Goal: Task Accomplishment & Management: Use online tool/utility

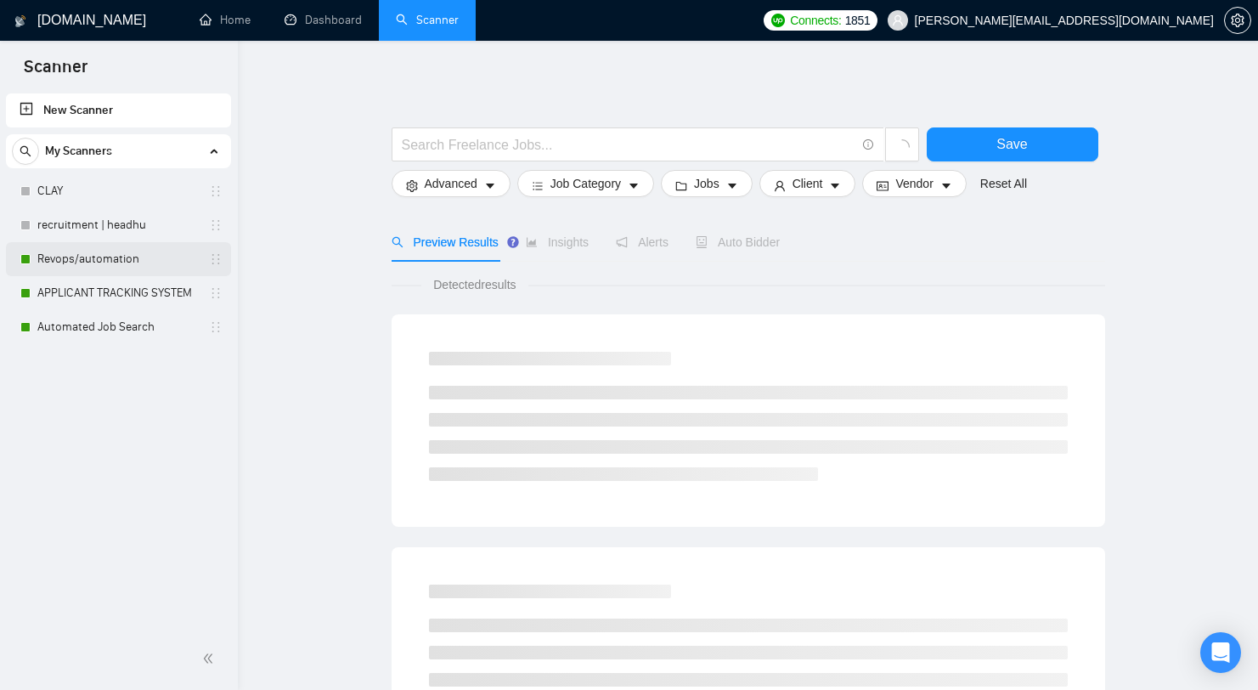
click at [99, 267] on link "Revops/automation" at bounding box center [117, 259] width 161 height 34
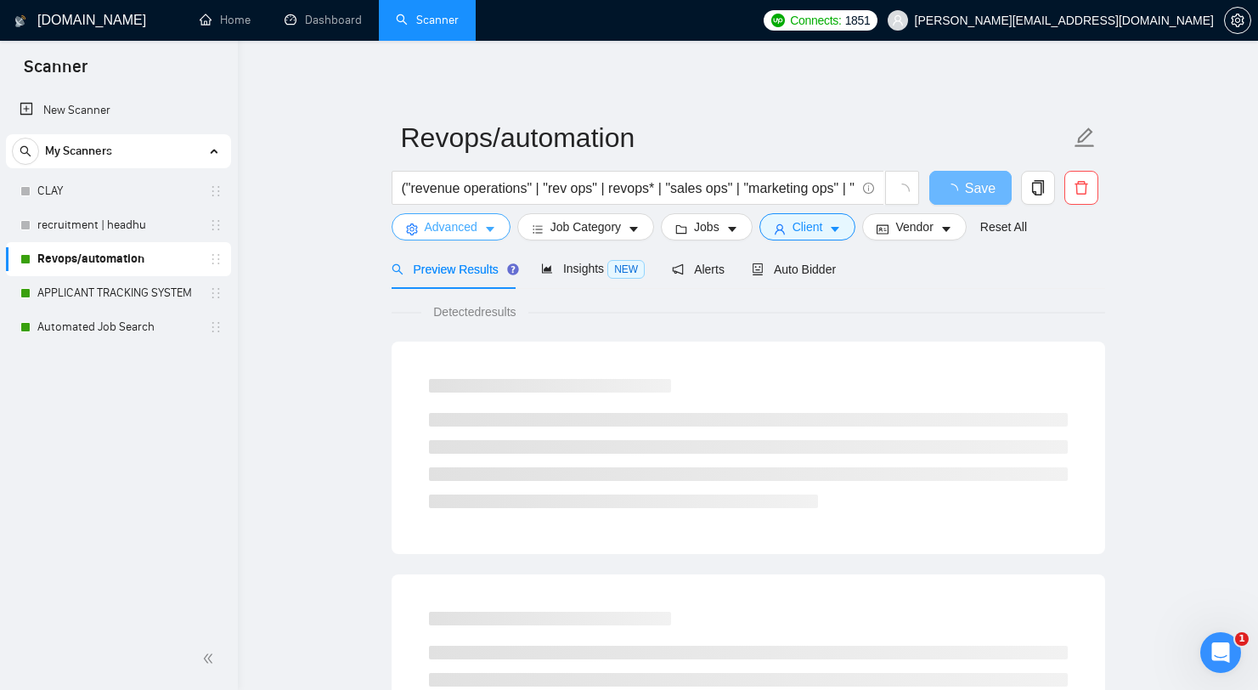
click at [484, 223] on button "Advanced" at bounding box center [451, 226] width 119 height 27
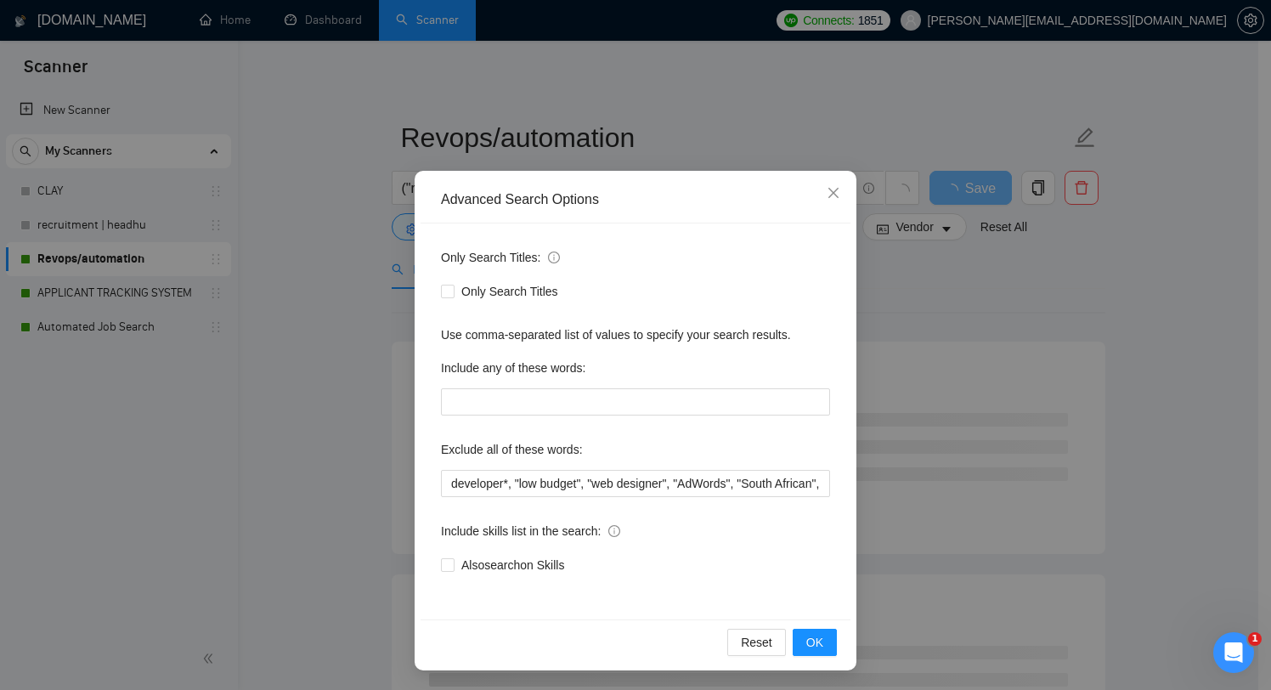
scroll to position [17, 0]
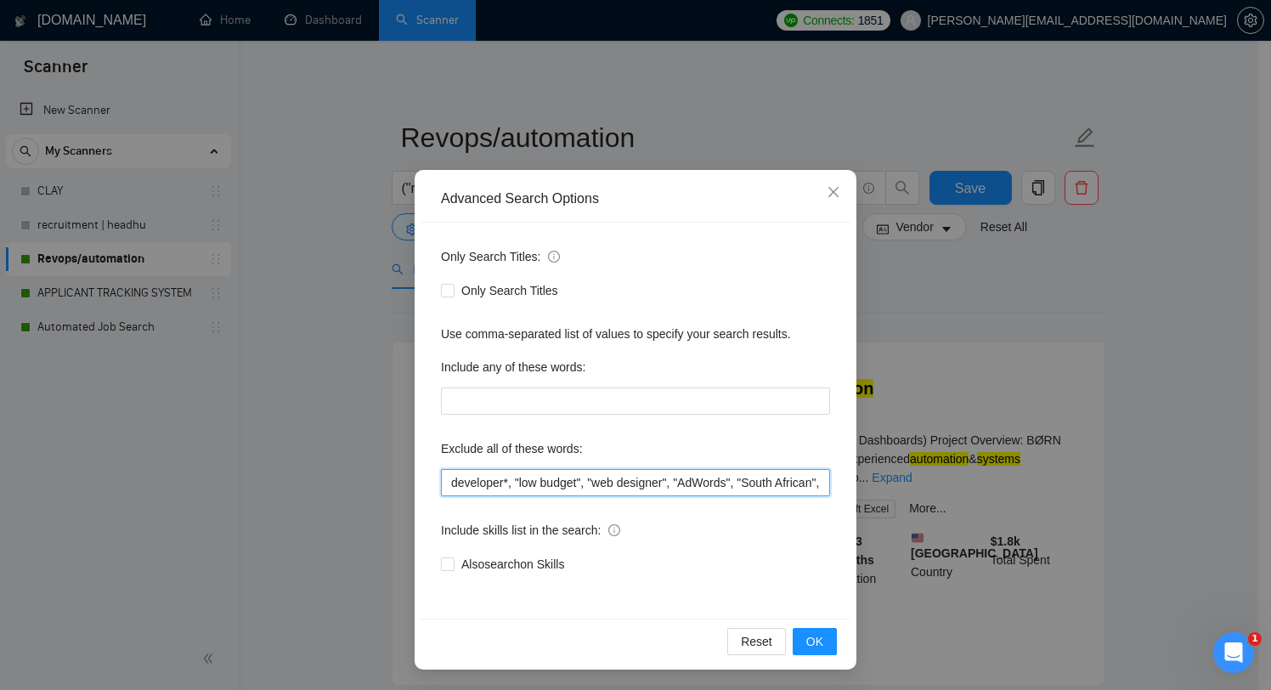
drag, startPoint x: 571, startPoint y: 484, endPoint x: 782, endPoint y: 507, distance: 212.0
click at [782, 507] on div "Only Search Titles: Only Search Titles Use comma-separated list of values to sp…" at bounding box center [636, 421] width 430 height 396
click at [477, 294] on span "Only Search Titles" at bounding box center [510, 290] width 110 height 19
click at [453, 294] on input "Only Search Titles" at bounding box center [447, 290] width 12 height 12
click at [477, 294] on span "Only Search Titles" at bounding box center [510, 290] width 110 height 19
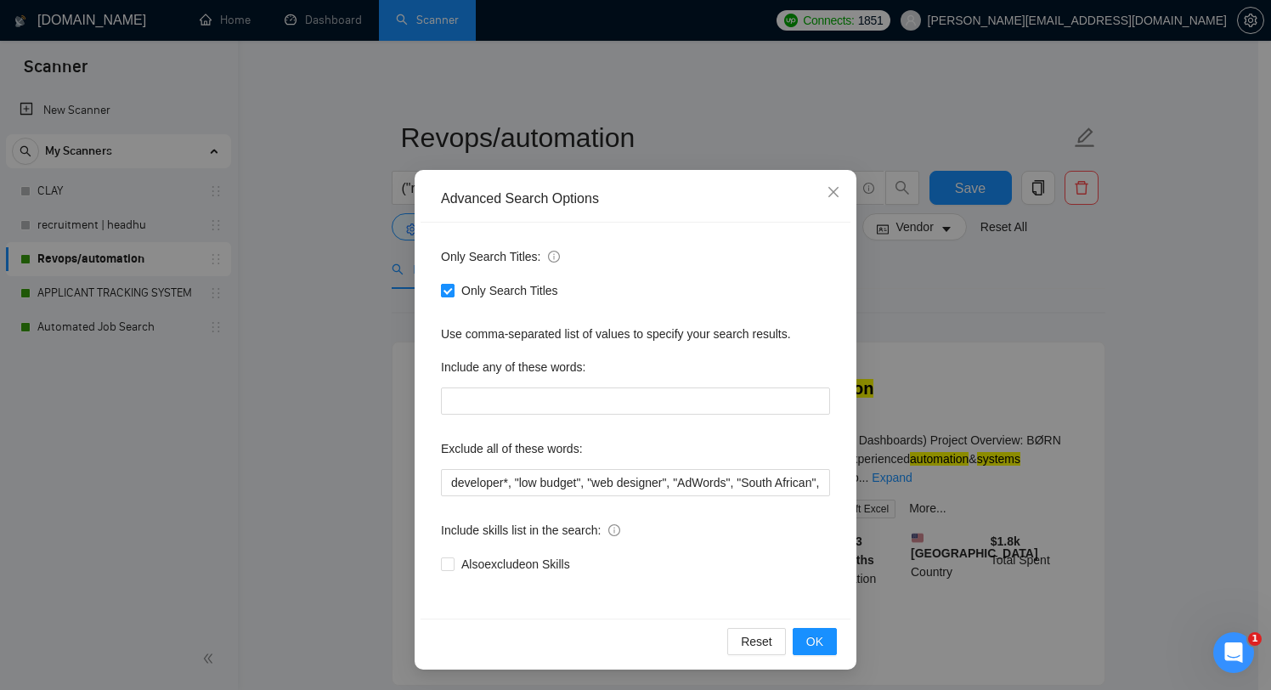
click at [453, 294] on input "Only Search Titles" at bounding box center [447, 290] width 12 height 12
click at [477, 294] on span "Only Search Titles" at bounding box center [510, 290] width 110 height 19
click at [453, 294] on input "Only Search Titles" at bounding box center [447, 290] width 12 height 12
click at [477, 294] on span "Only Search Titles" at bounding box center [510, 290] width 110 height 19
click at [453, 294] on input "Only Search Titles" at bounding box center [447, 290] width 12 height 12
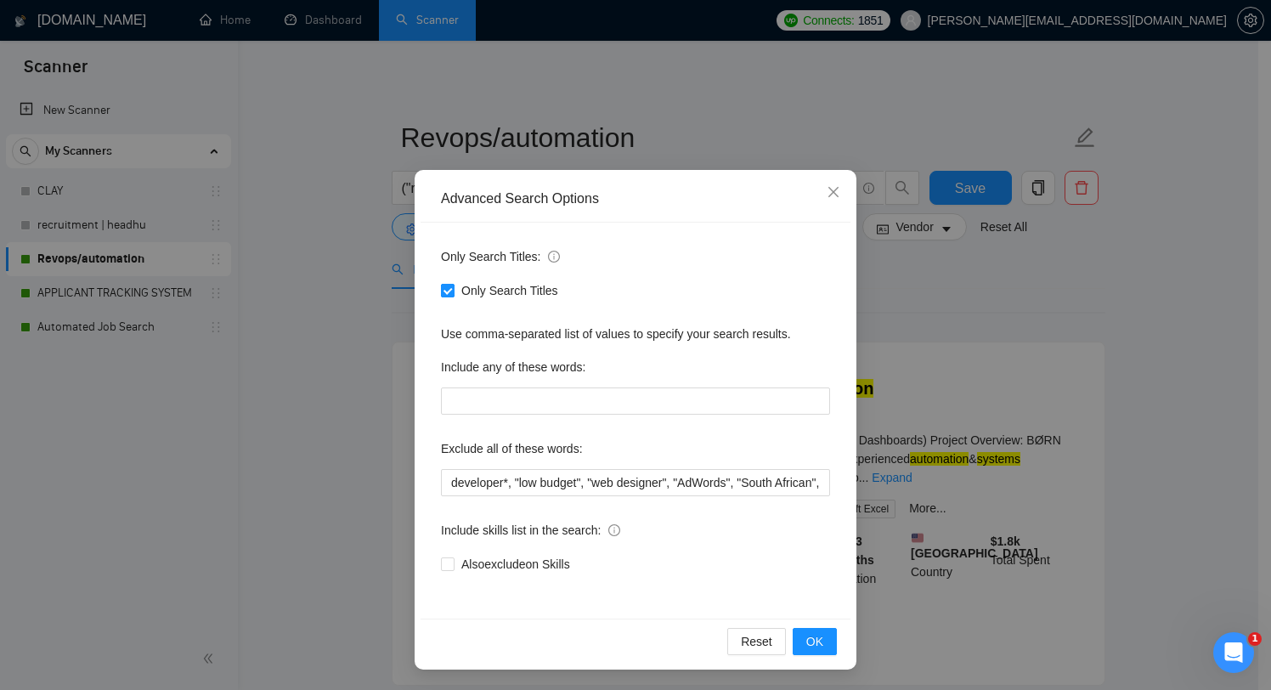
checkbox input "false"
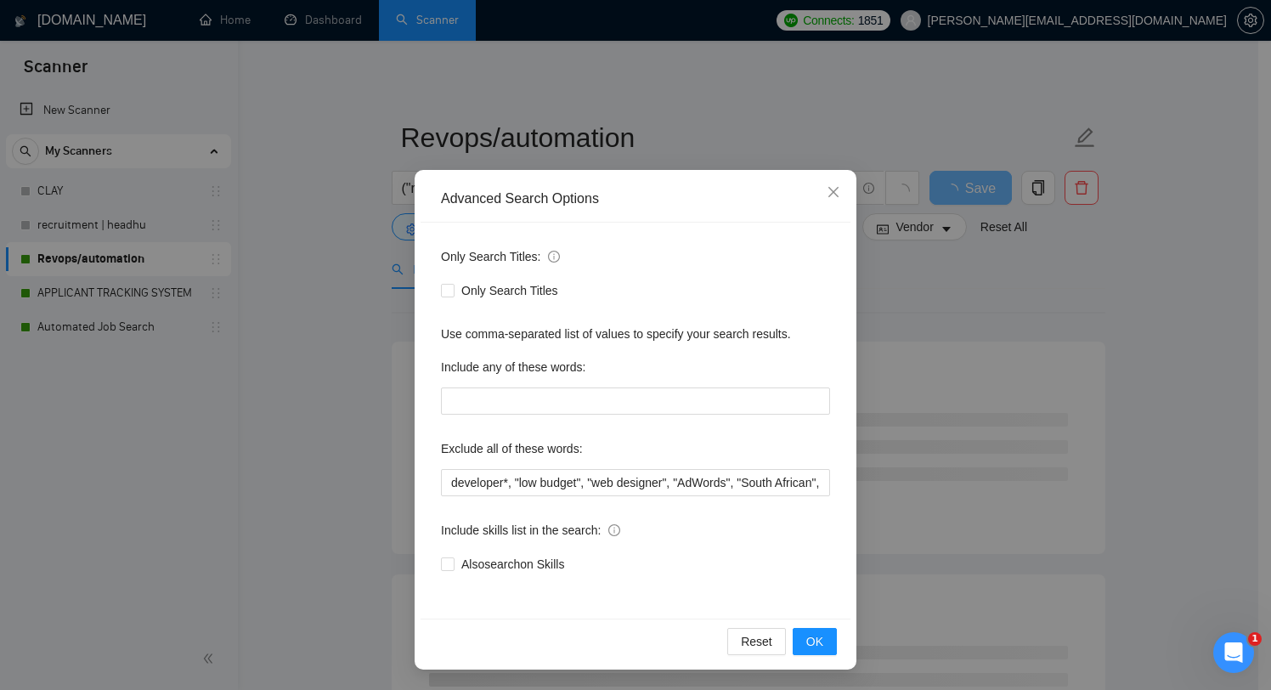
click at [548, 261] on icon "info-circle" at bounding box center [554, 257] width 12 height 12
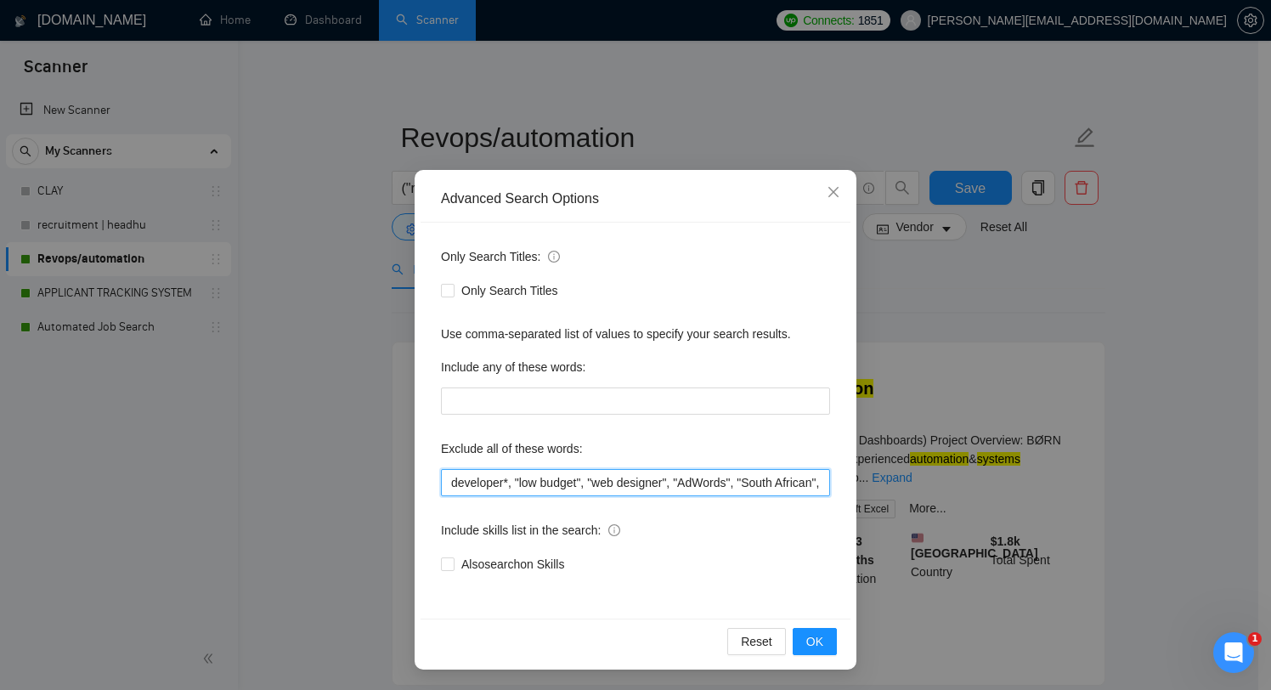
click at [614, 479] on input "developer*, "low budget", "web designer", "AdWords", "South African", "securing…" at bounding box center [635, 482] width 389 height 27
drag, startPoint x: 587, startPoint y: 490, endPoint x: 863, endPoint y: 534, distance: 279.5
click at [863, 534] on div "Advanced Search Options Only Search Titles: Only Search Titles Use comma-separa…" at bounding box center [635, 345] width 1271 height 690
click at [805, 480] on input "developer*, "low budget", "web designer", "AdWords", "South African", "securing…" at bounding box center [635, 482] width 389 height 27
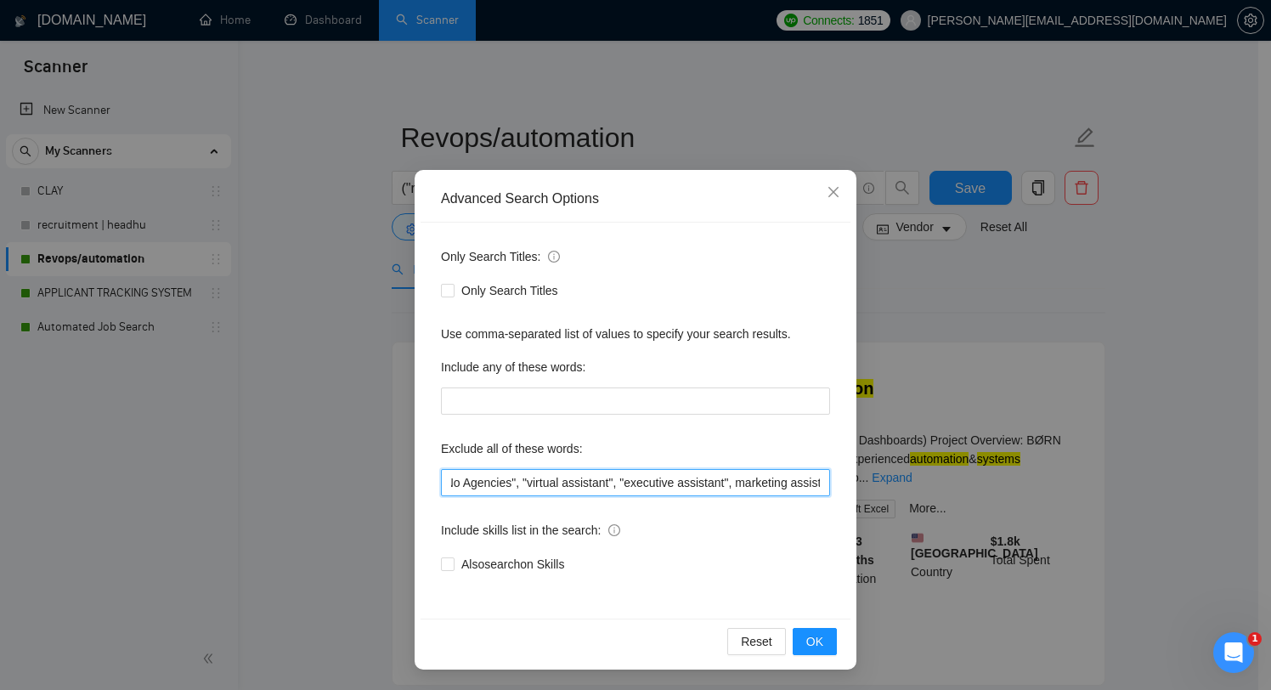
scroll to position [0, 851]
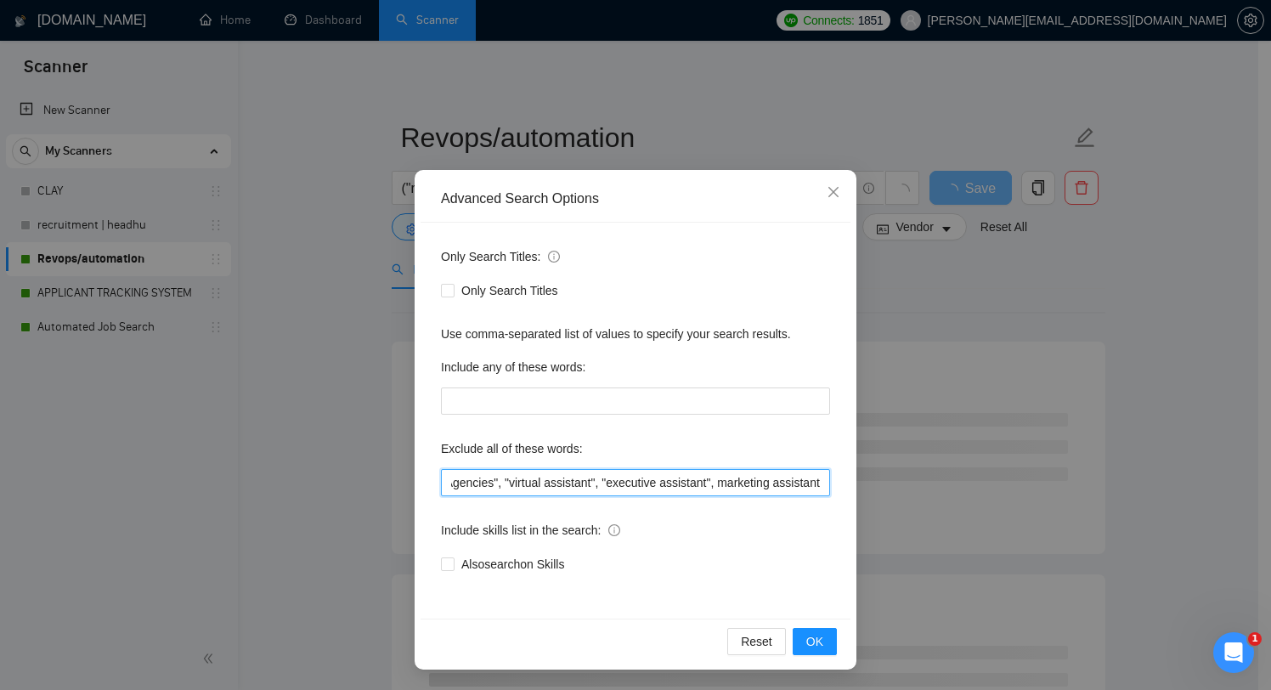
drag, startPoint x: 709, startPoint y: 481, endPoint x: 823, endPoint y: 485, distance: 114.8
click at [823, 485] on div "Only Search Titles: Only Search Titles Use comma-separated list of values to sp…" at bounding box center [636, 421] width 430 height 396
paste input "marketing assistant"
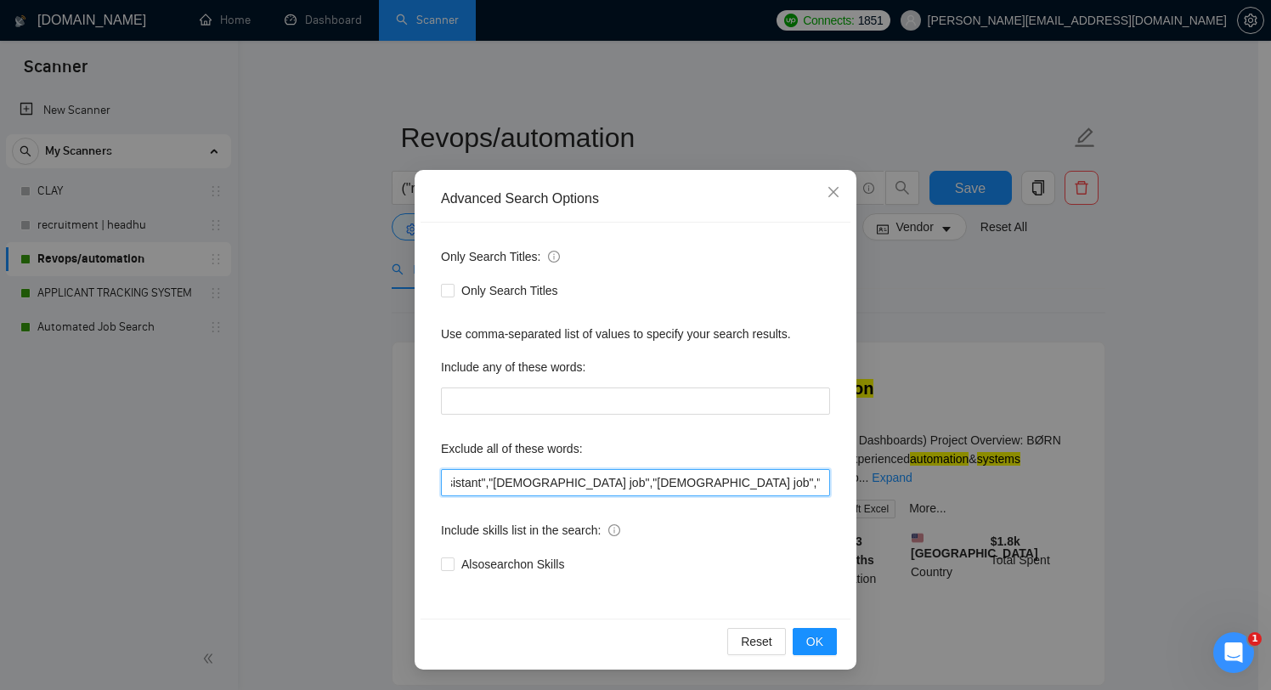
scroll to position [0, 1406]
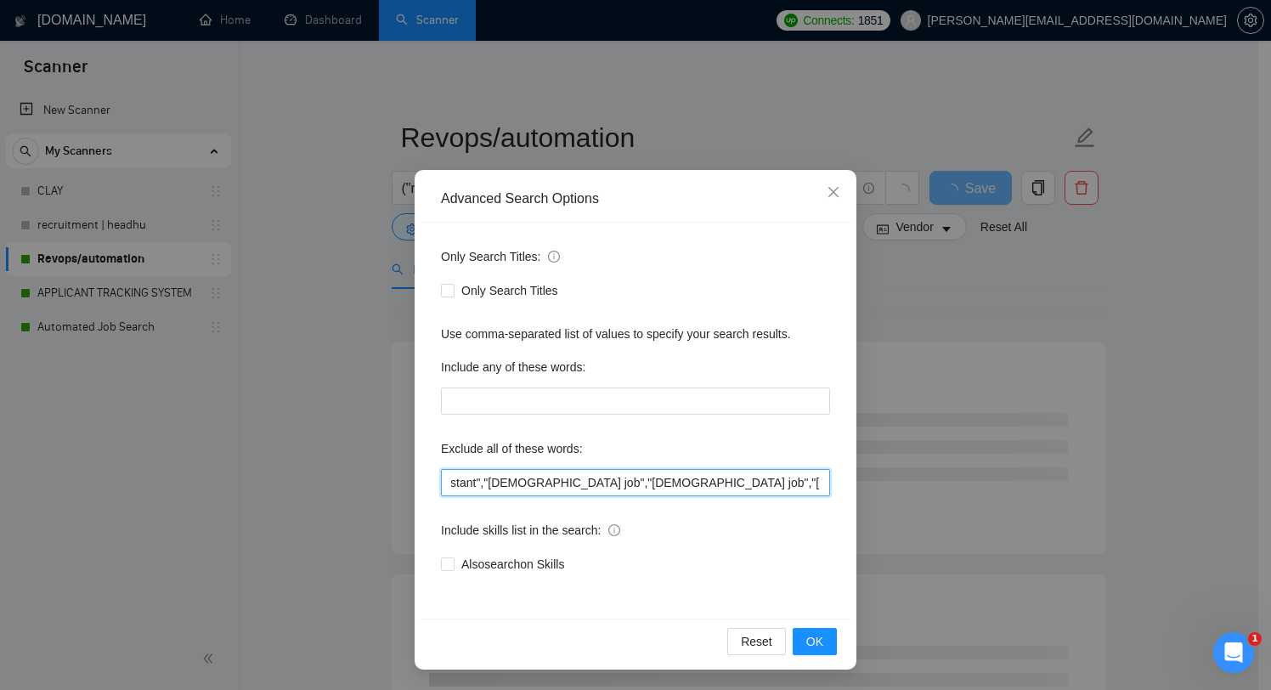
type input "developer*, "low budget", "web designer", "AdWords", "South African", "securing…"
click at [755, 353] on div "Only Search Titles: Only Search Titles Use comma-separated list of values to sp…" at bounding box center [636, 421] width 430 height 396
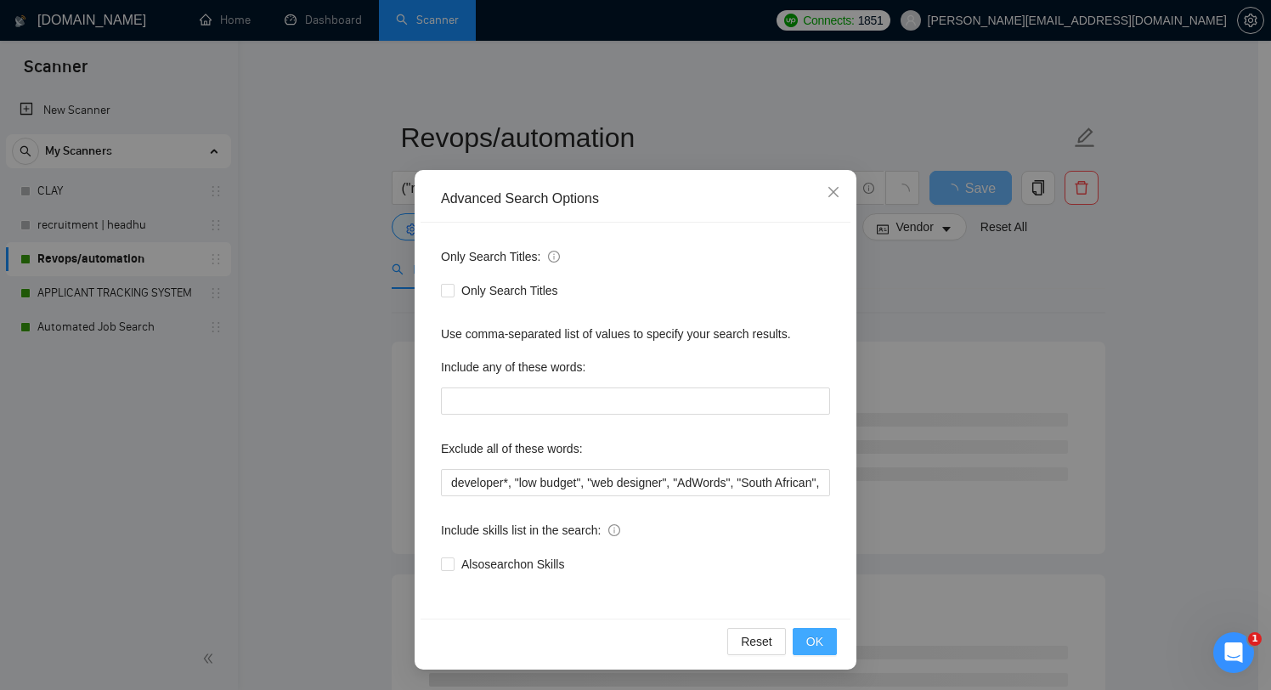
click at [806, 638] on span "OK" at bounding box center [814, 641] width 17 height 19
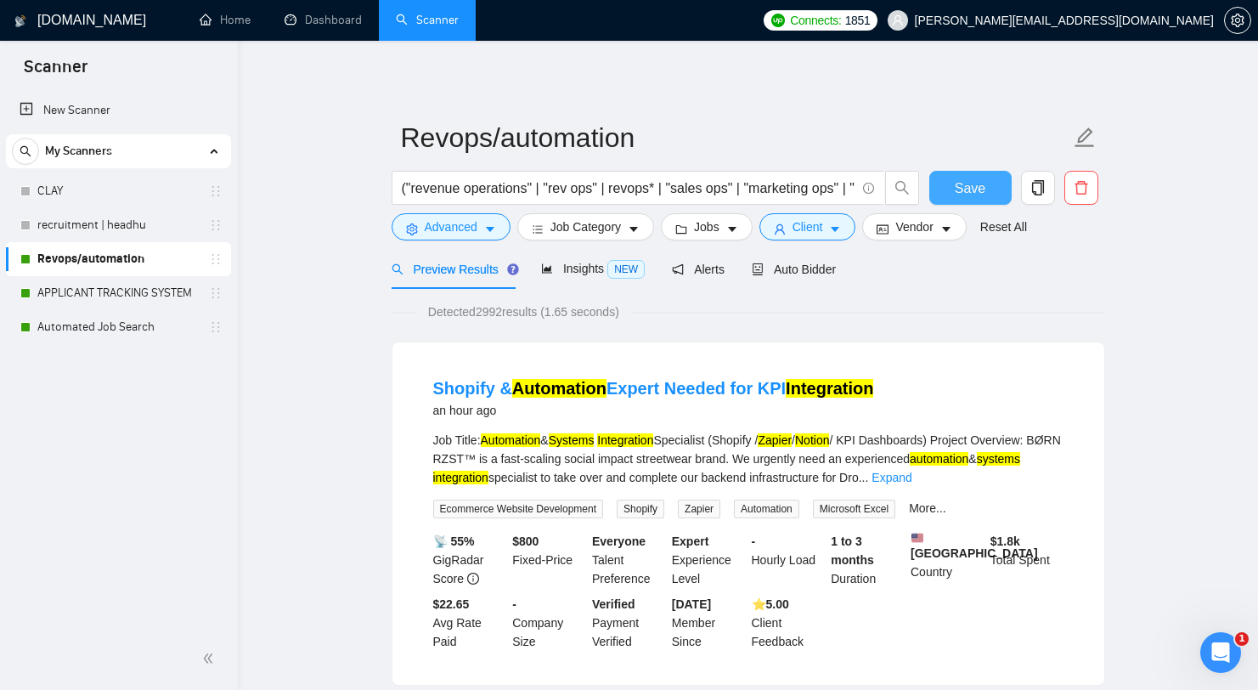
click at [993, 189] on button "Save" at bounding box center [971, 188] width 82 height 34
click at [133, 286] on link "APPLICANT TRACKING SYSTEM" at bounding box center [117, 293] width 161 height 34
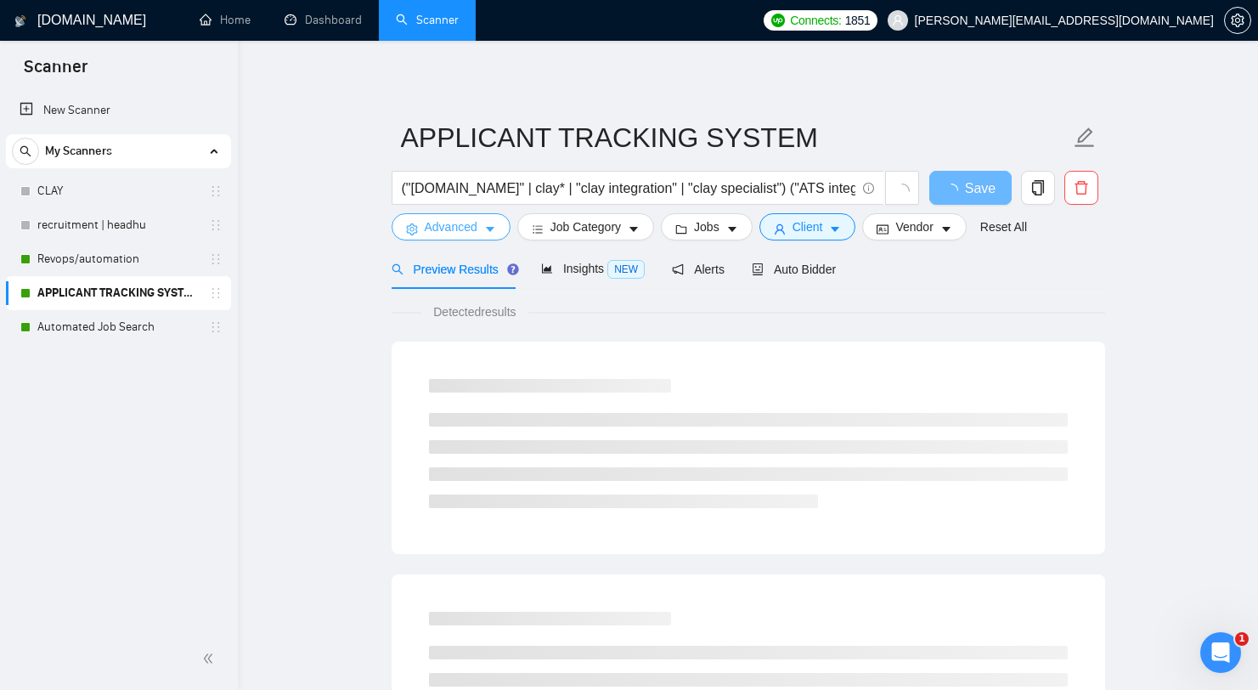
click at [430, 237] on button "Advanced" at bounding box center [451, 226] width 119 height 27
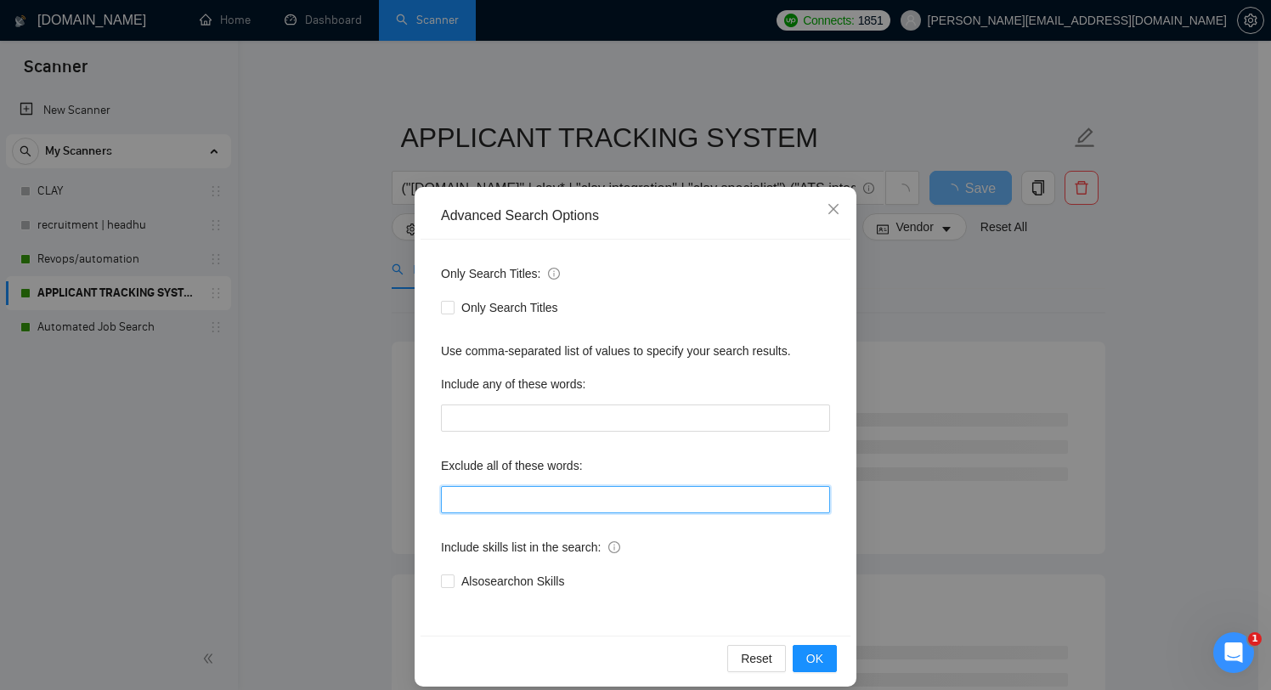
click at [651, 507] on input "text" at bounding box center [635, 499] width 389 height 27
paste input "developer*, "low budget", "web designer", "AdWords", "South African", "securing…"
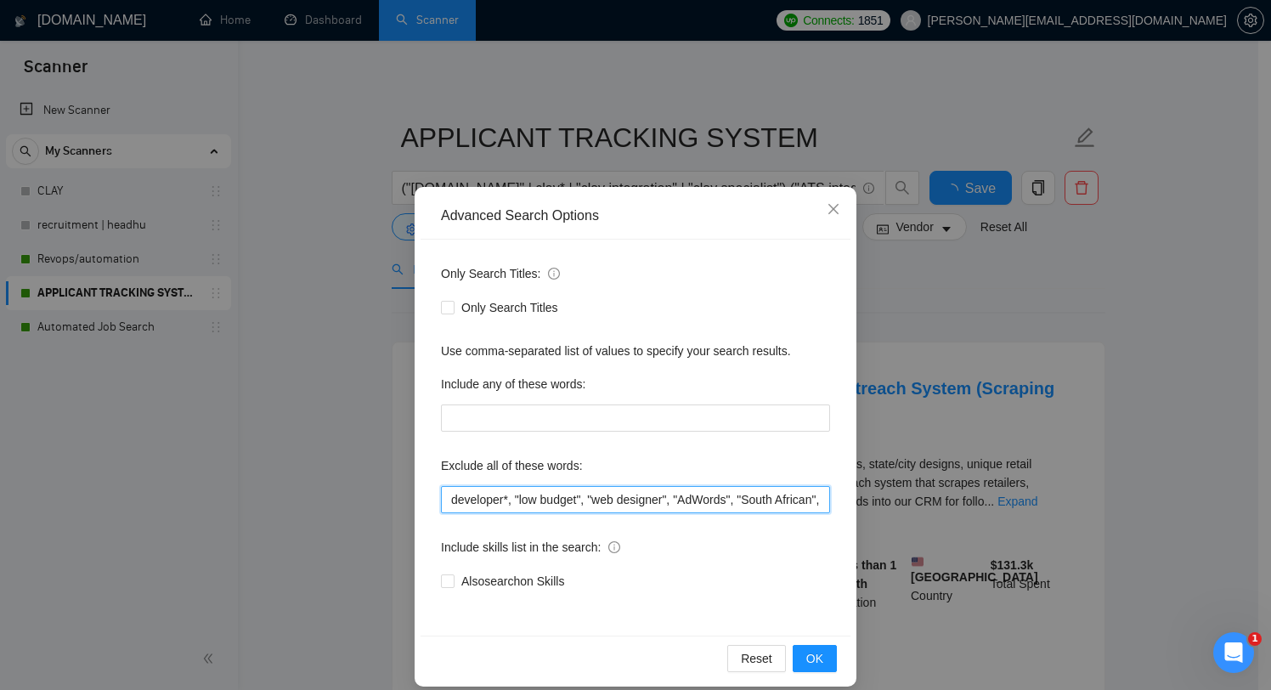
scroll to position [0, 1406]
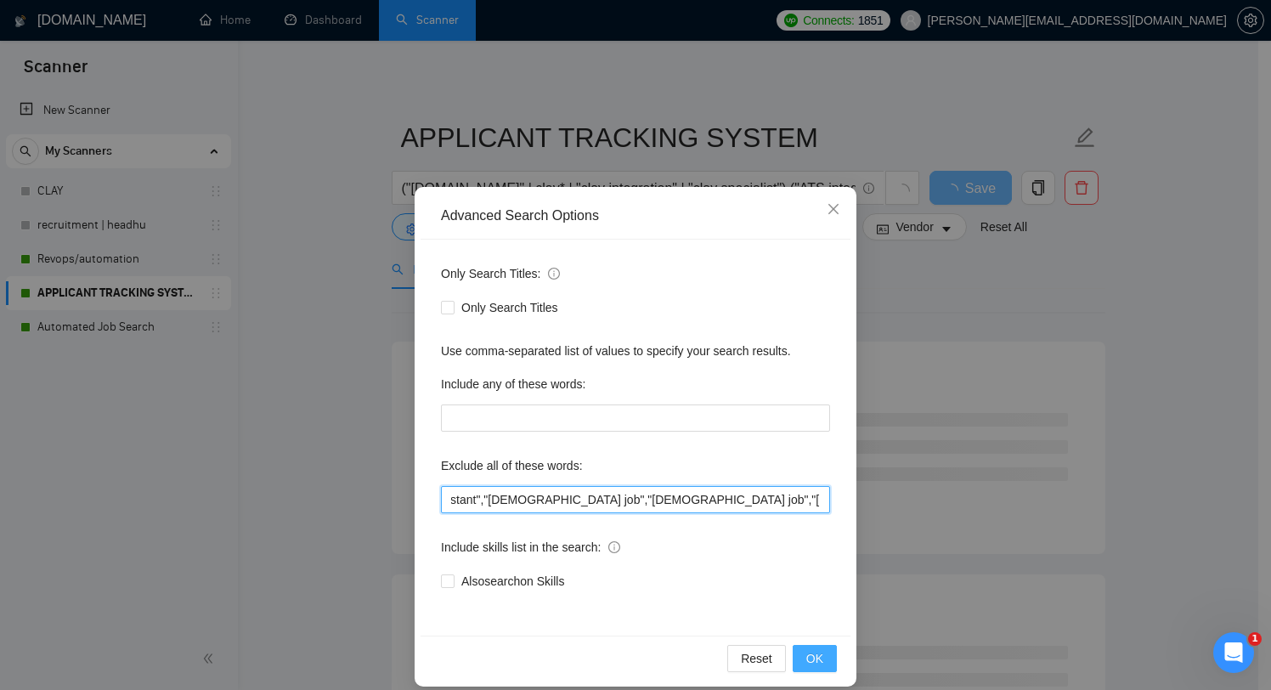
type input "developer*, "low budget", "web designer", "AdWords", "South African", "securing…"
click at [797, 655] on button "OK" at bounding box center [815, 658] width 44 height 27
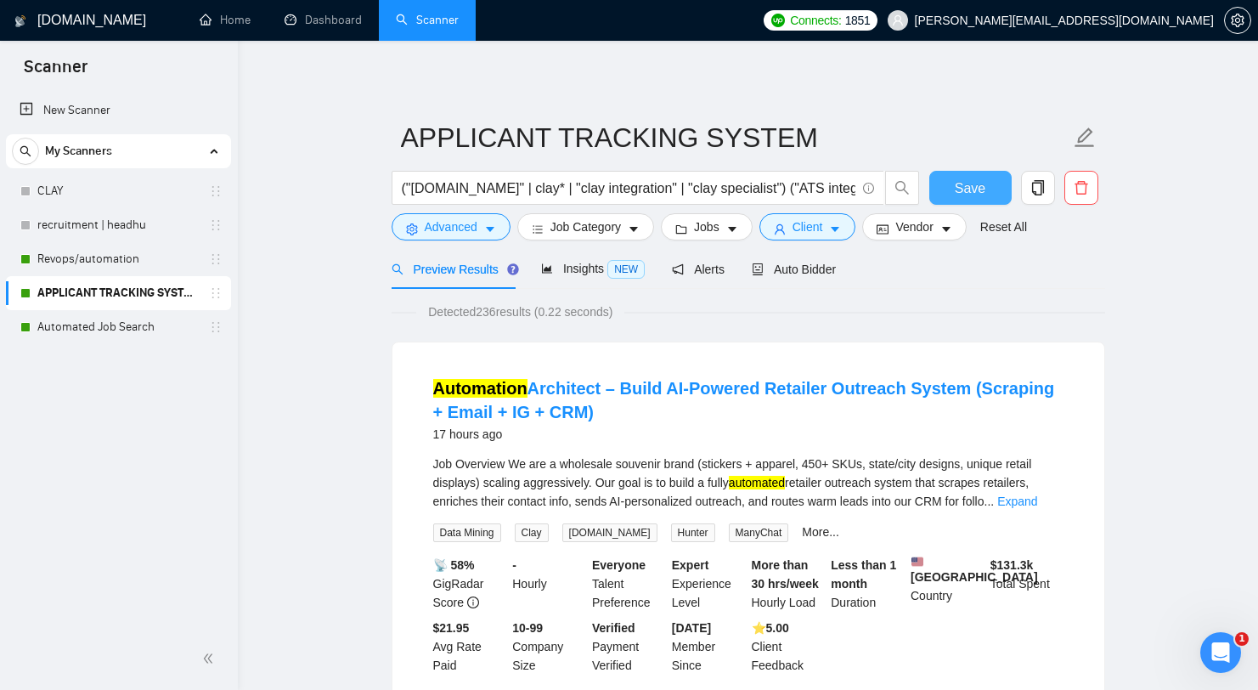
click at [967, 186] on span "Save" at bounding box center [970, 188] width 31 height 21
click at [88, 322] on link "Automated Job Search" at bounding box center [117, 327] width 161 height 34
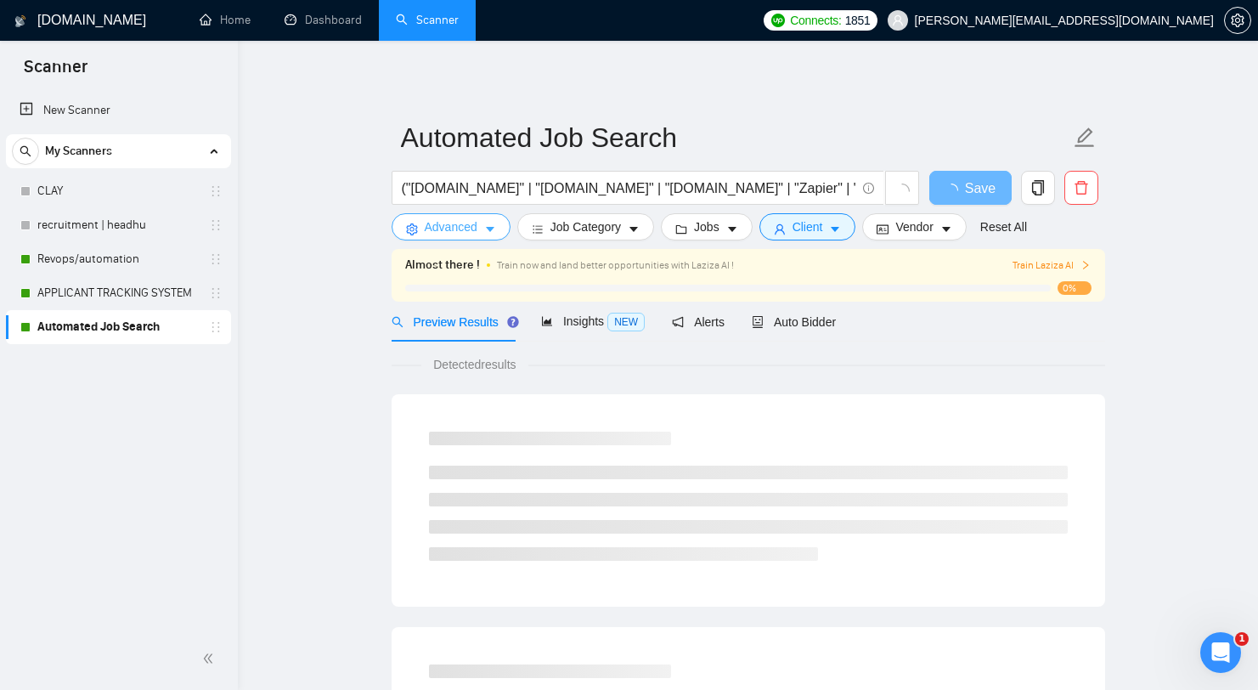
click at [455, 227] on span "Advanced" at bounding box center [451, 227] width 53 height 19
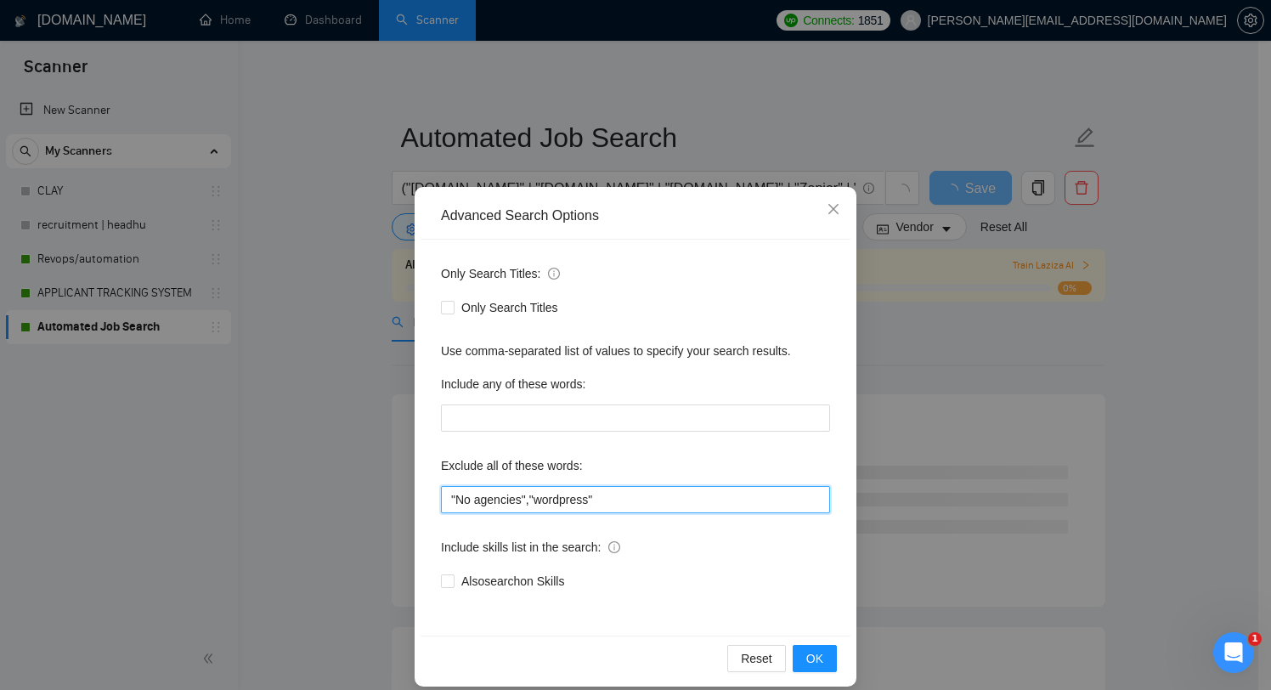
click at [564, 503] on input ""No agencies","wordpress"" at bounding box center [635, 499] width 389 height 27
click at [564, 502] on input ""No agencies","wordpress"" at bounding box center [635, 499] width 389 height 27
paste input "developer*, "low budget", "web designer", "AdWords", "South African", "securing…"
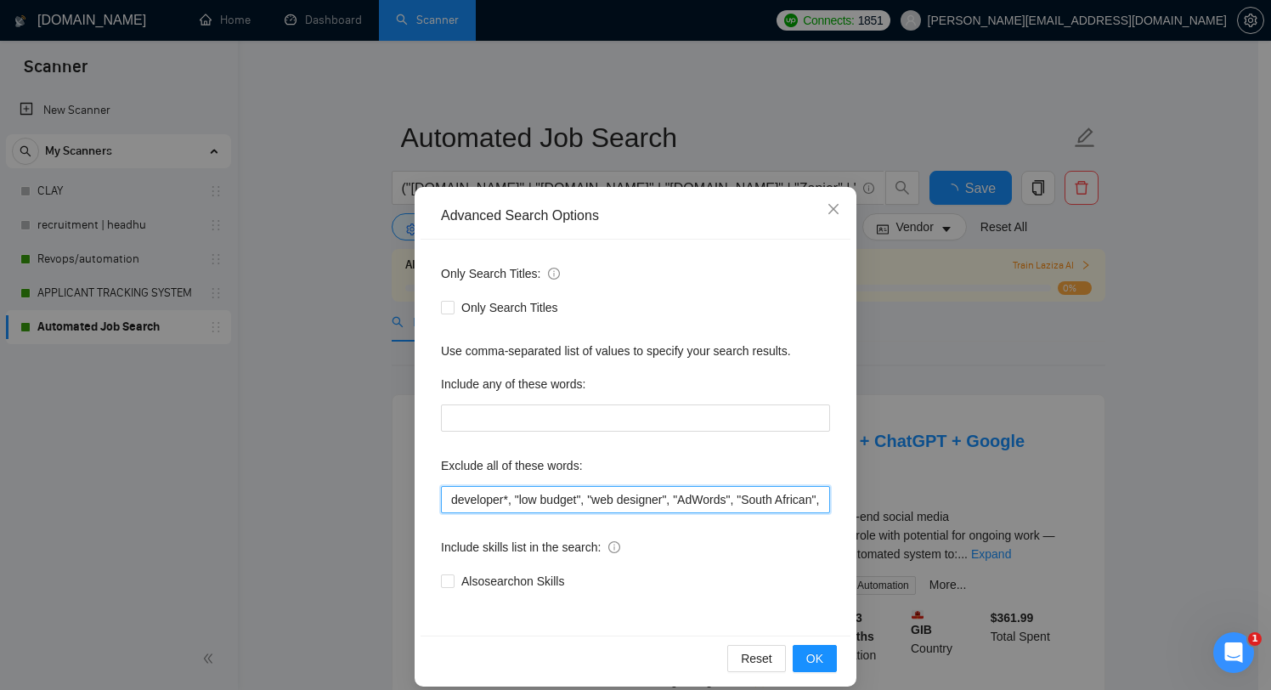
scroll to position [0, 1406]
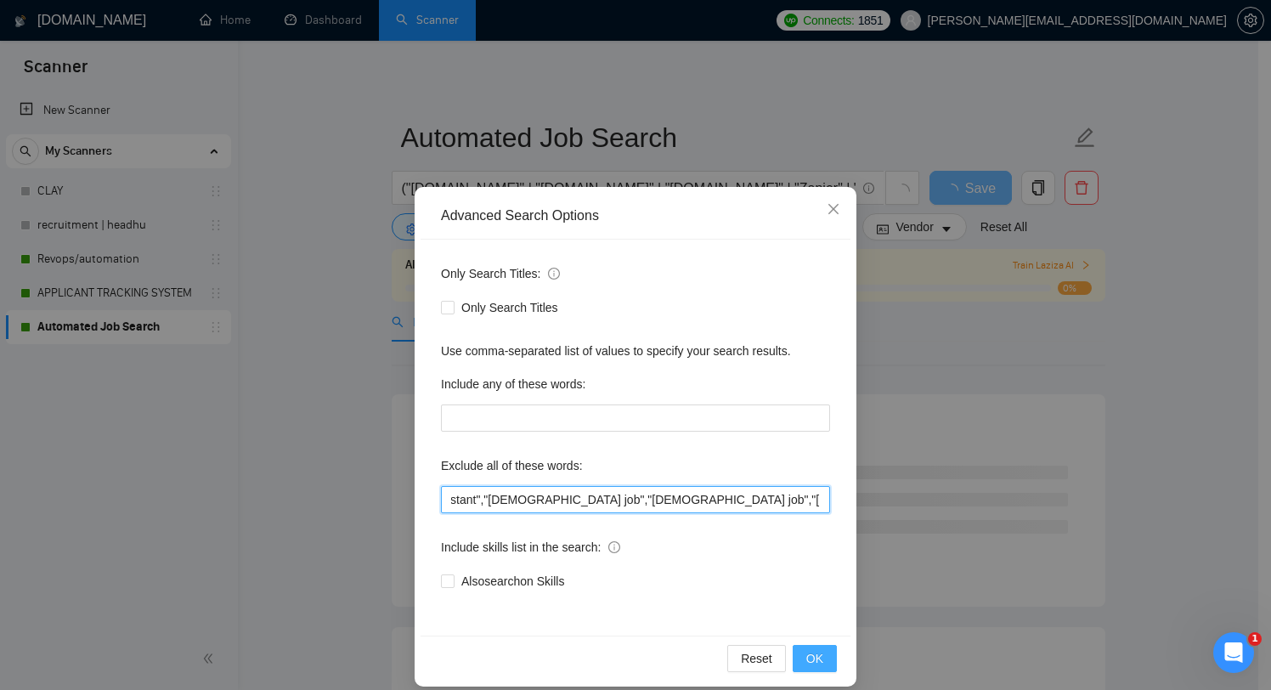
type input "developer*, "low budget", "web designer", "AdWords", "South African", "securing…"
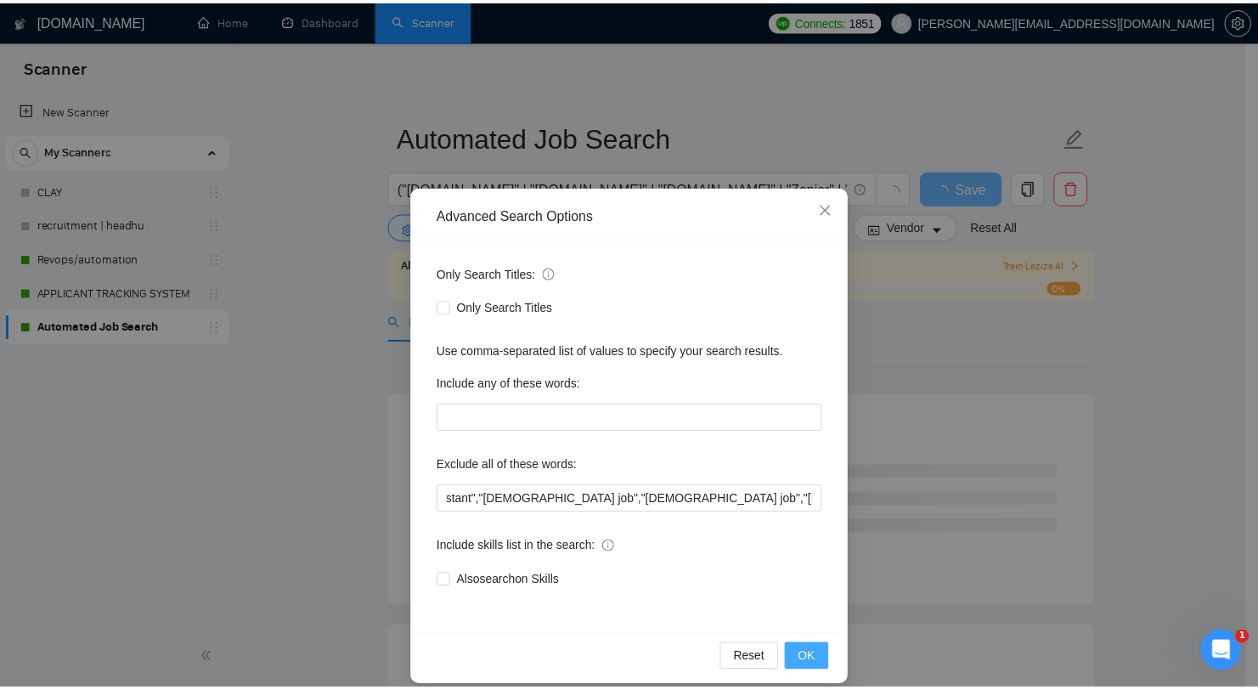
scroll to position [0, 0]
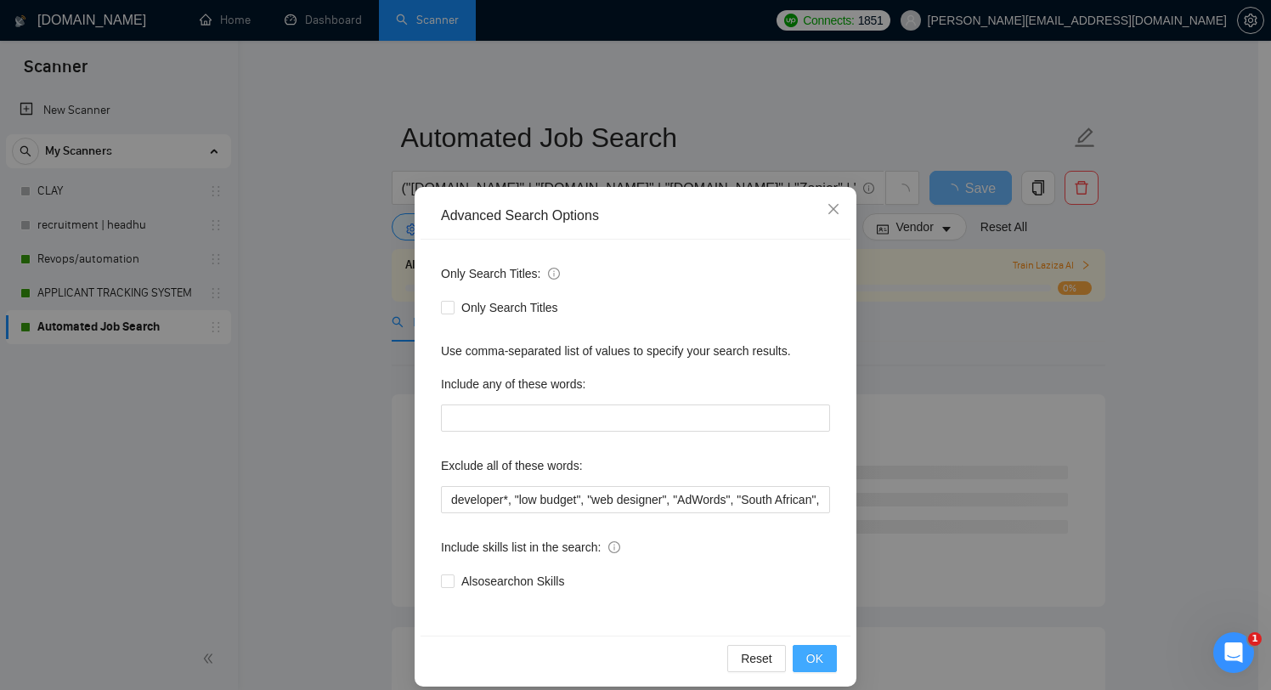
click at [817, 653] on button "OK" at bounding box center [815, 658] width 44 height 27
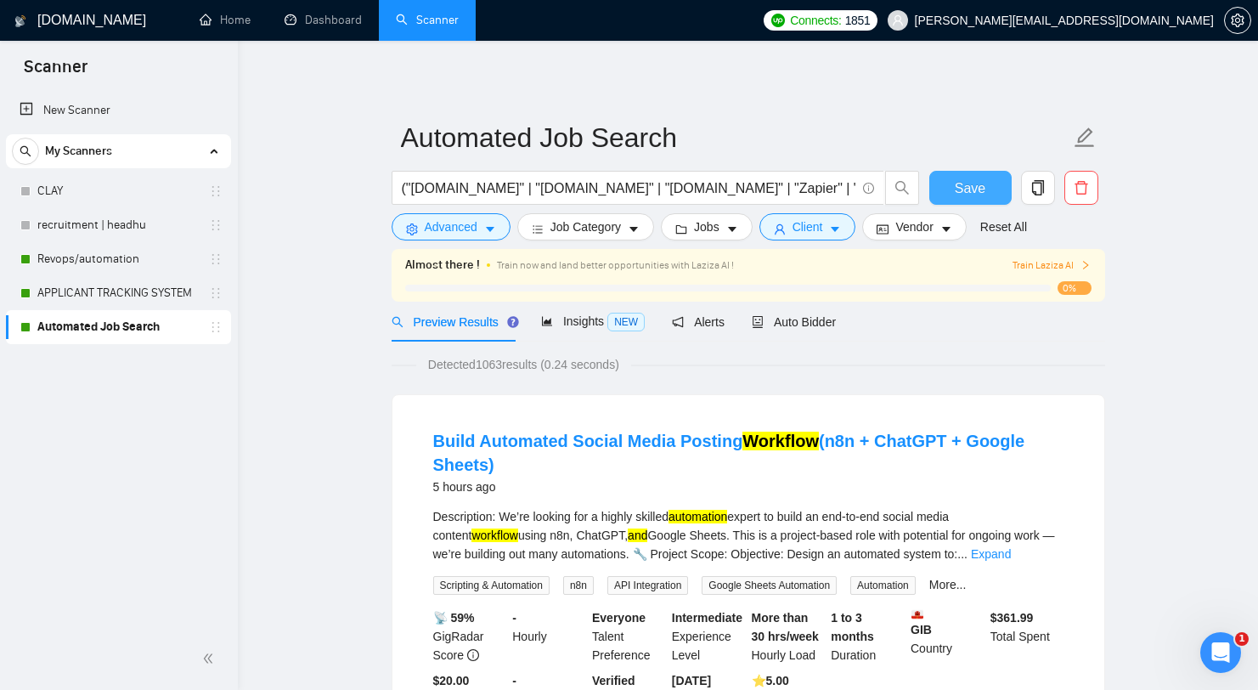
click at [982, 193] on span "Save" at bounding box center [970, 188] width 31 height 21
click at [106, 260] on link "Revops/automation" at bounding box center [117, 259] width 161 height 34
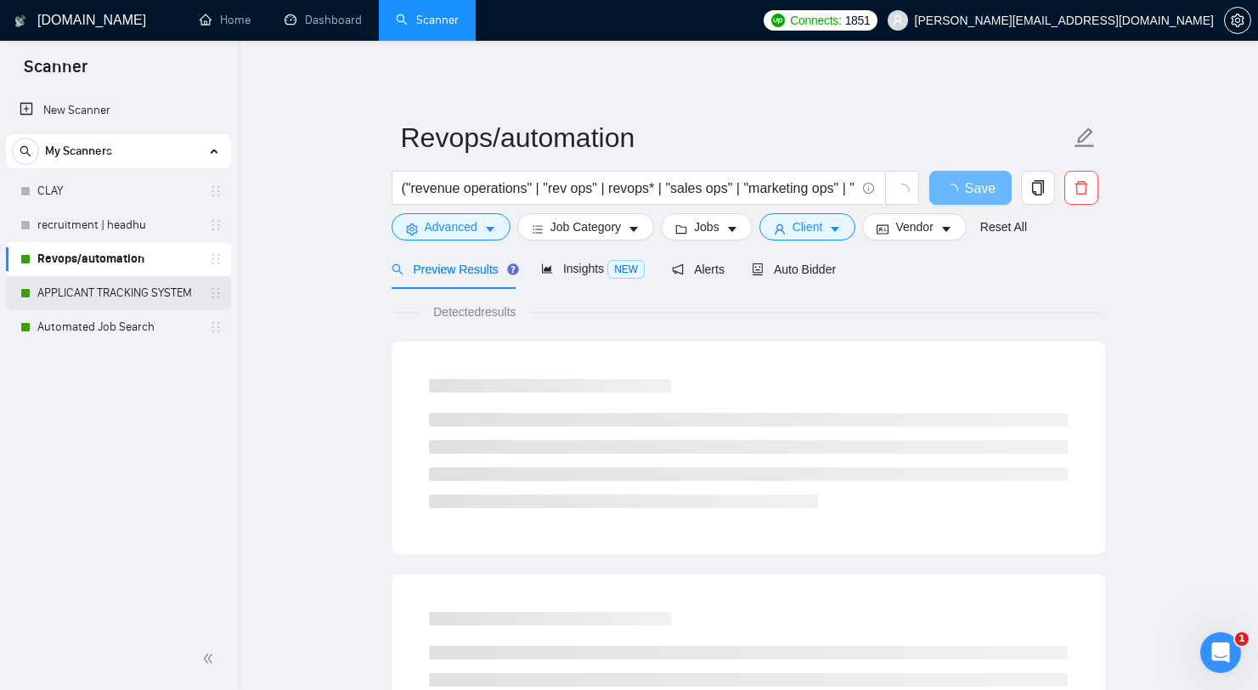
click at [93, 282] on link "APPLICANT TRACKING SYSTEM" at bounding box center [117, 293] width 161 height 34
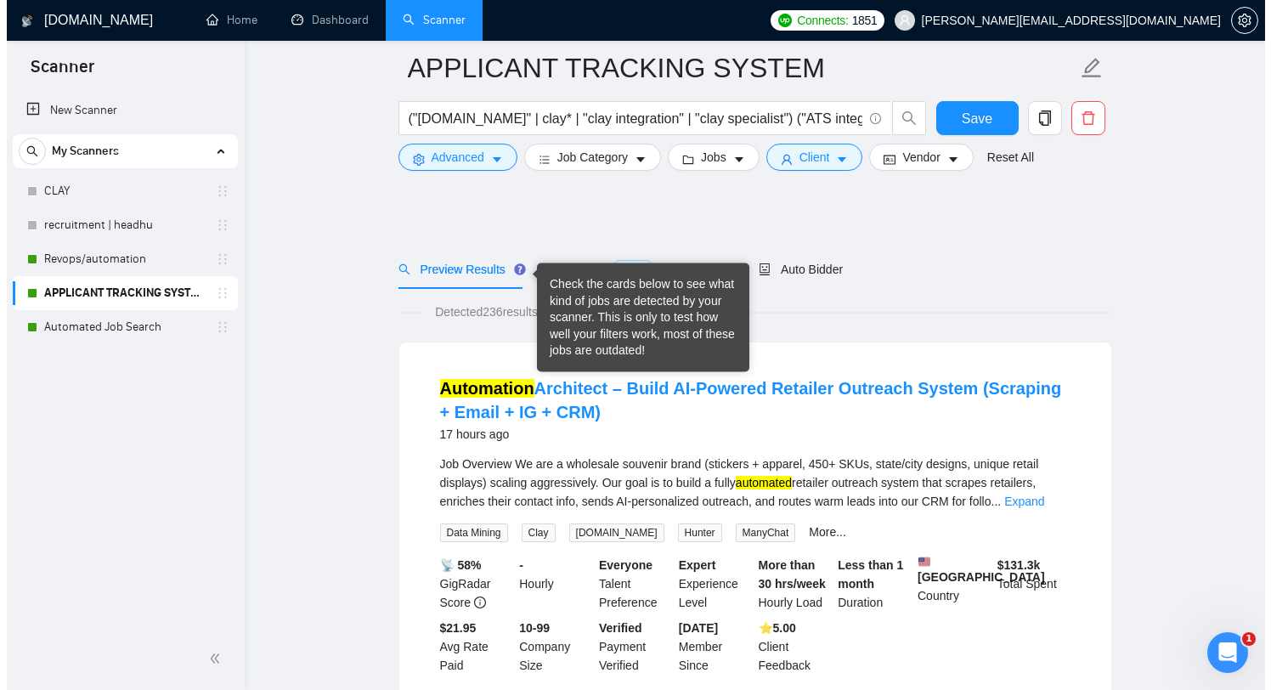
scroll to position [831, 0]
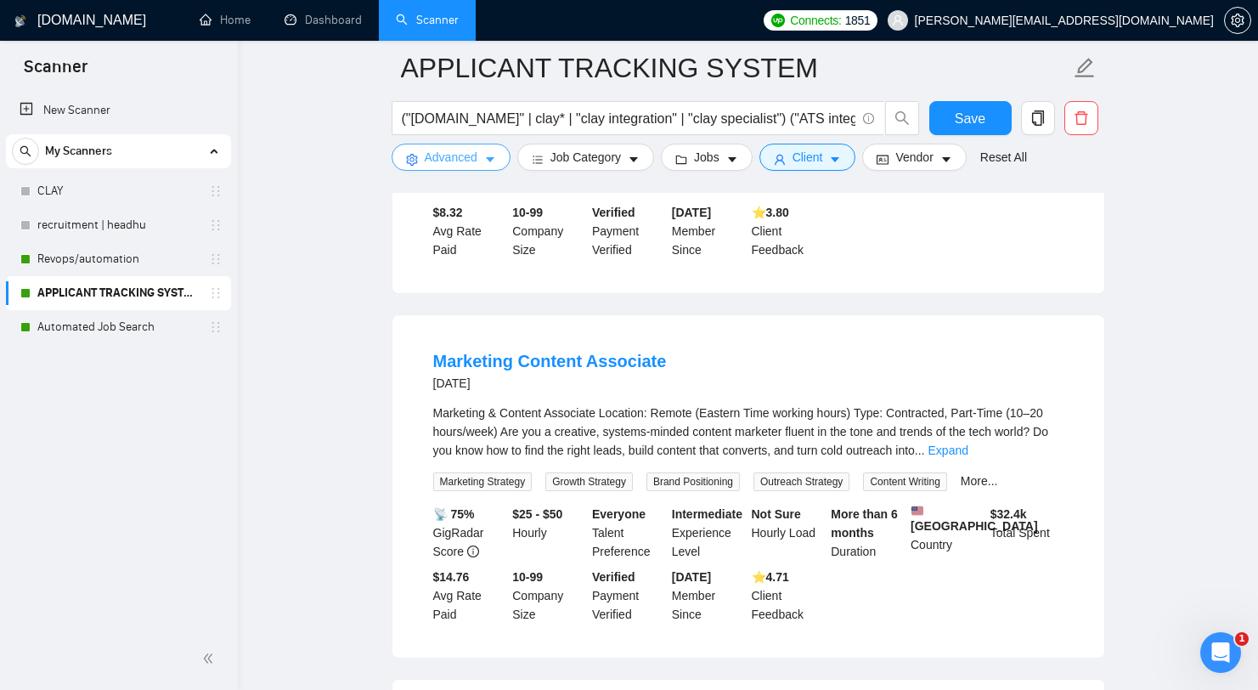
click at [465, 160] on span "Advanced" at bounding box center [451, 157] width 53 height 19
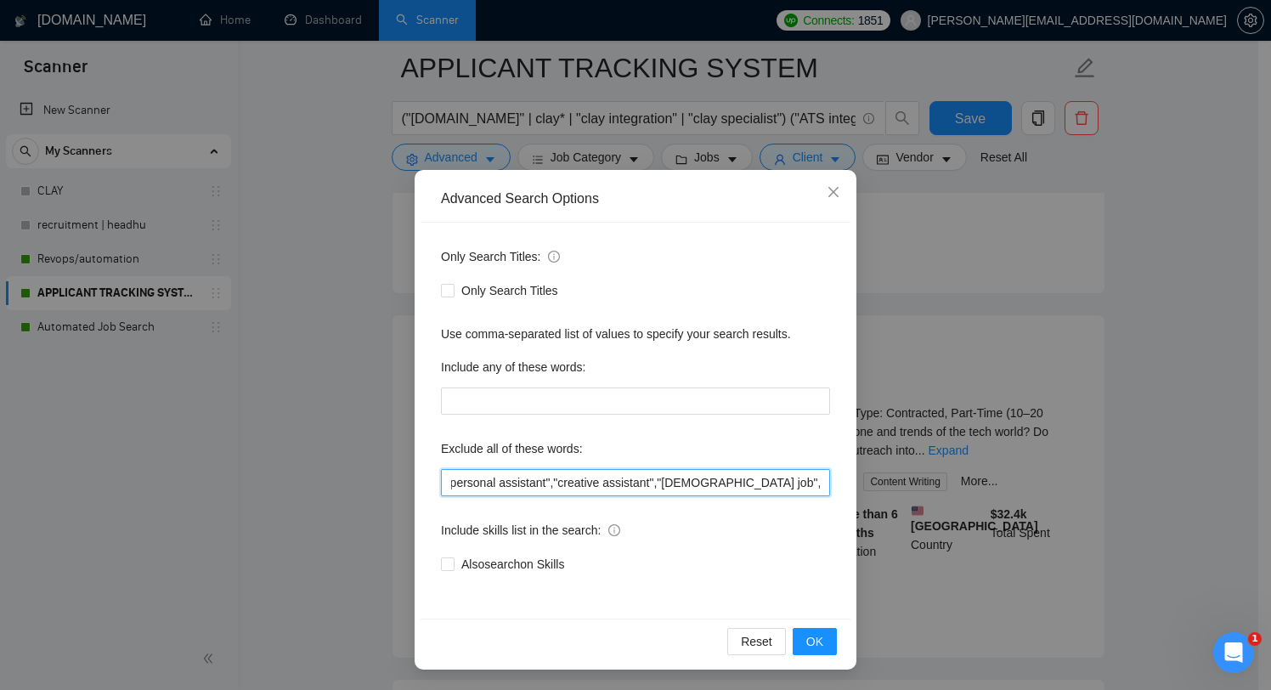
scroll to position [0, 1406]
drag, startPoint x: 739, startPoint y: 488, endPoint x: 881, endPoint y: 500, distance: 142.5
click at [881, 500] on div "Advanced Search Options Only Search Titles: Only Search Titles Use comma-separa…" at bounding box center [635, 345] width 1271 height 690
click at [818, 487] on input "developer*, "low budget", "web designer", "AdWords", "South African", "securing…" at bounding box center [635, 482] width 389 height 27
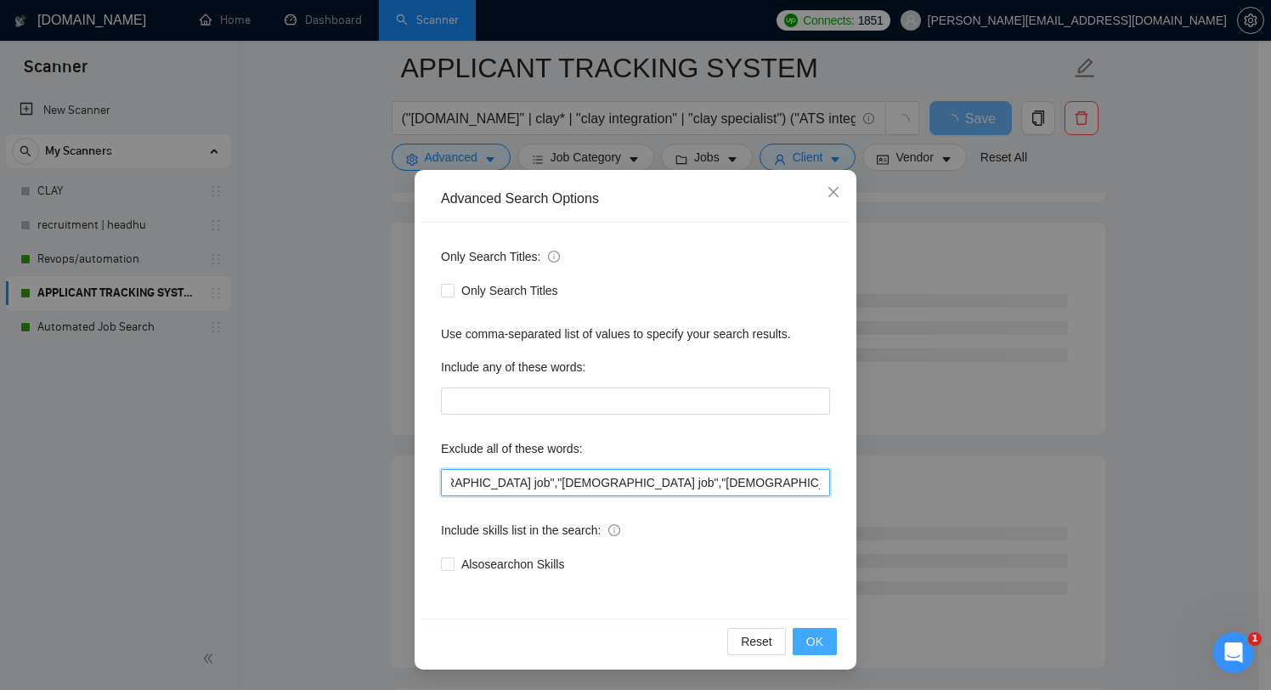
type input "developer*, "low budget", "web designer", "AdWords", "South African", "securing…"
click at [814, 641] on span "OK" at bounding box center [814, 641] width 17 height 19
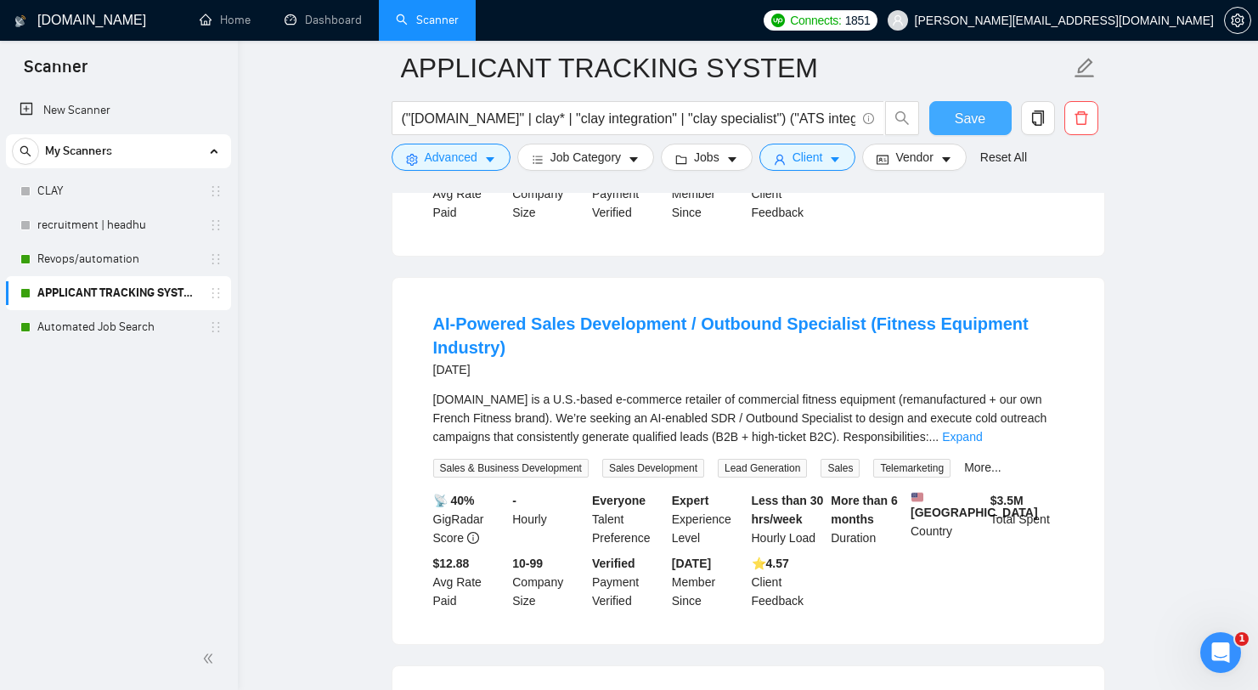
click at [970, 127] on button "Save" at bounding box center [971, 118] width 82 height 34
click at [140, 259] on link "Revops/automation" at bounding box center [117, 259] width 161 height 34
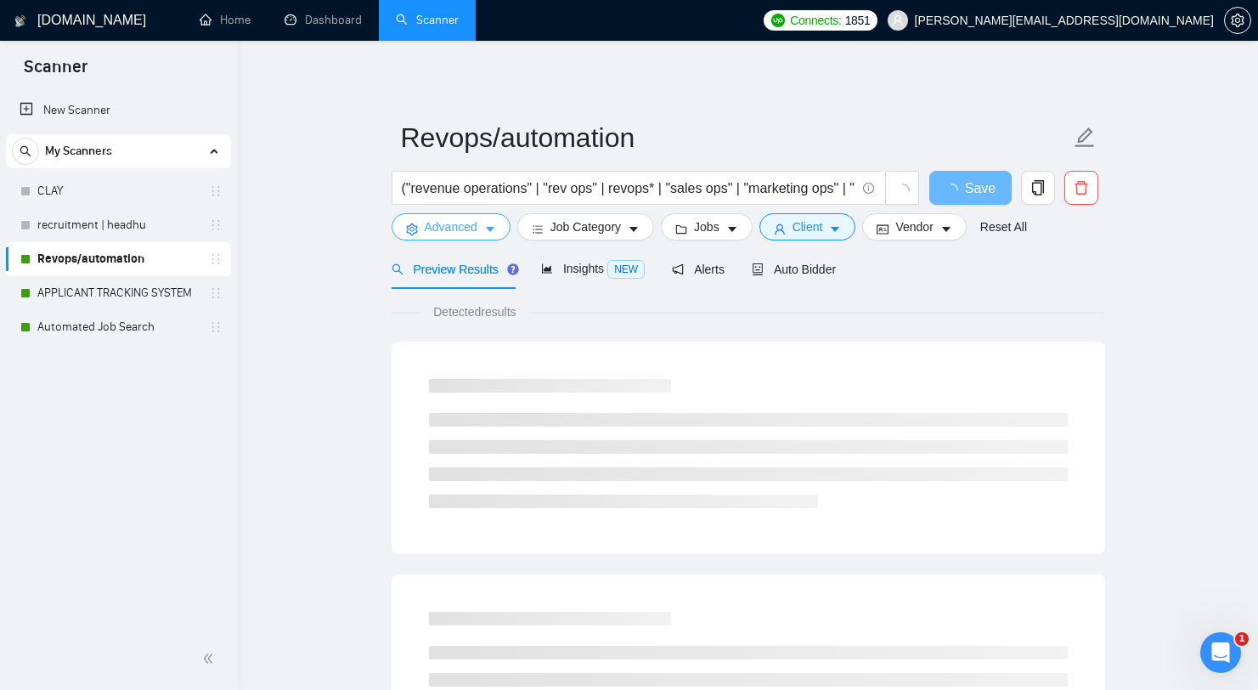
click at [443, 228] on span "Advanced" at bounding box center [451, 227] width 53 height 19
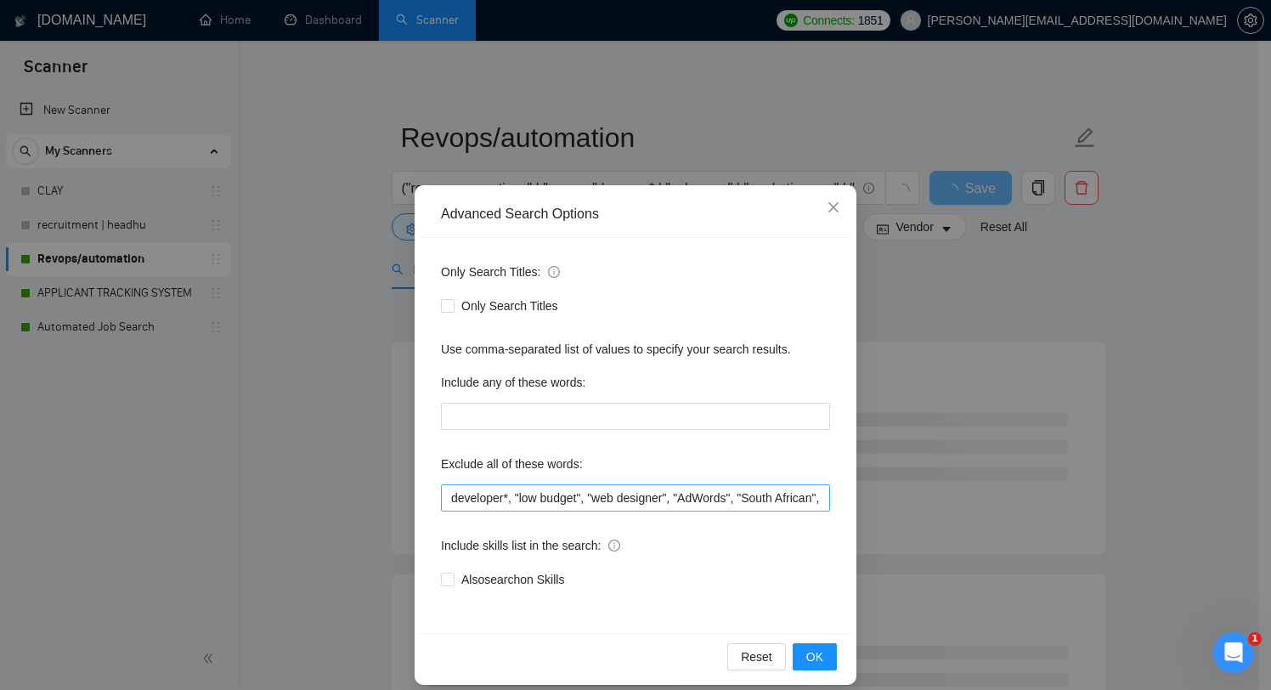
scroll to position [3, 0]
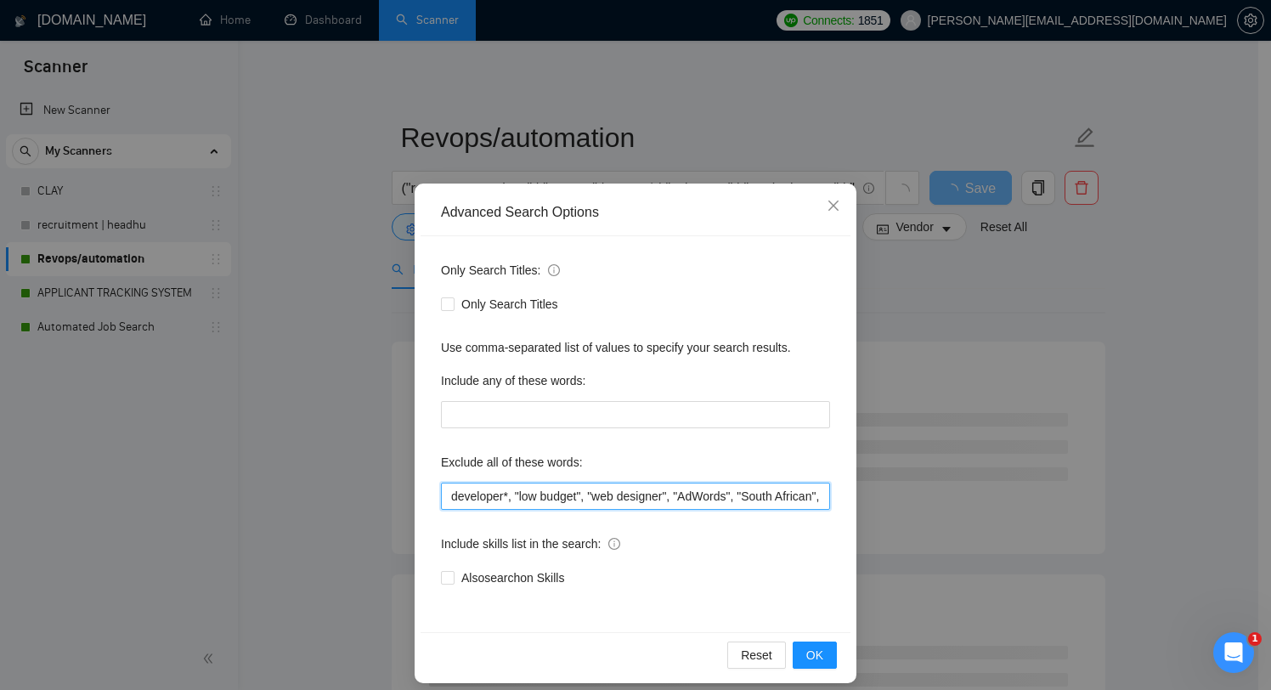
click at [641, 497] on input "developer*, "low budget", "web designer", "AdWords", "South African", "securing…" at bounding box center [635, 496] width 389 height 27
click at [641, 496] on input "developer*, "low budget", "web designer", "AdWords", "South African", "securing…" at bounding box center [635, 496] width 389 height 27
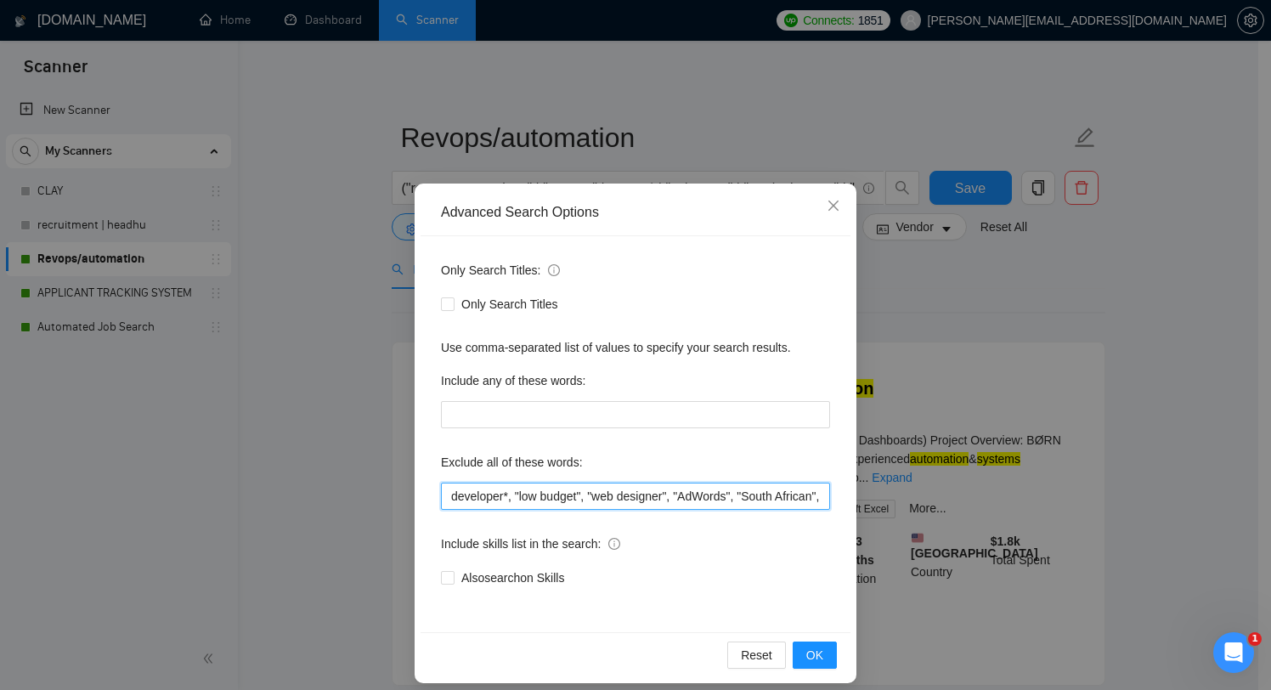
paste input ","working hours""
type input "developer*, "low budget", "web designer", "AdWords", "South African", "securing…"
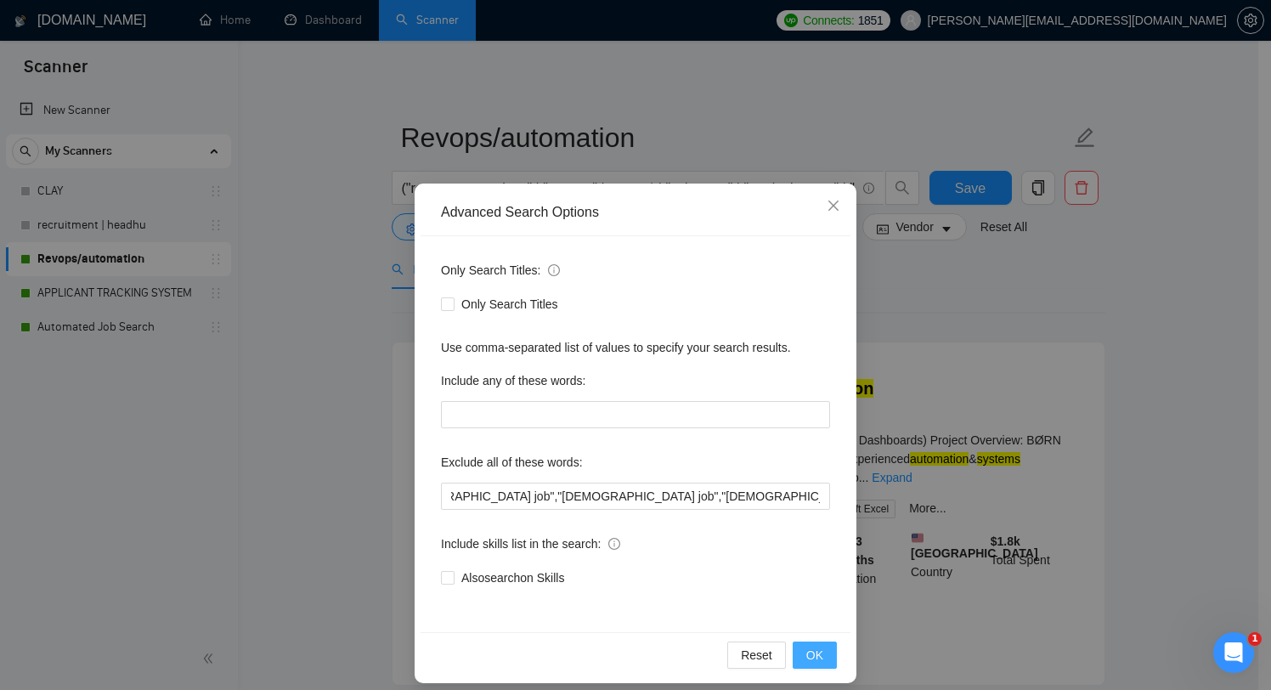
scroll to position [0, 0]
click at [808, 652] on span "OK" at bounding box center [814, 655] width 17 height 19
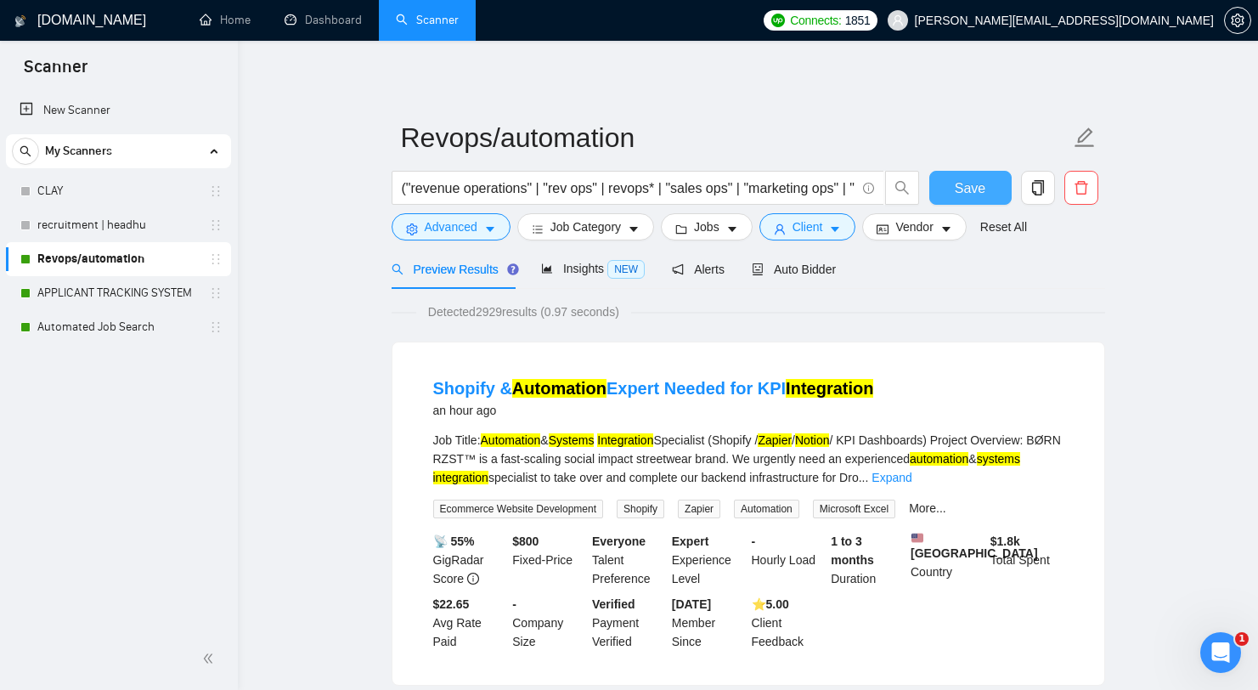
click at [976, 193] on span "Save" at bounding box center [970, 188] width 31 height 21
click at [162, 332] on link "Automated Job Search" at bounding box center [117, 327] width 161 height 34
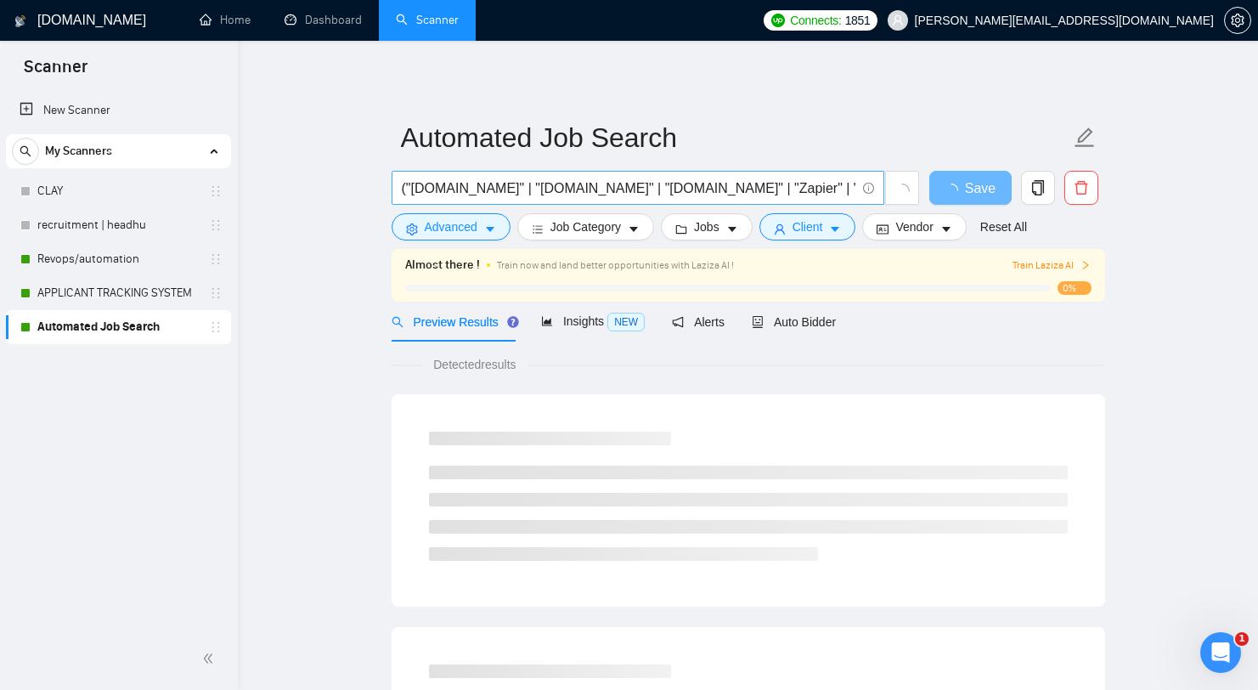
click at [764, 195] on input "("[DOMAIN_NAME]" | "[DOMAIN_NAME]" | "[DOMAIN_NAME]" | "Zapier" | "[DOMAIN_NAME…" at bounding box center [629, 188] width 454 height 21
click at [472, 234] on span "Advanced" at bounding box center [451, 227] width 53 height 19
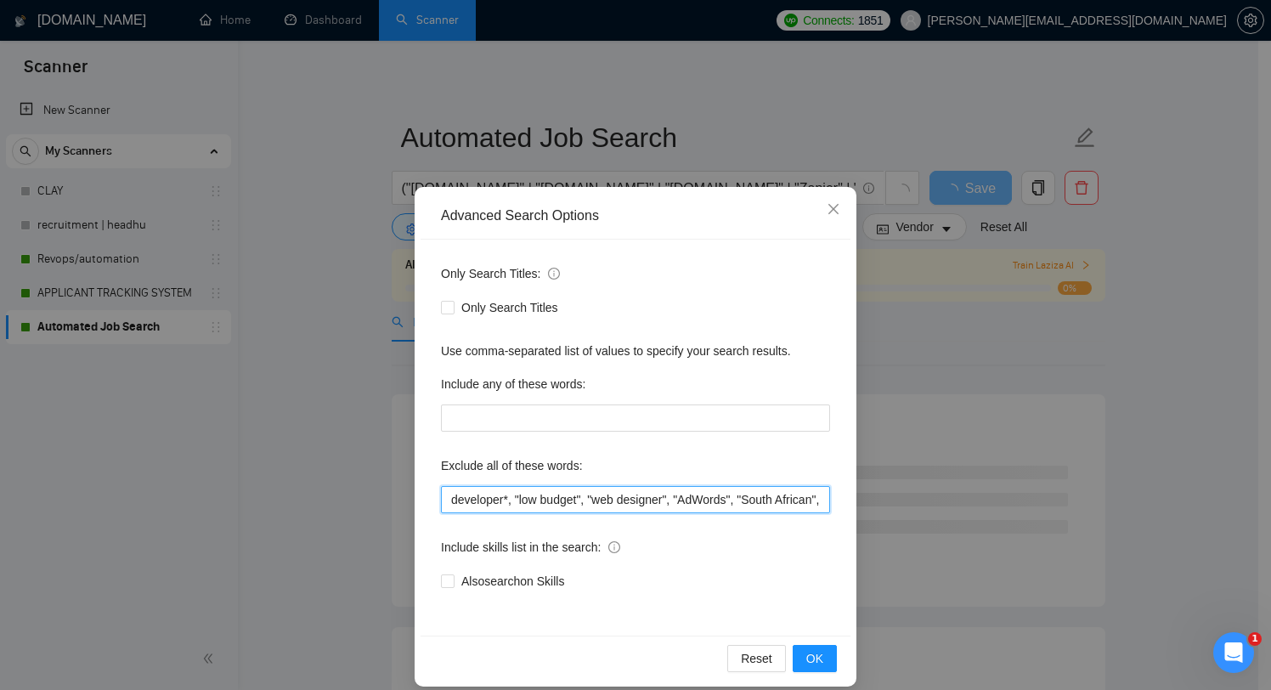
click at [601, 492] on input "developer*, "low budget", "web designer", "AdWords", "South African", "securing…" at bounding box center [635, 499] width 389 height 27
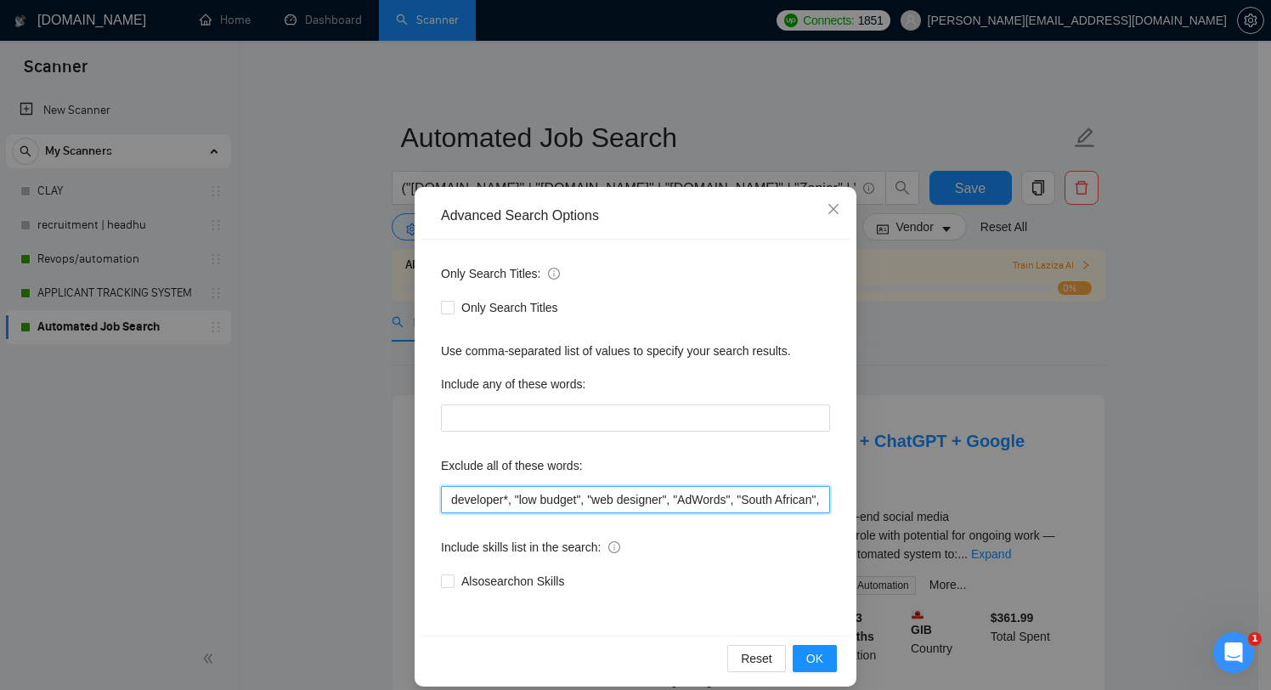
paste input ","working hours""
type input "developer*, "low budget", "web designer", "AdWords", "South African", "securing…"
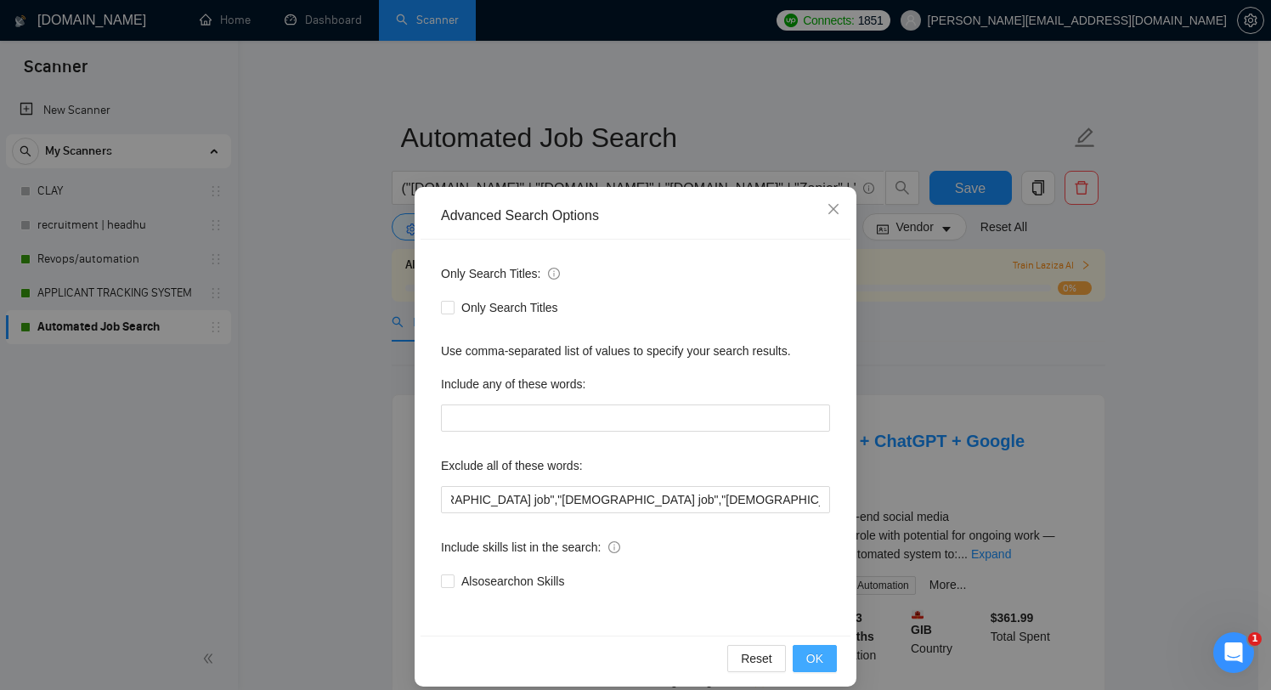
scroll to position [0, 0]
click at [807, 664] on span "OK" at bounding box center [814, 658] width 17 height 19
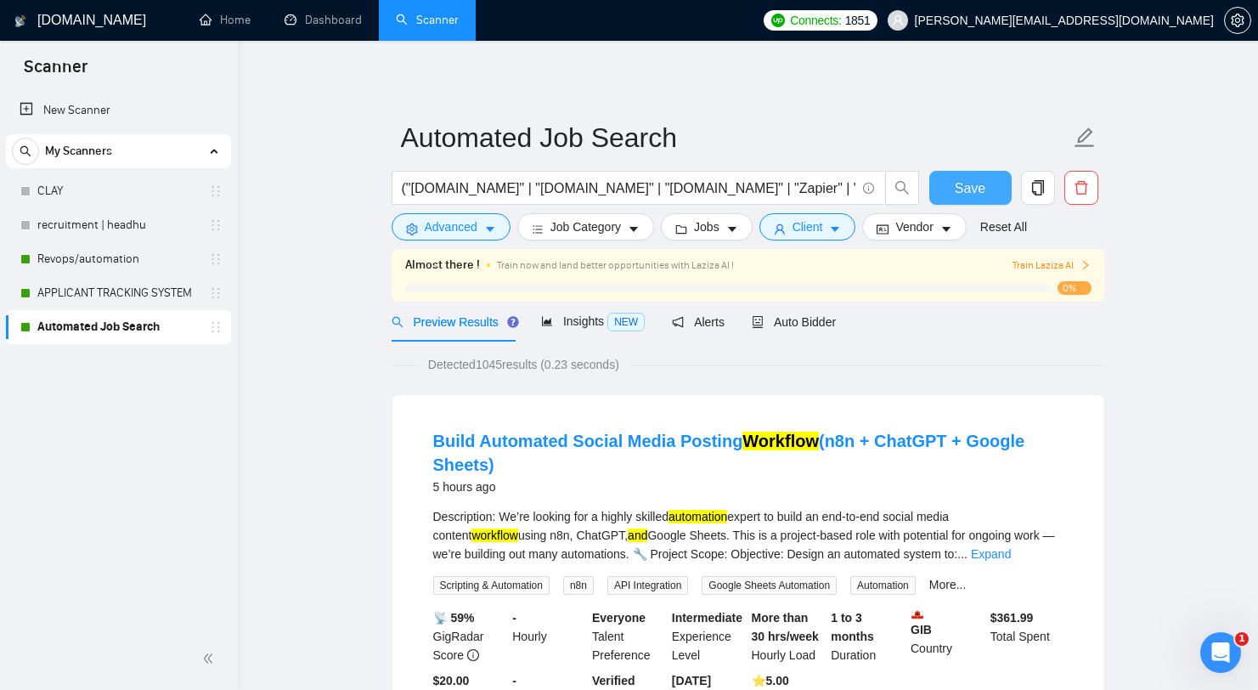
click at [977, 191] on span "Save" at bounding box center [970, 188] width 31 height 21
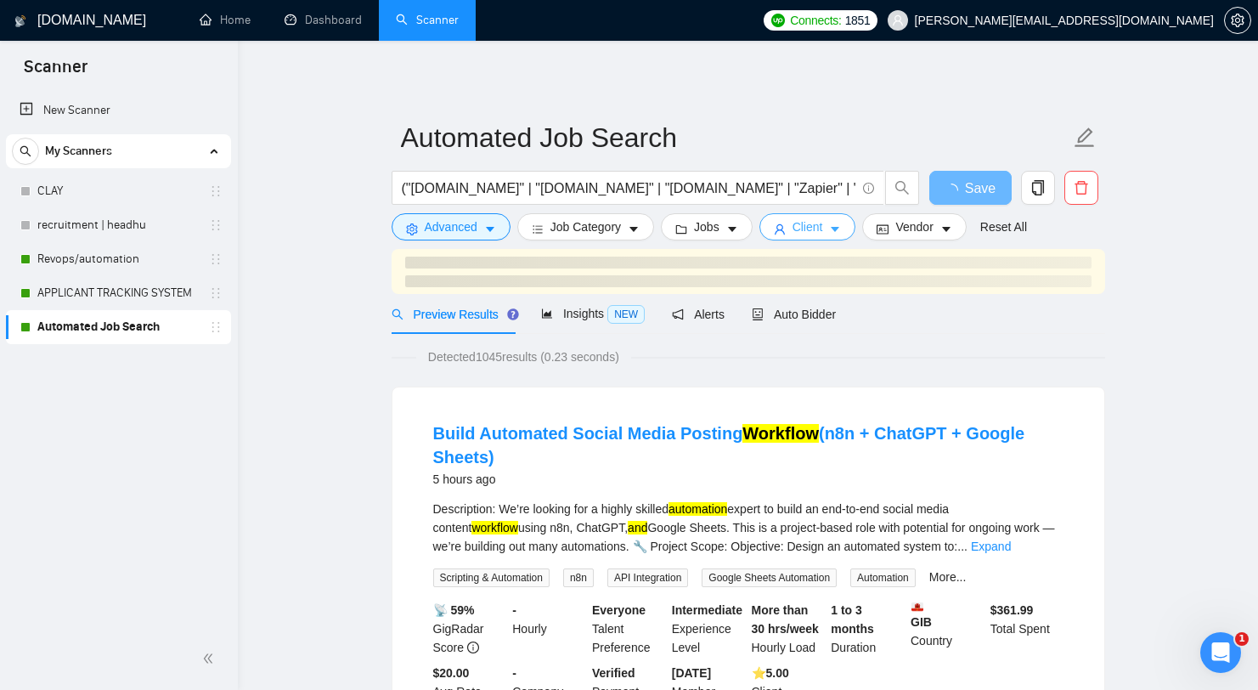
click at [834, 227] on button "Client" at bounding box center [808, 226] width 97 height 27
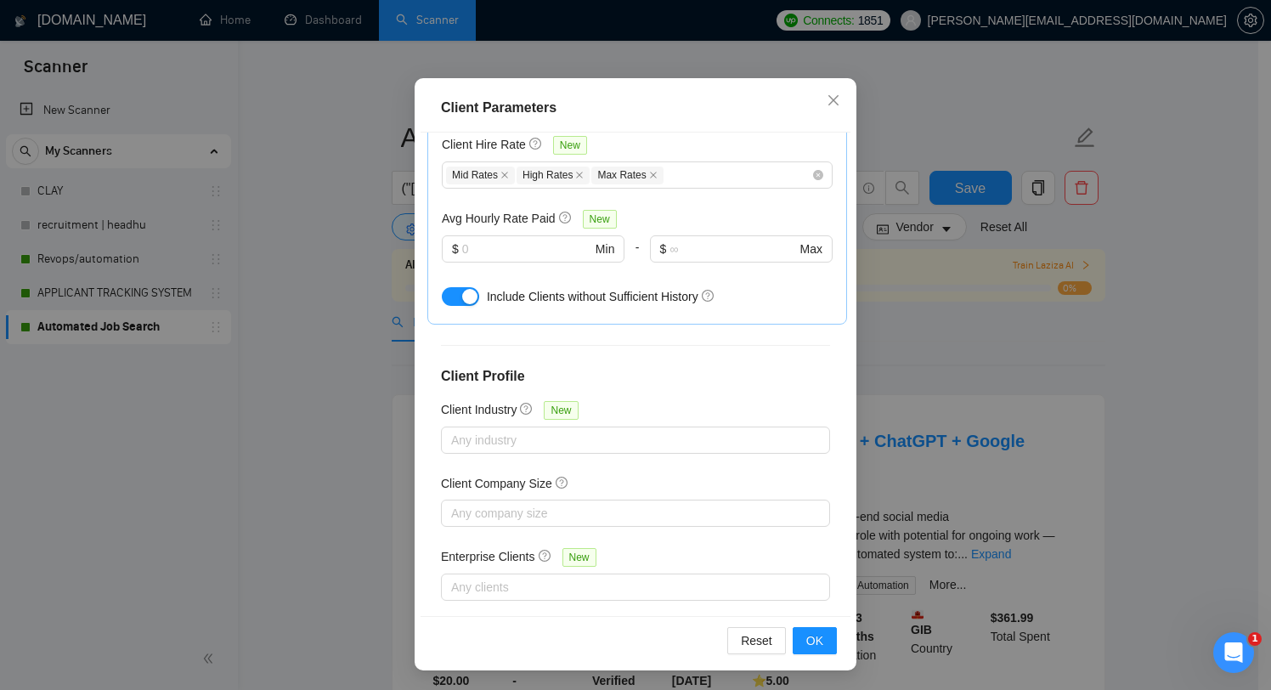
scroll to position [106, 0]
click at [505, 209] on h5 "Avg Hourly Rate Paid" at bounding box center [499, 218] width 114 height 19
click at [492, 240] on input "text" at bounding box center [526, 249] width 129 height 19
click at [591, 210] on span "New" at bounding box center [600, 219] width 34 height 19
click at [563, 215] on icon "question-circle" at bounding box center [565, 218] width 4 height 7
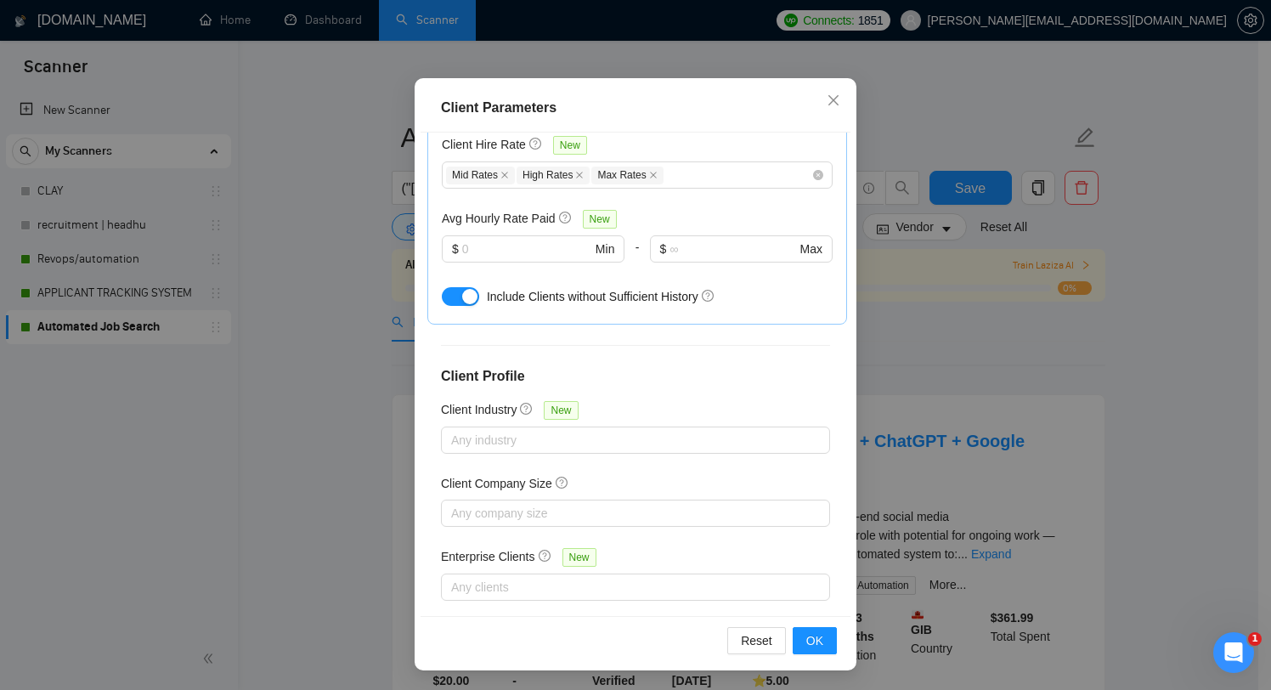
click at [1009, 280] on div "Client Parameters Client Location Include Client Countries Select Exclude Clien…" at bounding box center [635, 345] width 1271 height 690
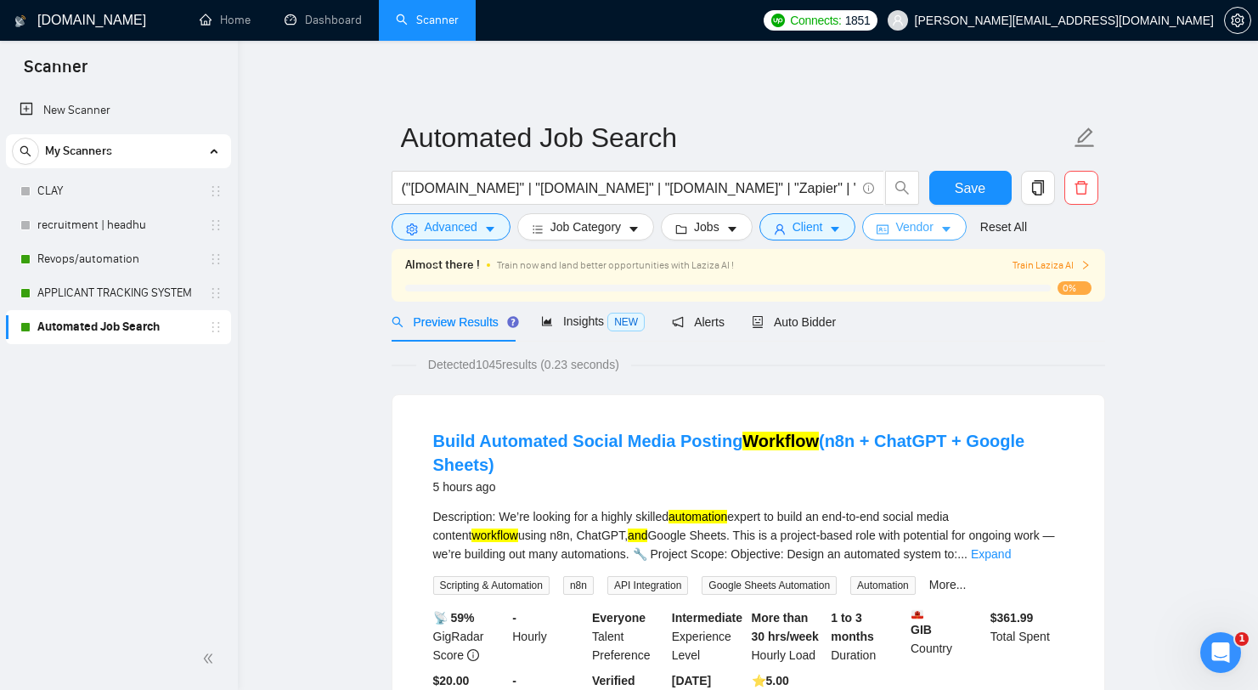
click at [922, 235] on span "Vendor" at bounding box center [914, 227] width 37 height 19
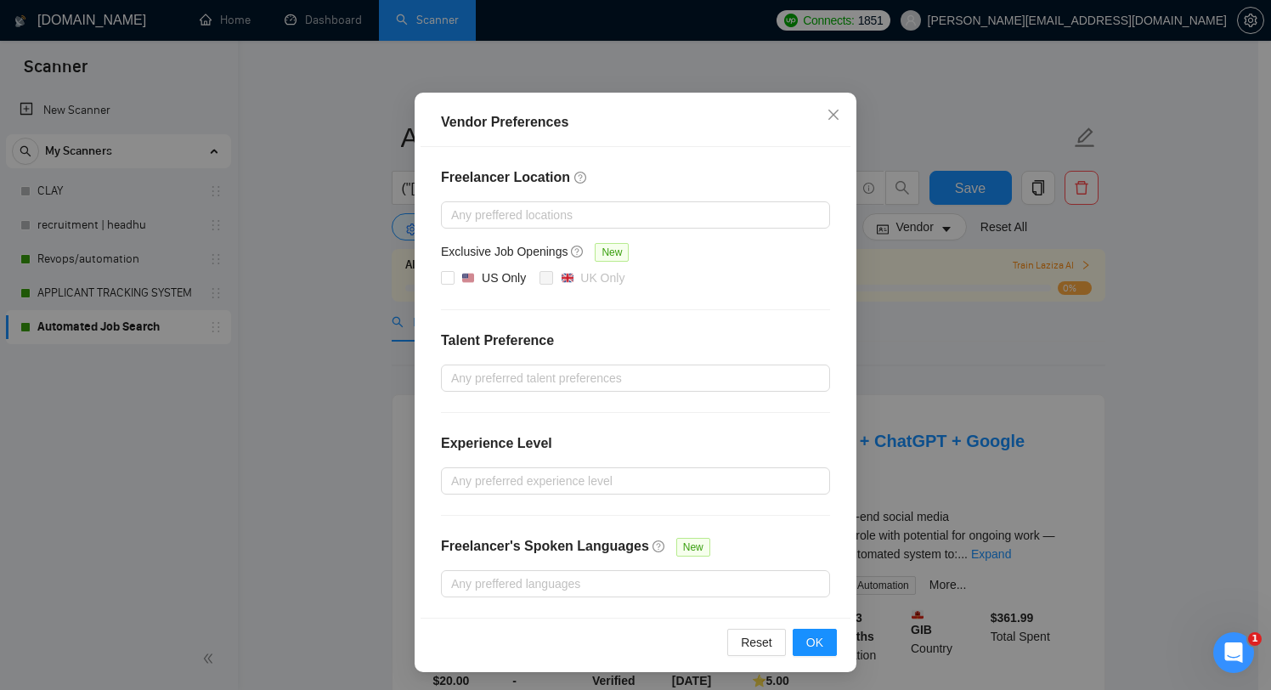
scroll to position [96, 0]
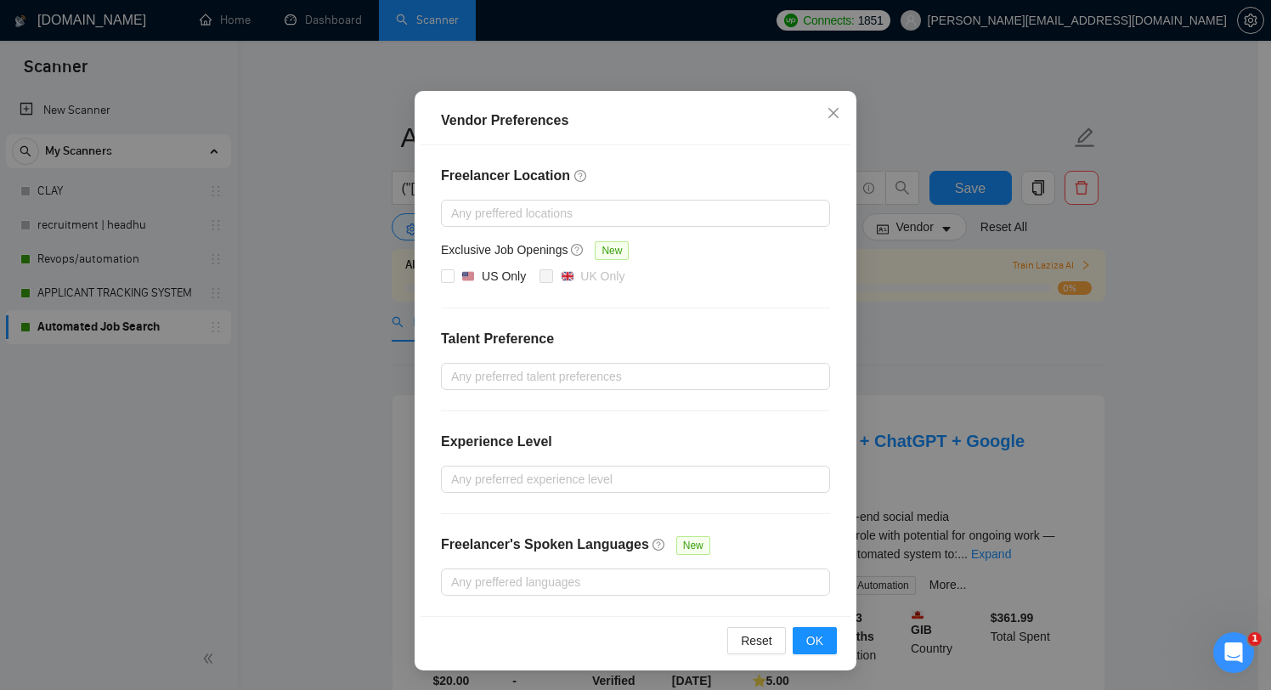
click at [1031, 417] on div "Vendor Preferences Freelancer Location Any preffered locations Exclusive Job Op…" at bounding box center [635, 345] width 1271 height 690
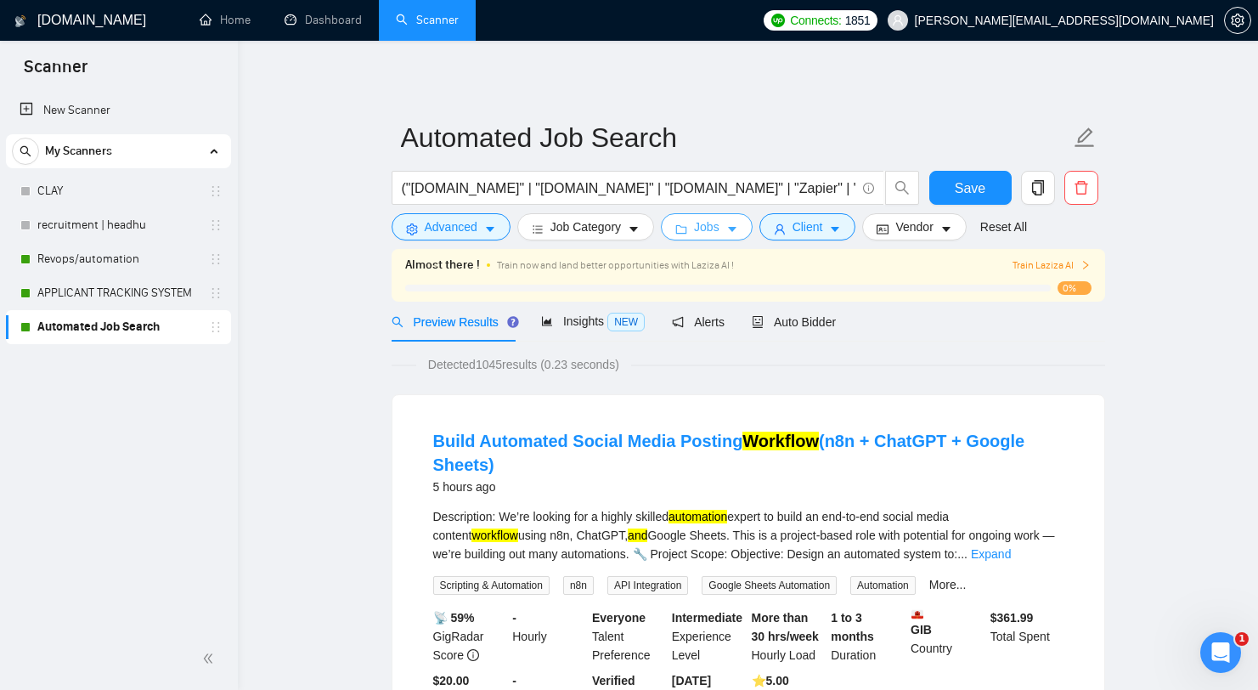
click at [704, 235] on span "Jobs" at bounding box center [706, 227] width 25 height 19
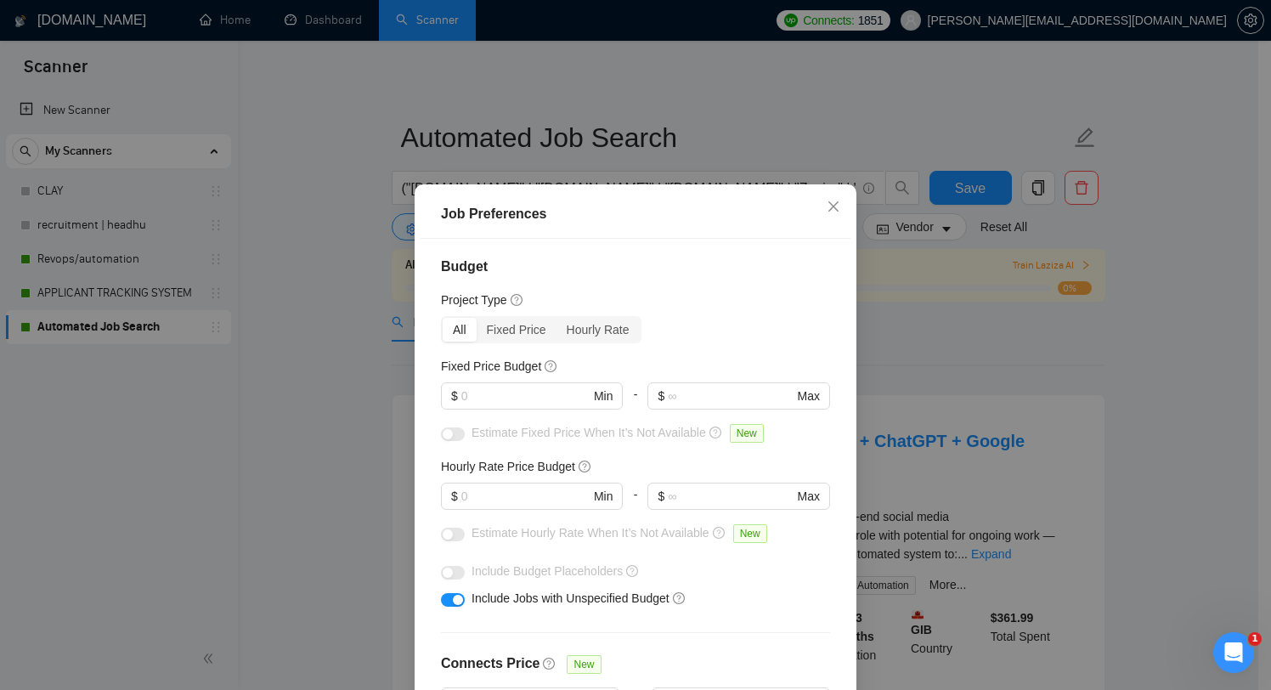
scroll to position [0, 0]
click at [529, 380] on div "Fixed Price Budget $ Min - $ Max" at bounding box center [635, 392] width 389 height 66
click at [513, 392] on input "text" at bounding box center [525, 398] width 128 height 19
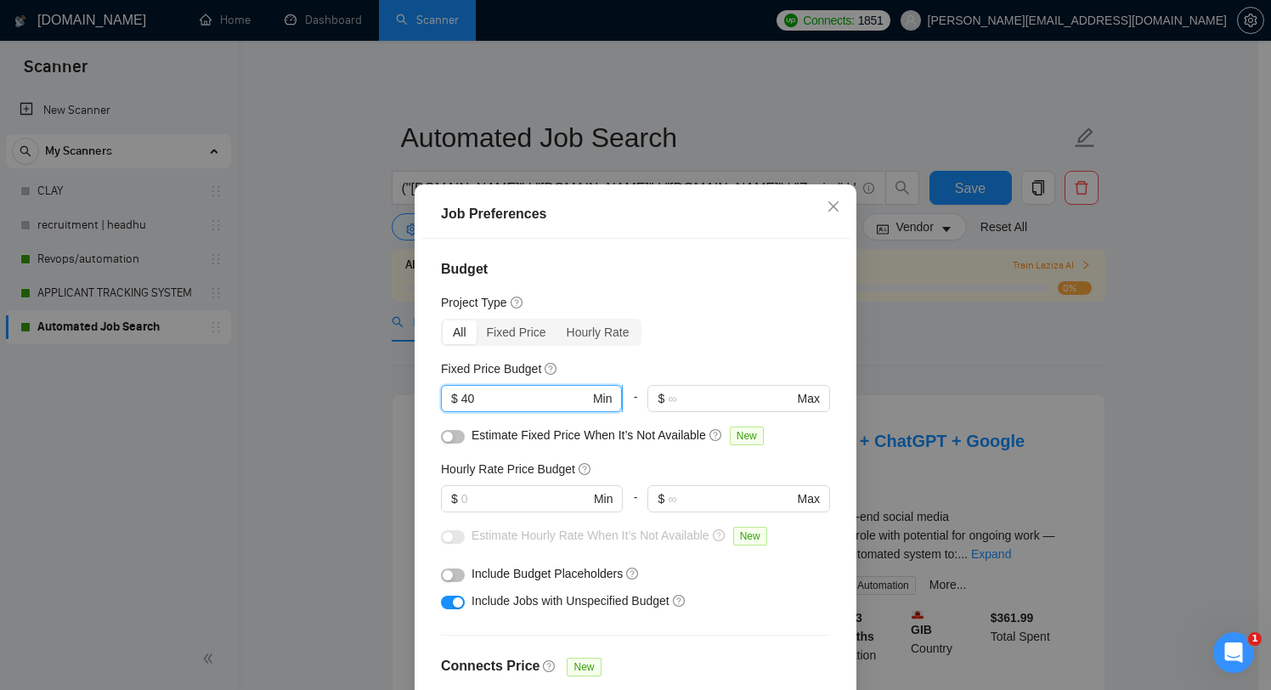
type input "4"
type input "500"
click at [710, 355] on div "Budget Project Type All Fixed Price Hourly Rate Fixed Price Budget 500 $ 500 Mi…" at bounding box center [636, 480] width 430 height 483
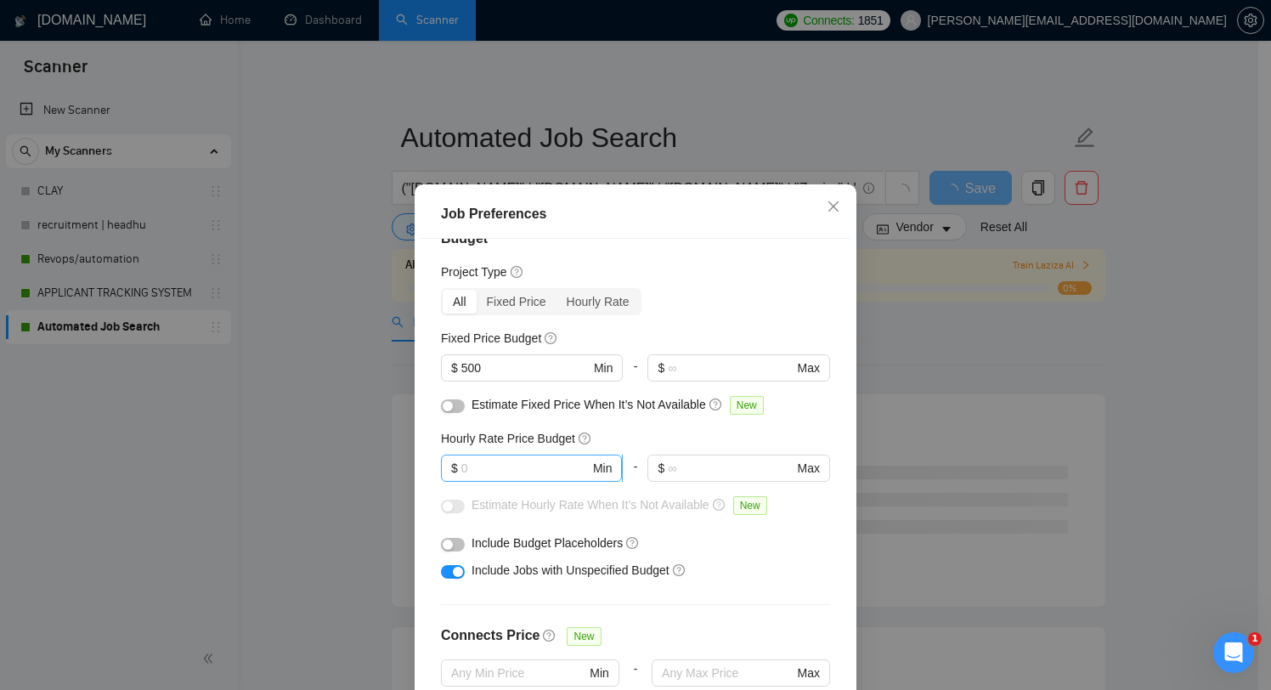
scroll to position [32, 0]
click at [544, 475] on input "text" at bounding box center [525, 466] width 128 height 19
type input "30"
click at [679, 444] on div "Hourly Rate Price Budget" at bounding box center [635, 436] width 389 height 19
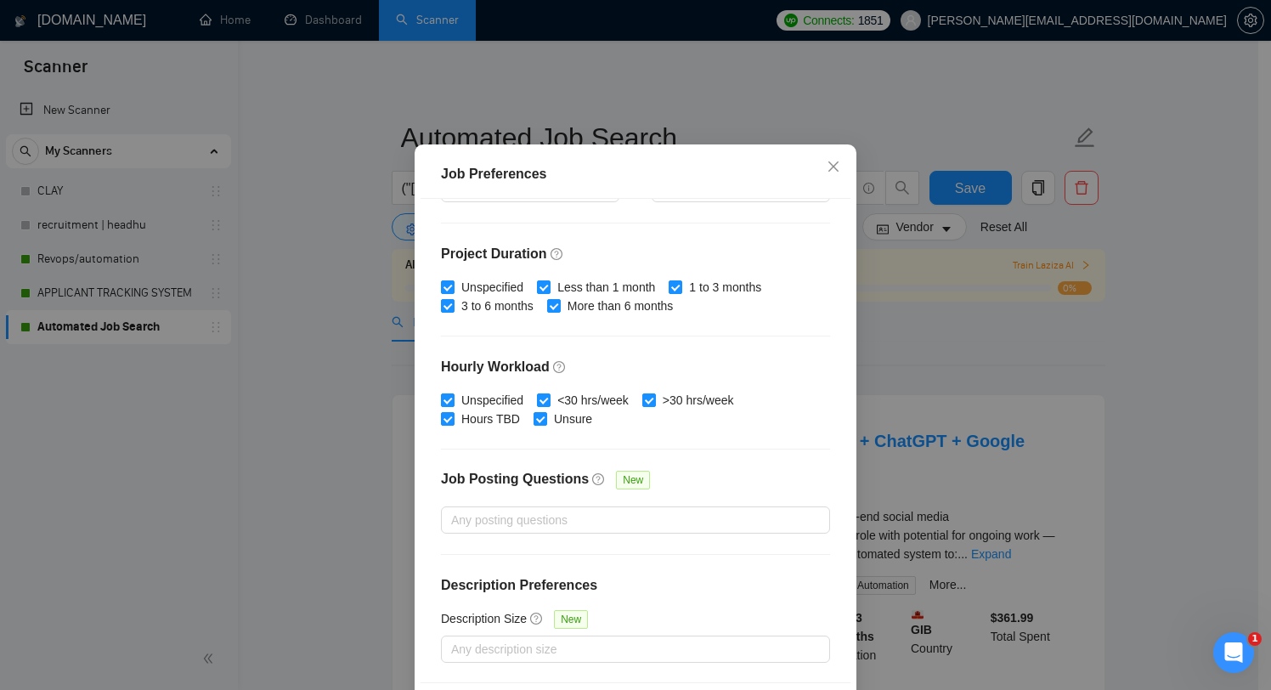
scroll to position [106, 0]
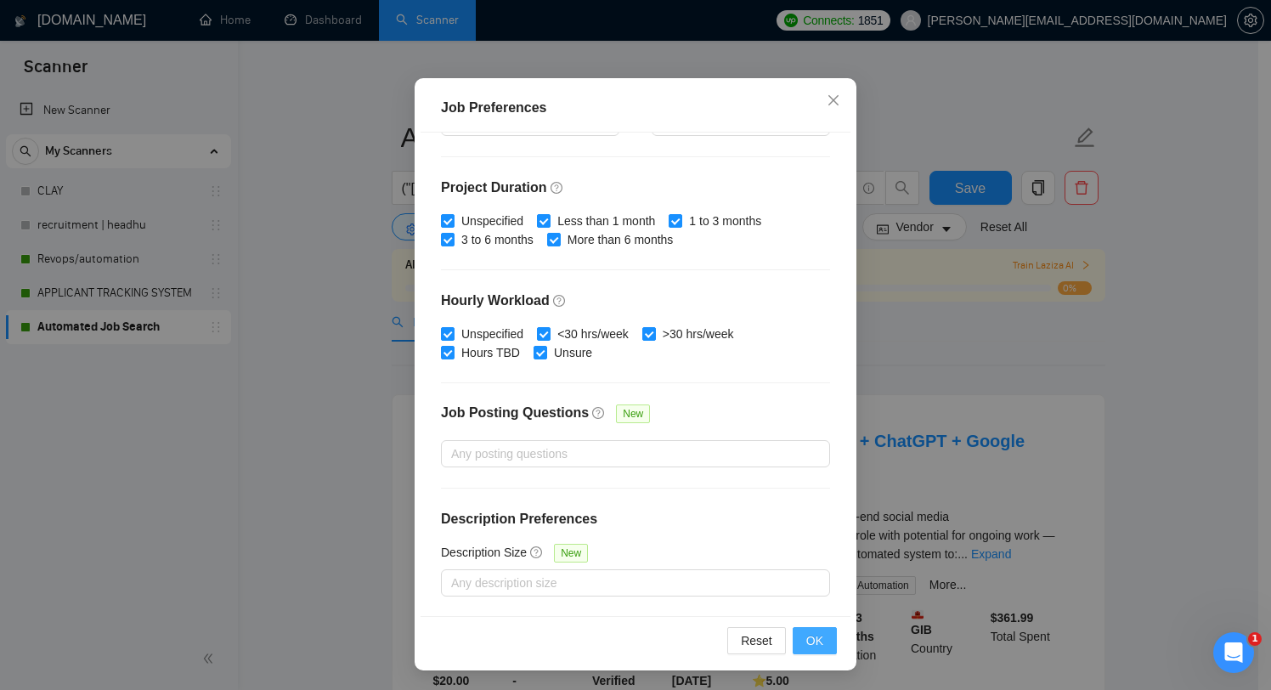
drag, startPoint x: 813, startPoint y: 640, endPoint x: 694, endPoint y: 612, distance: 122.2
click at [694, 612] on div "Job Preferences Budget Project Type All Fixed Price Hourly Rate Fixed Price Bud…" at bounding box center [636, 373] width 442 height 591
click at [715, 582] on div at bounding box center [627, 583] width 364 height 20
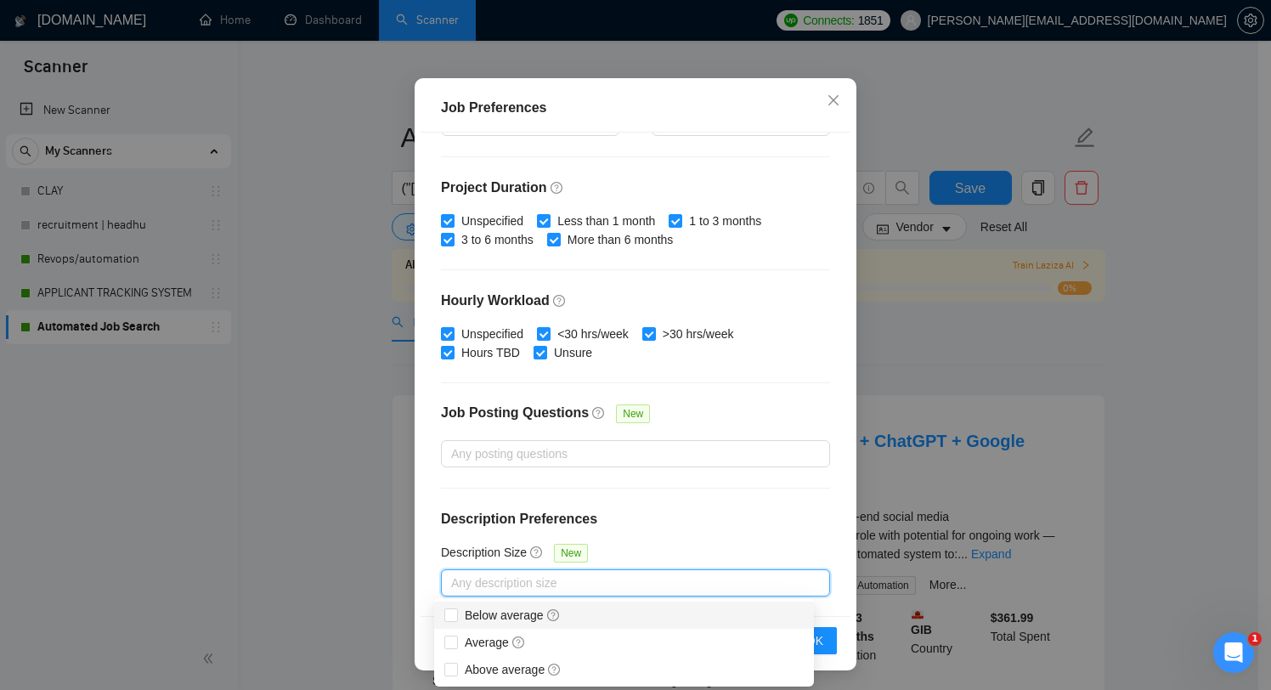
click at [758, 555] on div "Description Size New" at bounding box center [635, 556] width 389 height 26
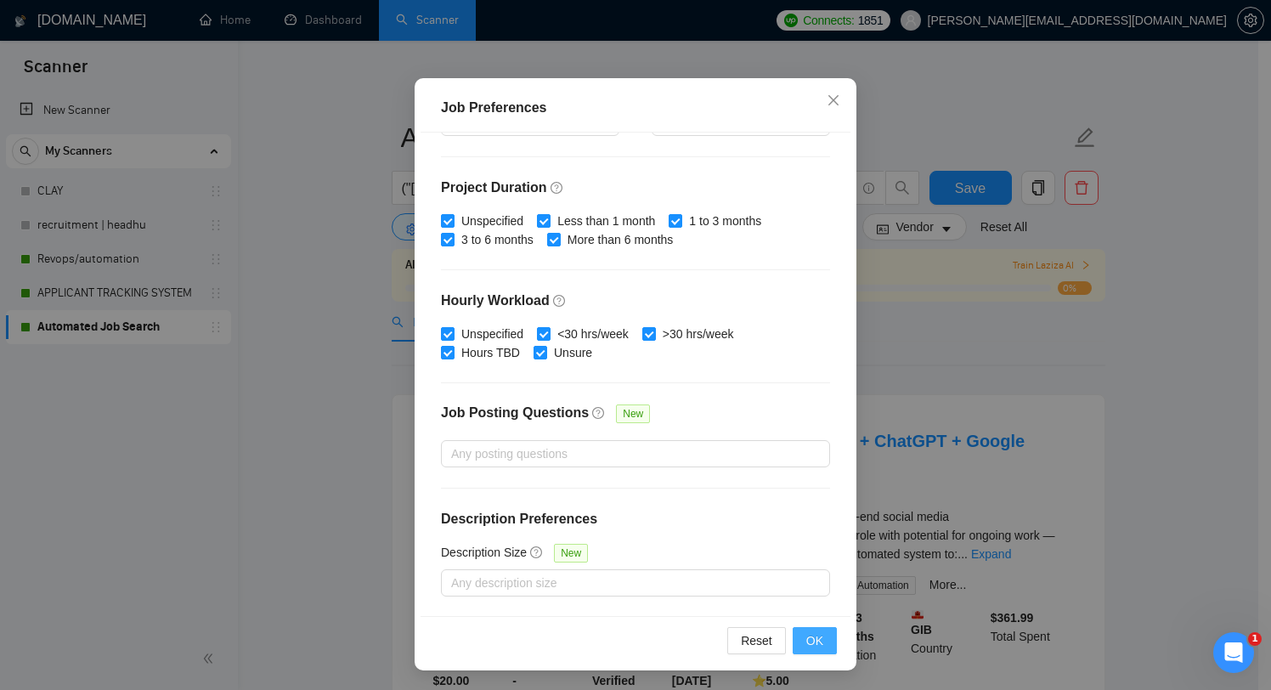
click at [811, 645] on span "OK" at bounding box center [814, 640] width 17 height 19
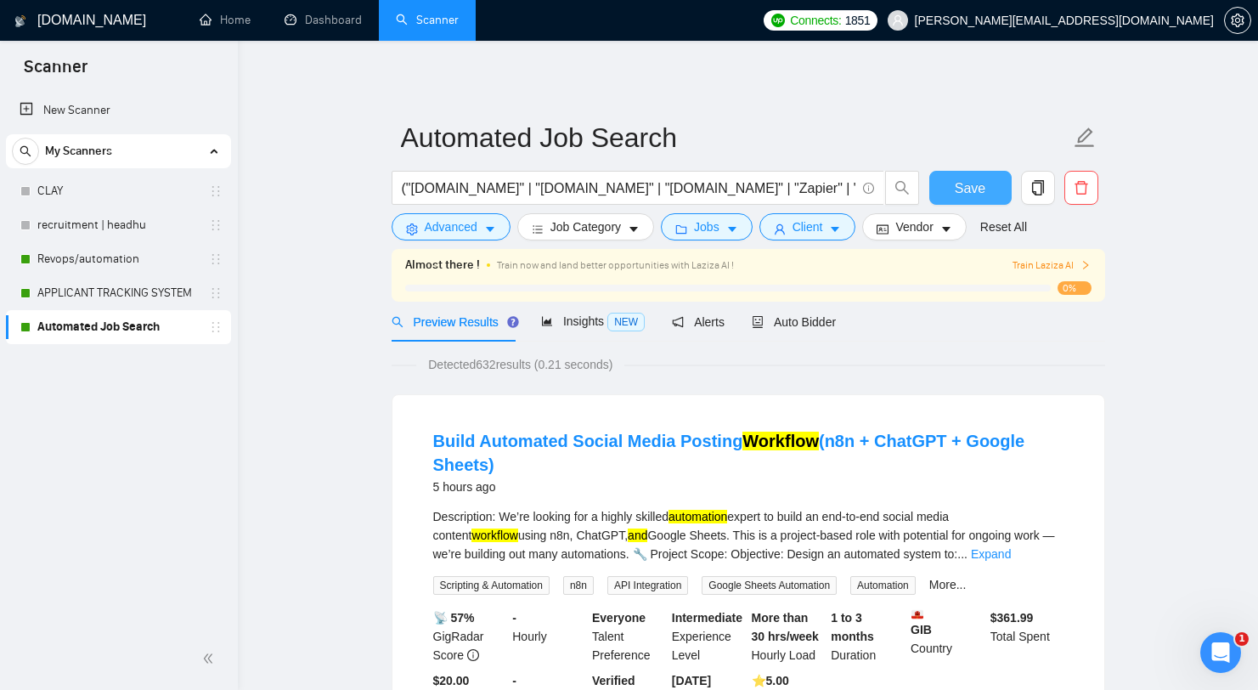
click at [978, 195] on span "Save" at bounding box center [970, 188] width 31 height 21
click at [116, 291] on link "APPLICANT TRACKING SYSTEM" at bounding box center [117, 293] width 161 height 34
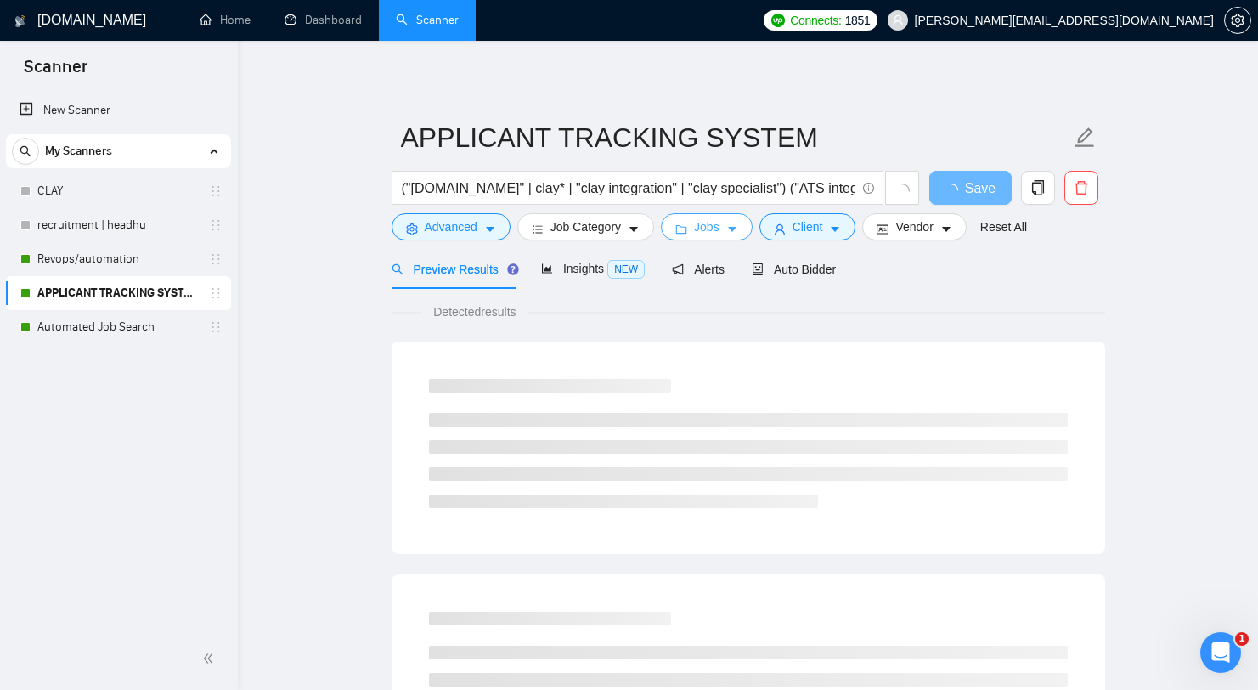
click at [720, 235] on span "Jobs" at bounding box center [706, 227] width 25 height 19
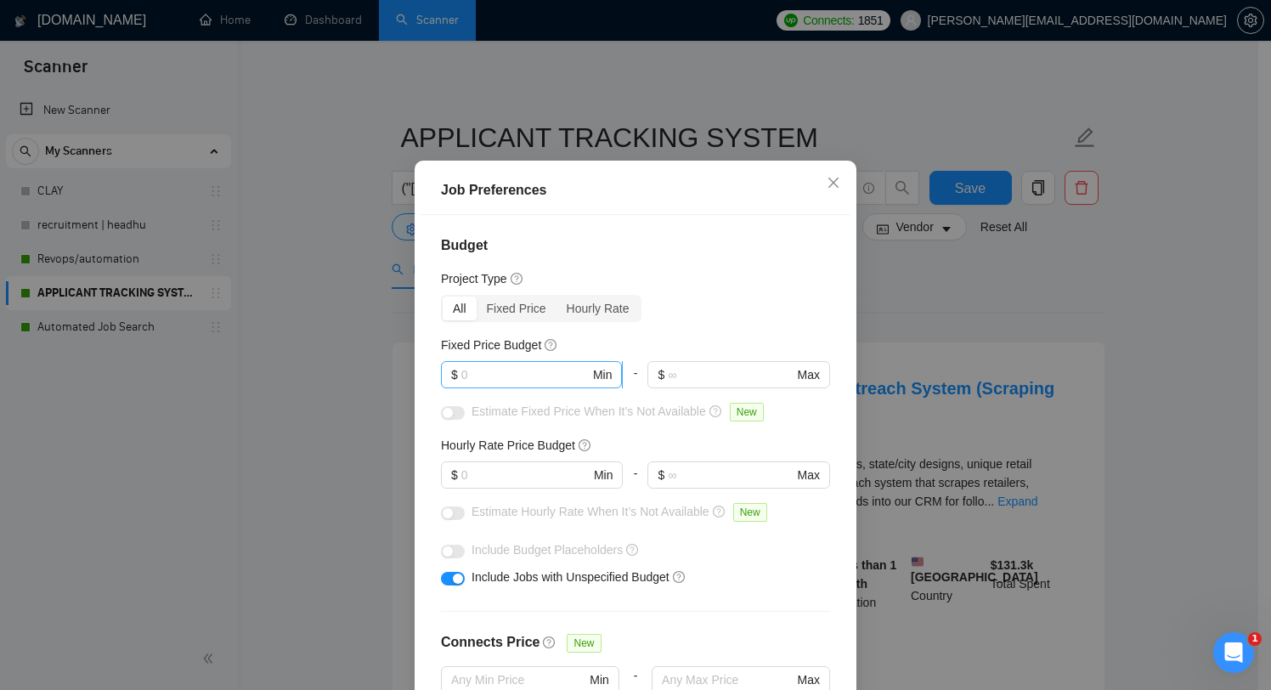
click at [523, 388] on span "$ Min" at bounding box center [531, 374] width 181 height 27
type input "500"
click at [510, 484] on input "text" at bounding box center [525, 475] width 128 height 19
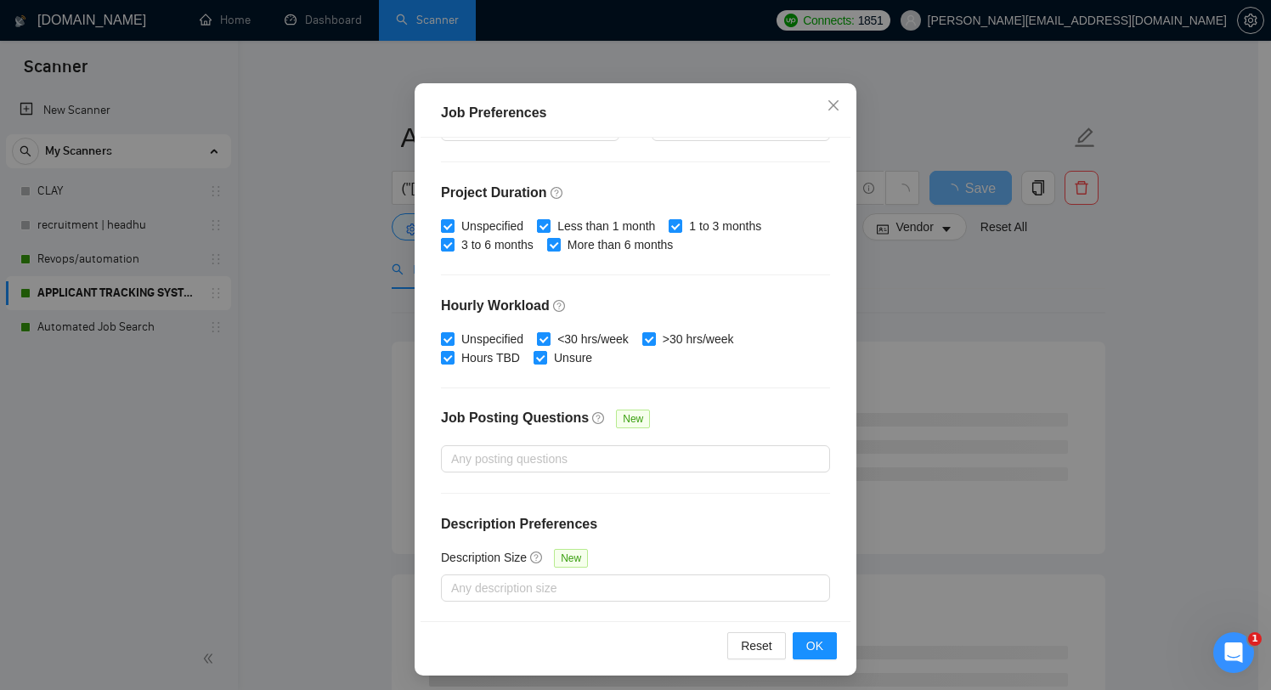
scroll to position [106, 0]
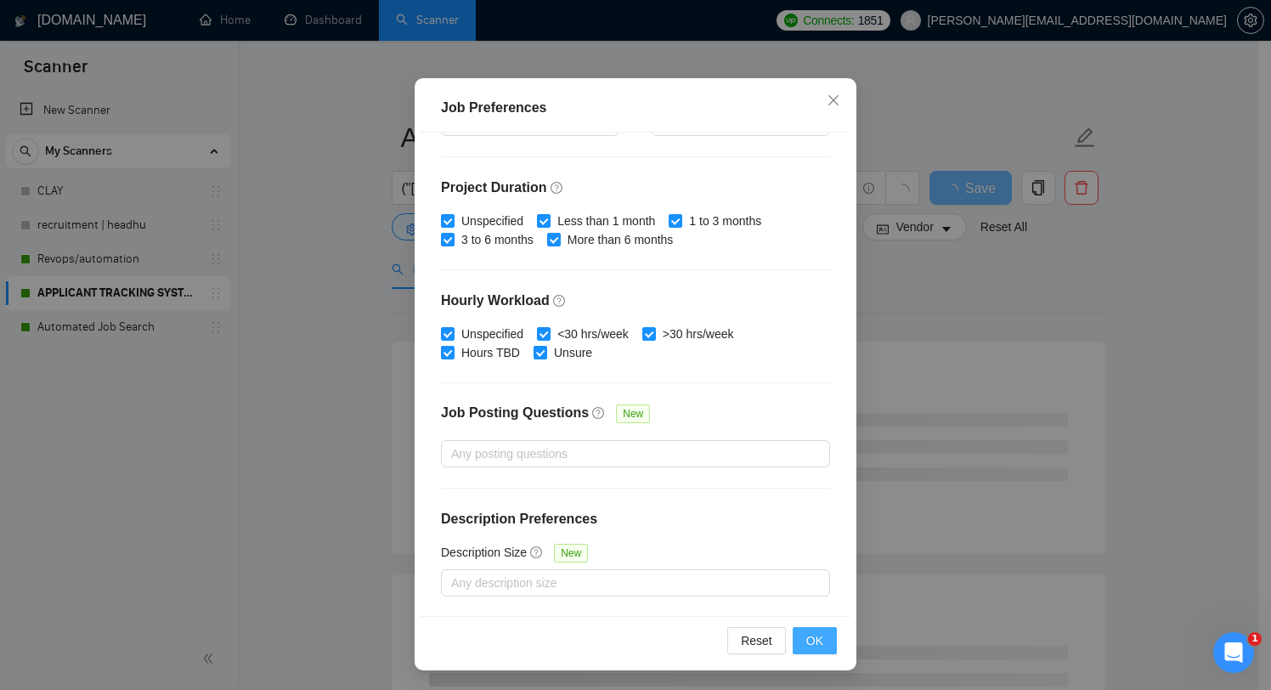
type input "30"
click at [815, 649] on button "OK" at bounding box center [815, 640] width 44 height 27
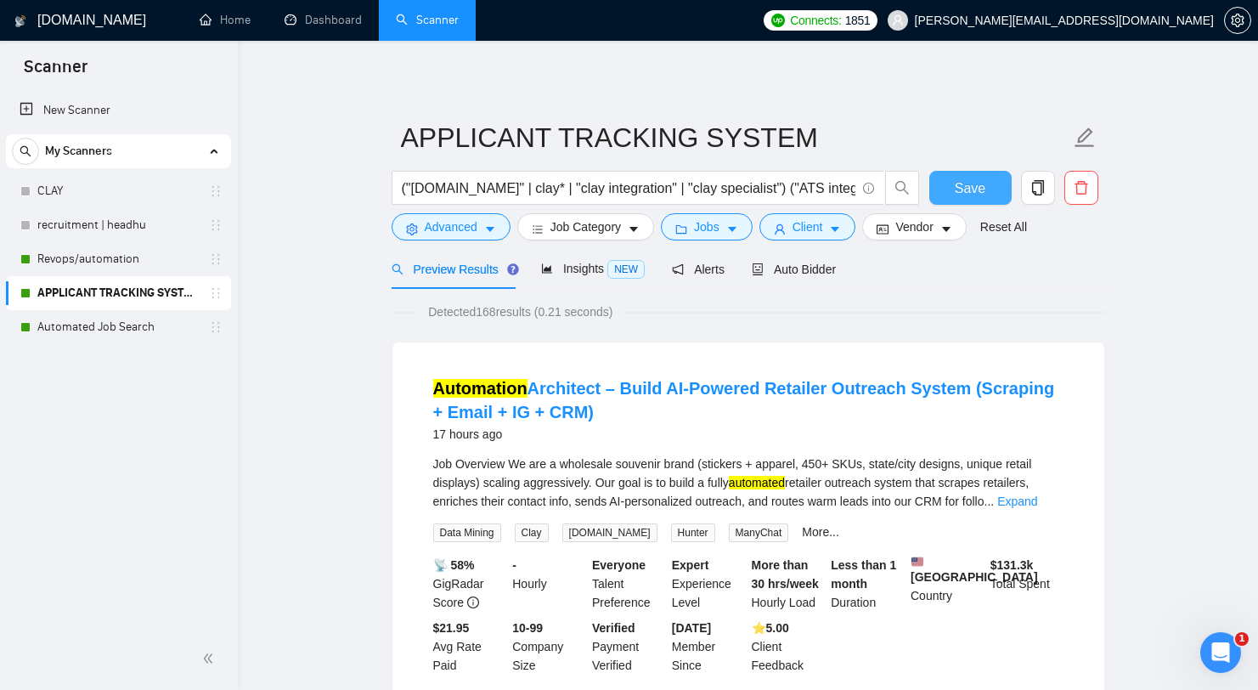
click at [976, 183] on span "Save" at bounding box center [970, 188] width 31 height 21
click at [140, 260] on link "Revops/automation" at bounding box center [117, 259] width 161 height 34
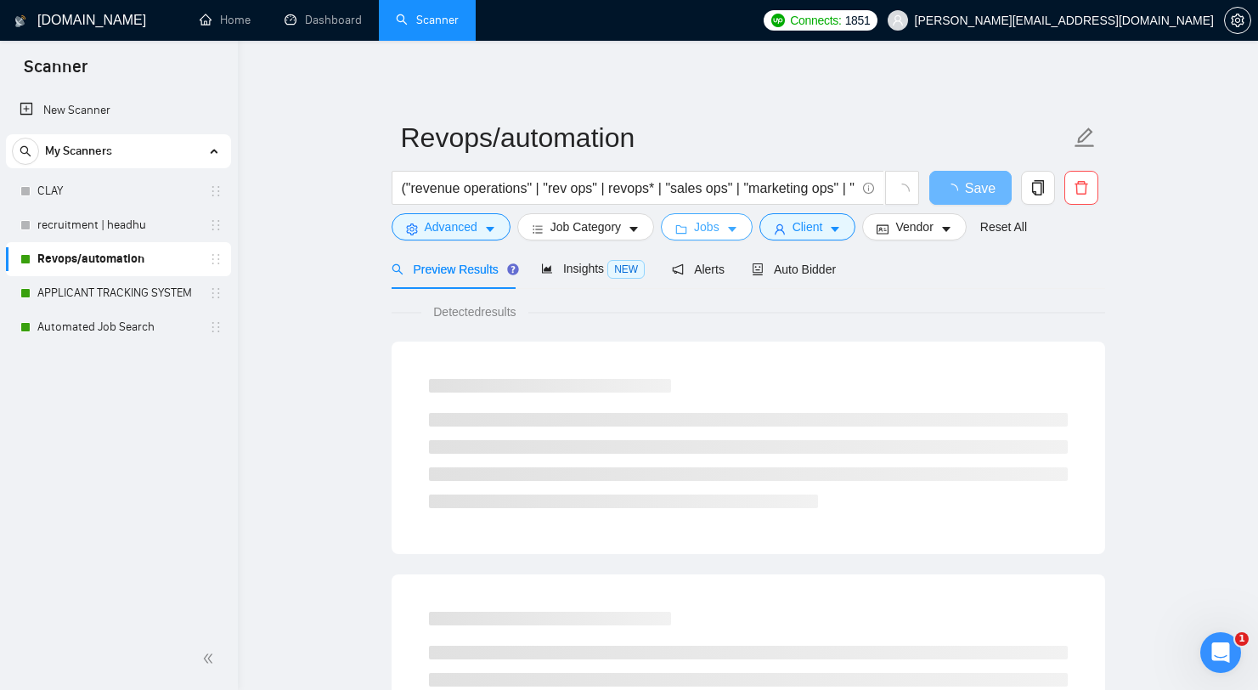
click at [738, 226] on icon "caret-down" at bounding box center [733, 229] width 12 height 12
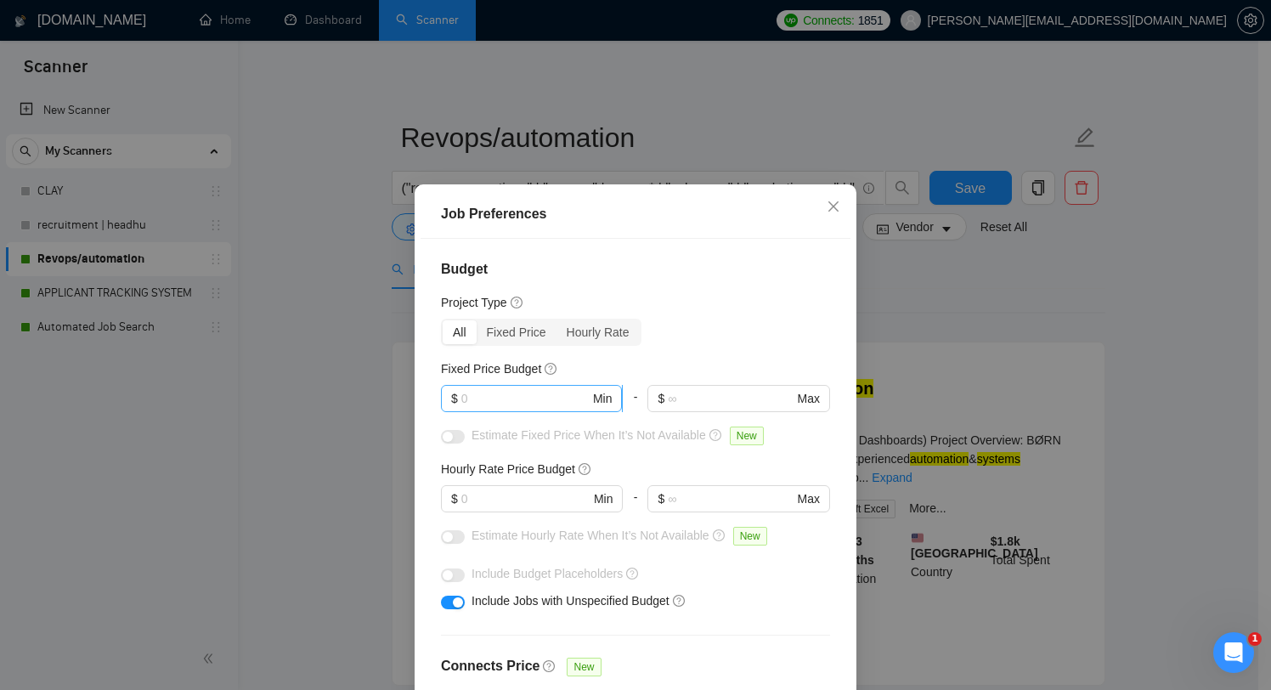
click at [523, 399] on input "text" at bounding box center [525, 398] width 128 height 19
type input "500"
click at [509, 541] on span "Estimate Hourly Rate When It’s Not Available" at bounding box center [591, 536] width 238 height 14
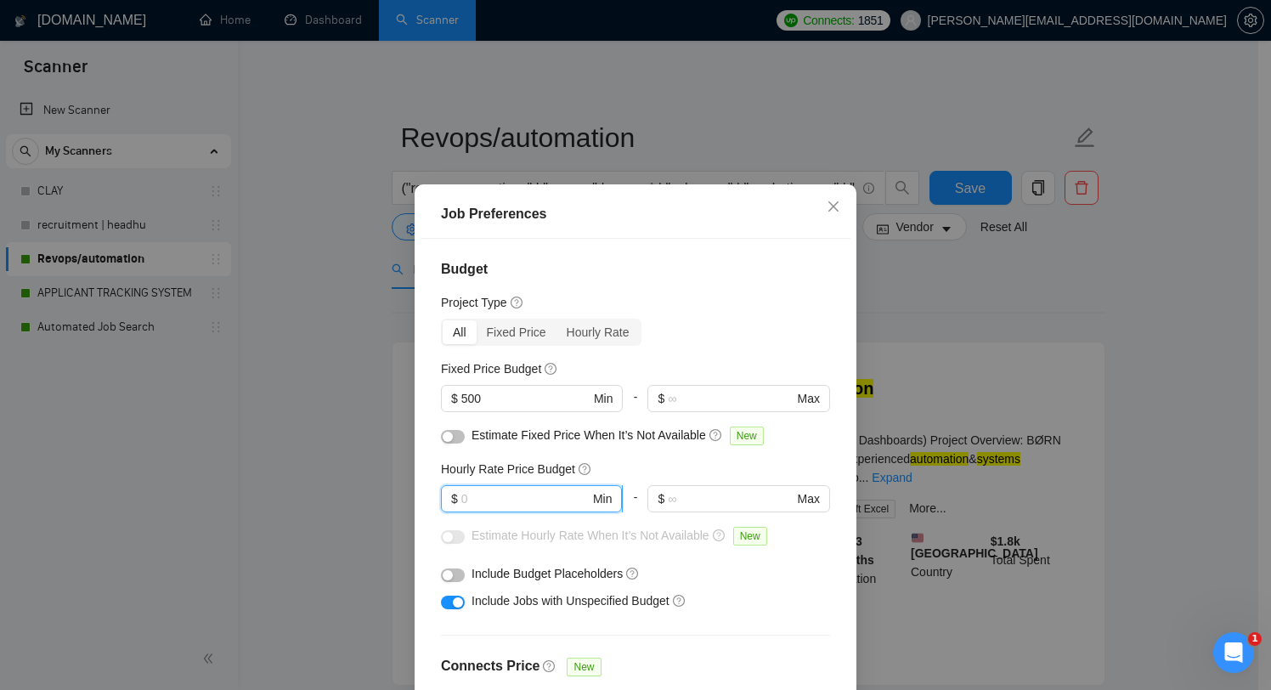
click at [551, 505] on input "text" at bounding box center [525, 498] width 128 height 19
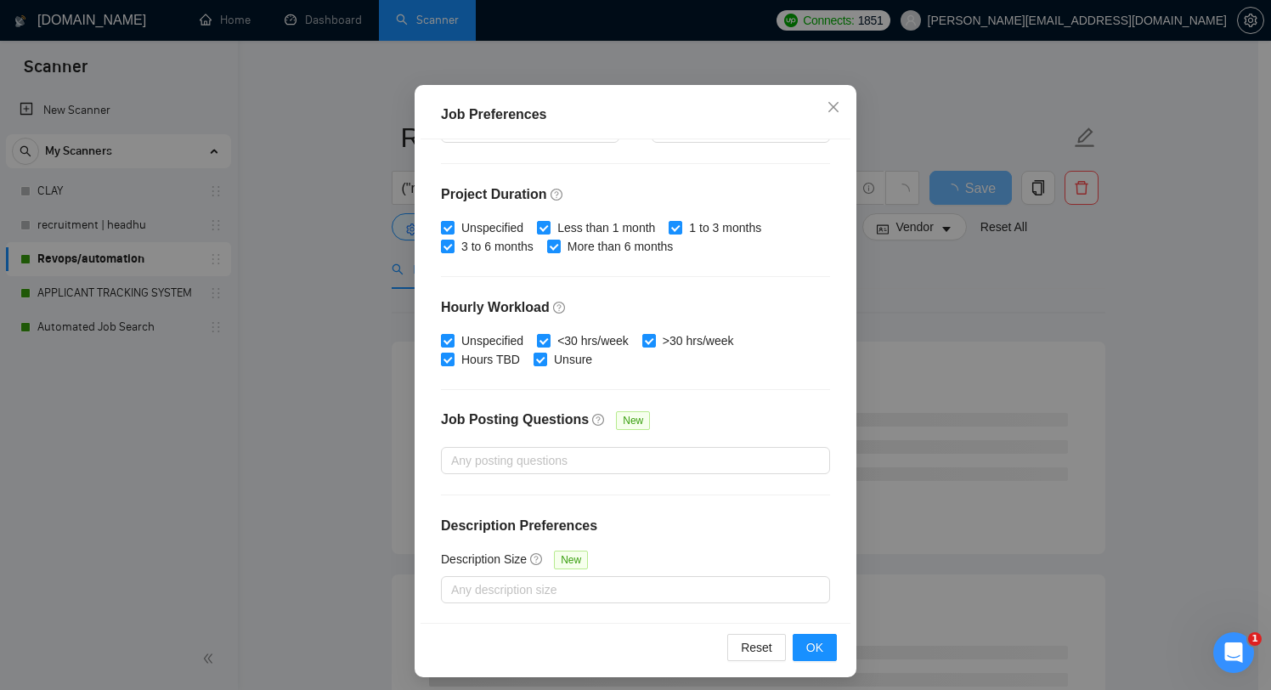
scroll to position [106, 0]
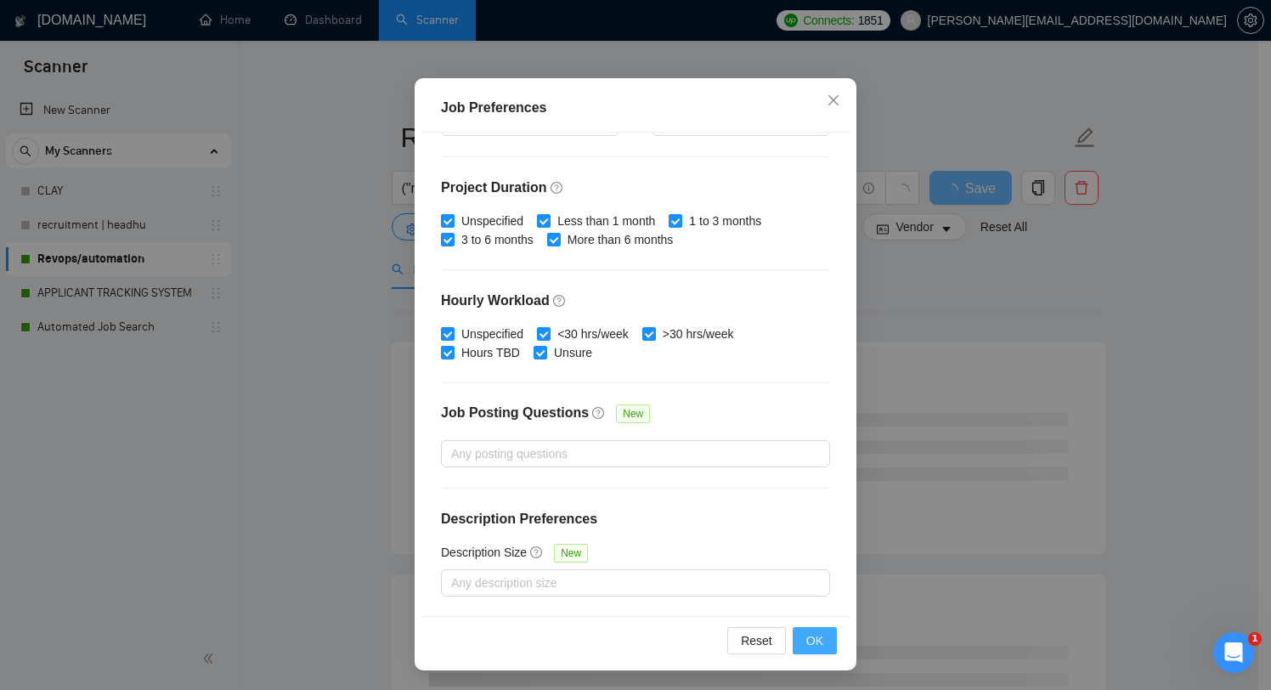
type input "30"
click at [819, 631] on button "OK" at bounding box center [815, 640] width 44 height 27
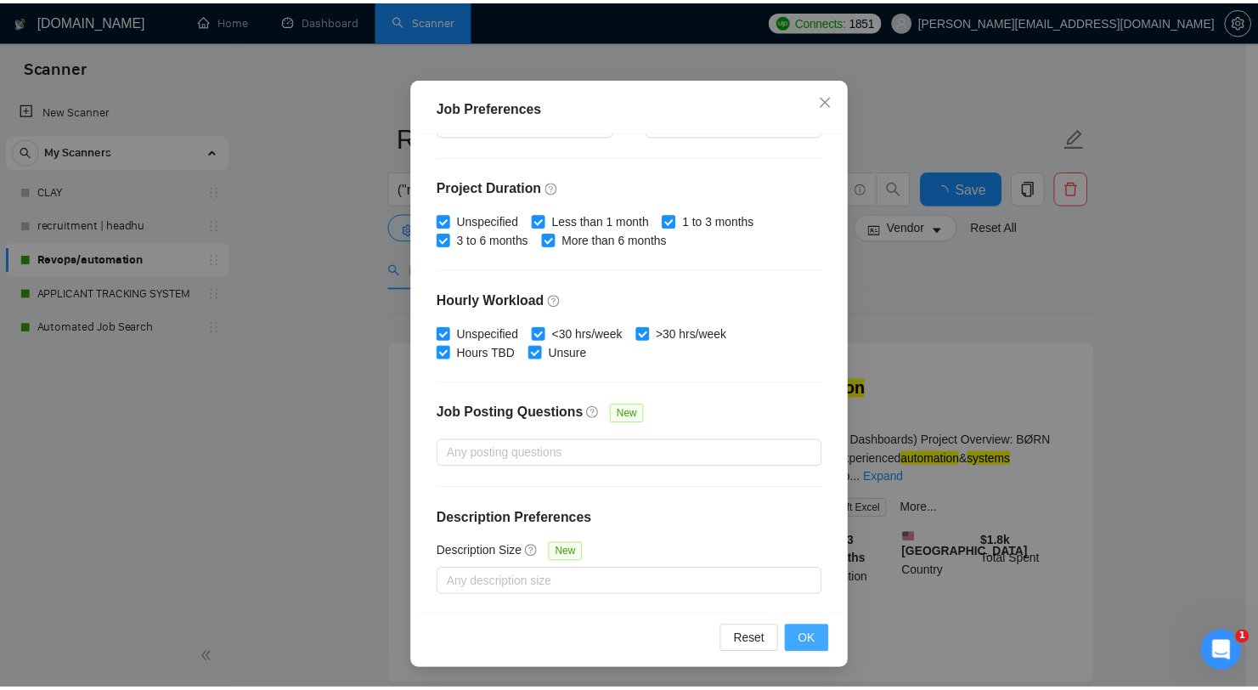
scroll to position [24, 0]
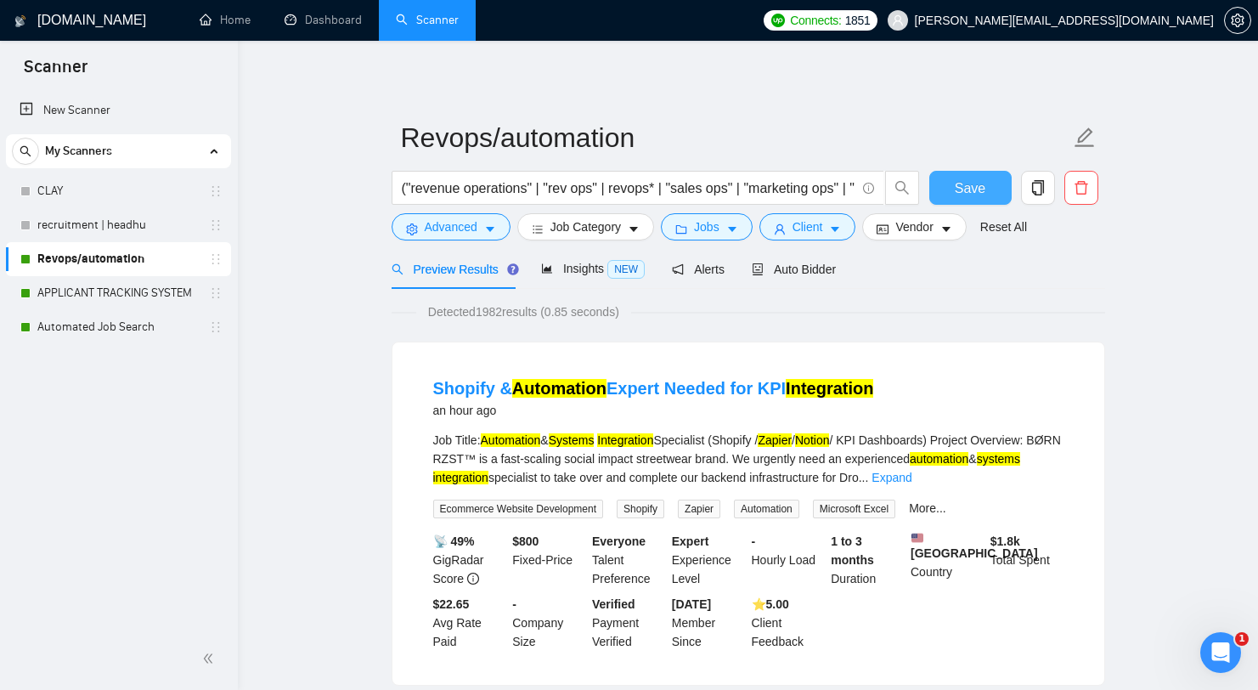
click at [970, 190] on span "Save" at bounding box center [970, 188] width 31 height 21
click at [299, 16] on link "Dashboard" at bounding box center [323, 20] width 77 height 14
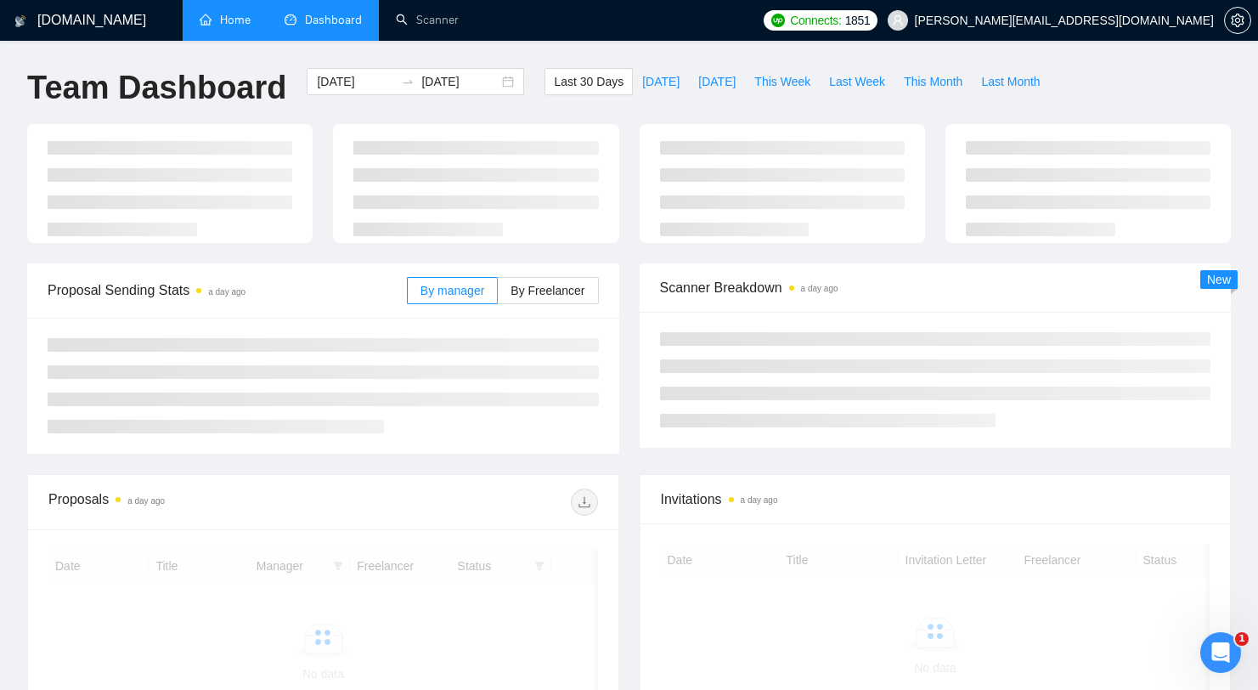
click at [240, 24] on link "Home" at bounding box center [225, 20] width 51 height 14
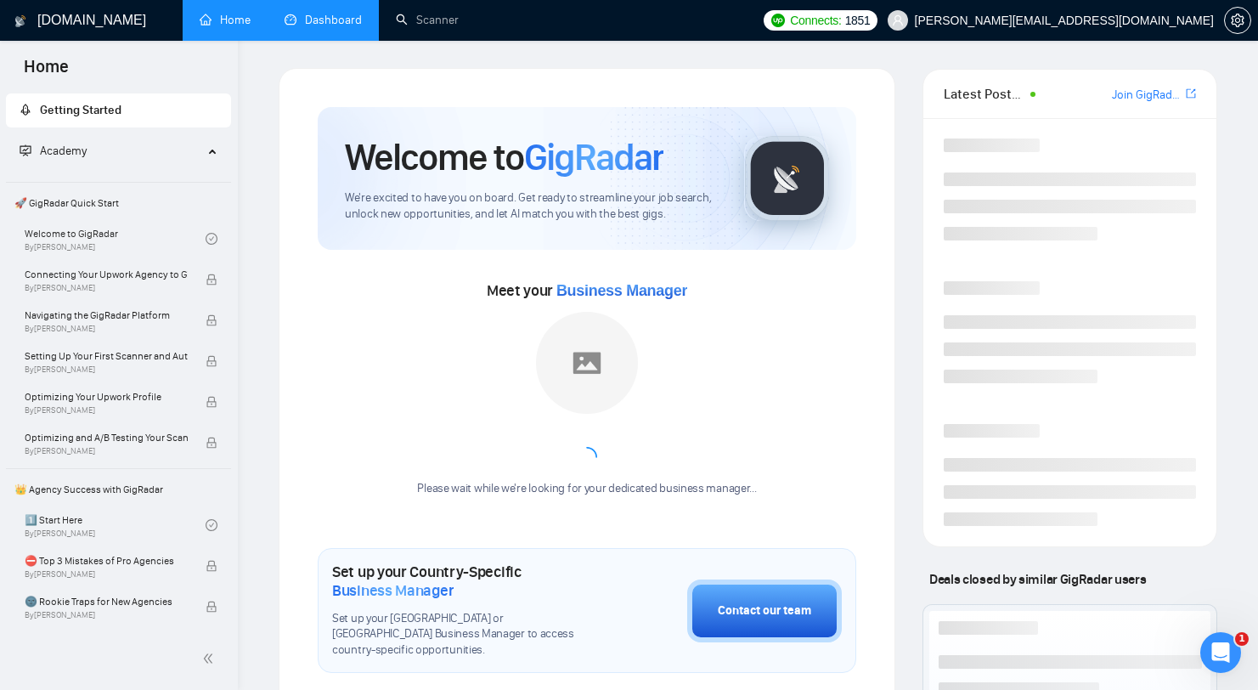
click at [296, 20] on link "Dashboard" at bounding box center [323, 20] width 77 height 14
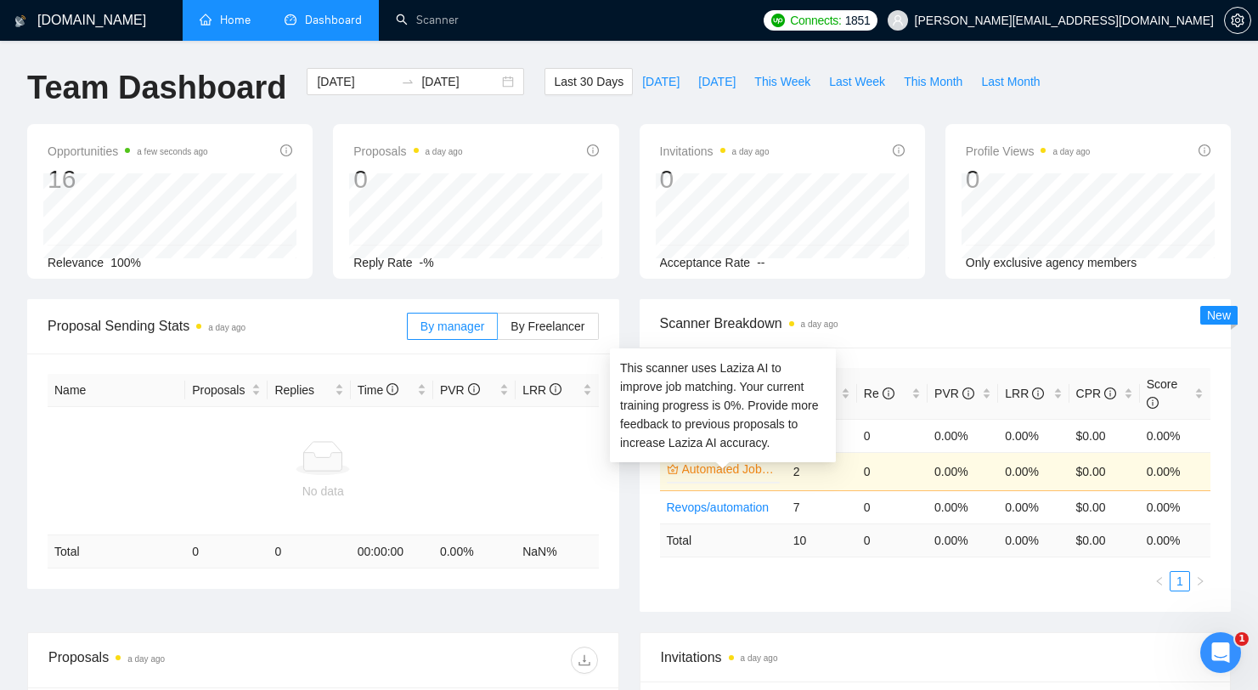
click at [718, 472] on link "Automated Job Search" at bounding box center [729, 469] width 94 height 19
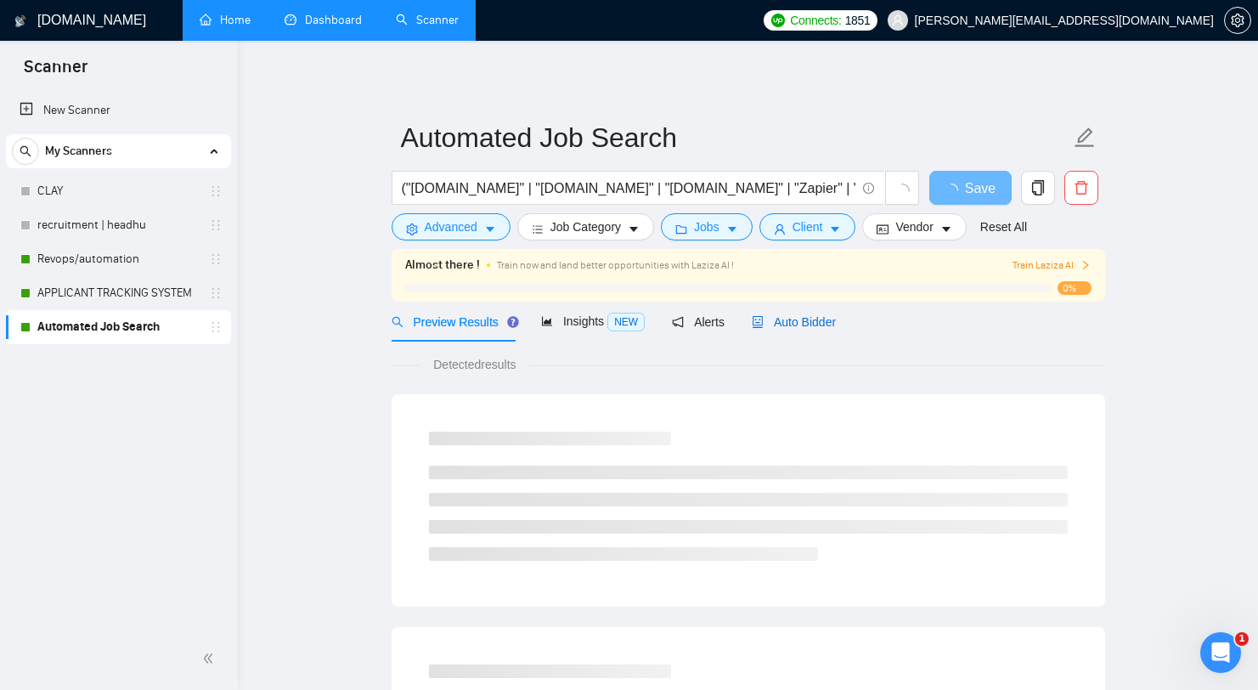
drag, startPoint x: 810, startPoint y: 322, endPoint x: 814, endPoint y: 353, distance: 30.9
click at [810, 322] on span "Auto Bidder" at bounding box center [794, 322] width 84 height 14
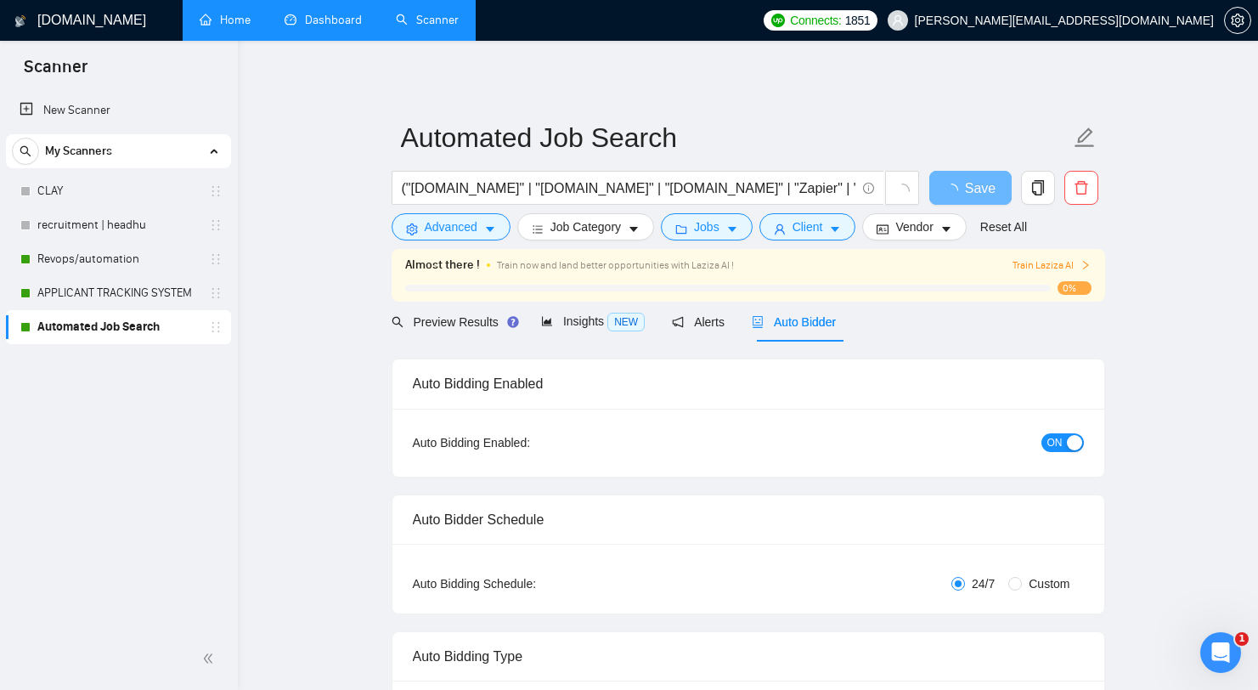
radio input "false"
radio input "true"
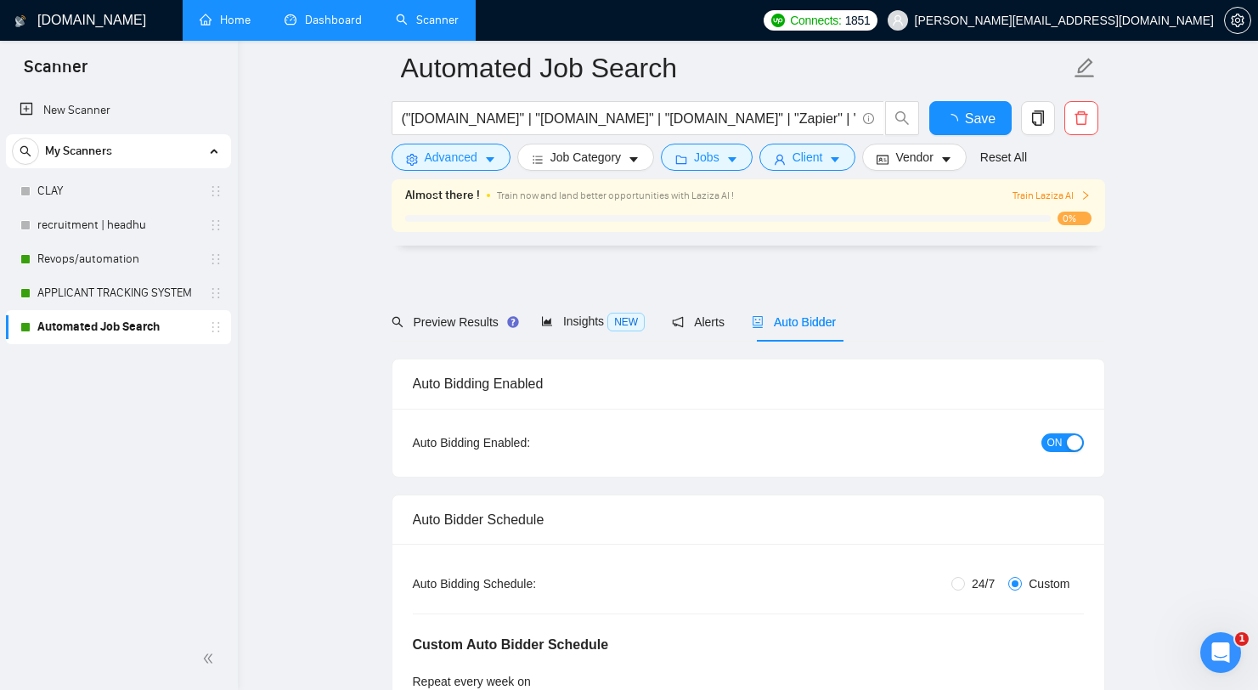
scroll to position [716, 0]
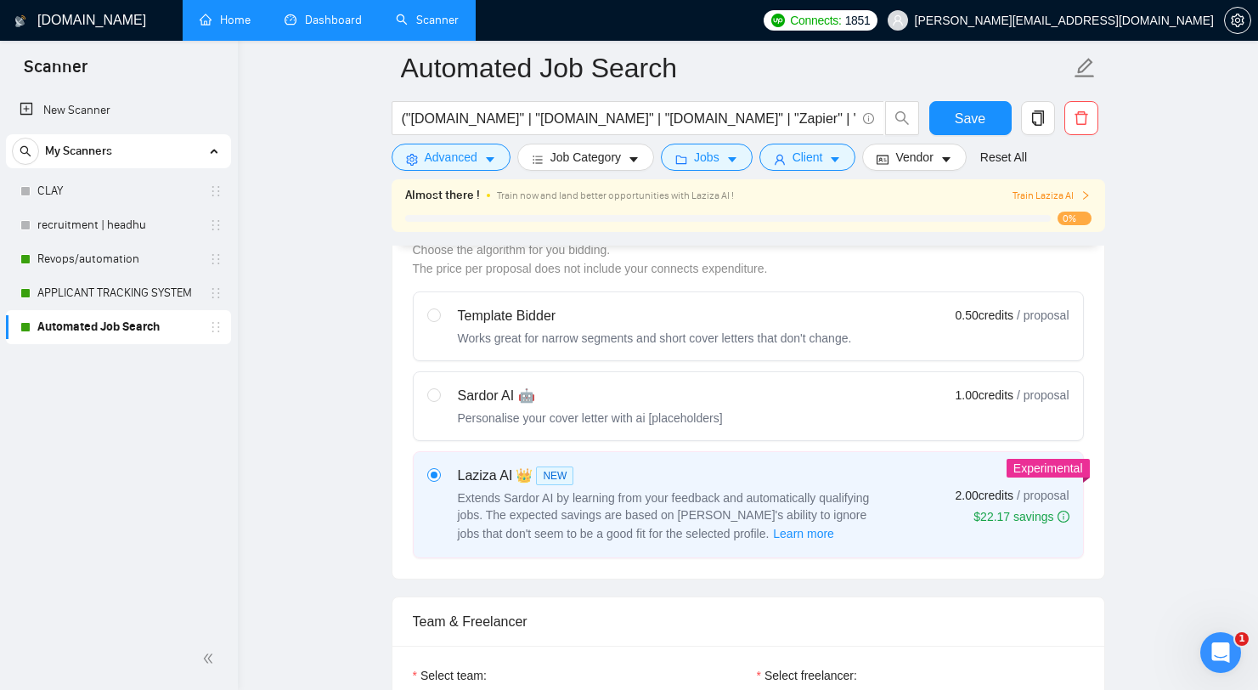
click at [478, 392] on div "Sardor AI 🤖" at bounding box center [590, 396] width 265 height 20
click at [439, 392] on input "radio" at bounding box center [433, 394] width 12 height 12
radio input "true"
radio input "false"
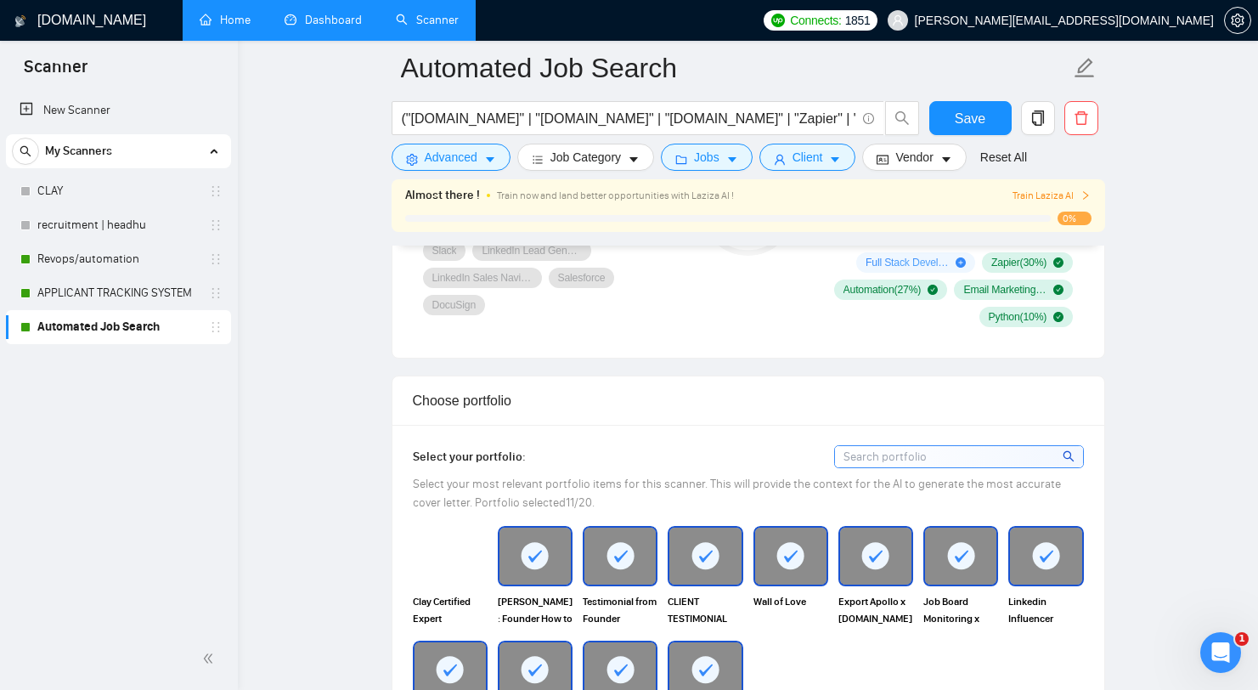
scroll to position [2118, 0]
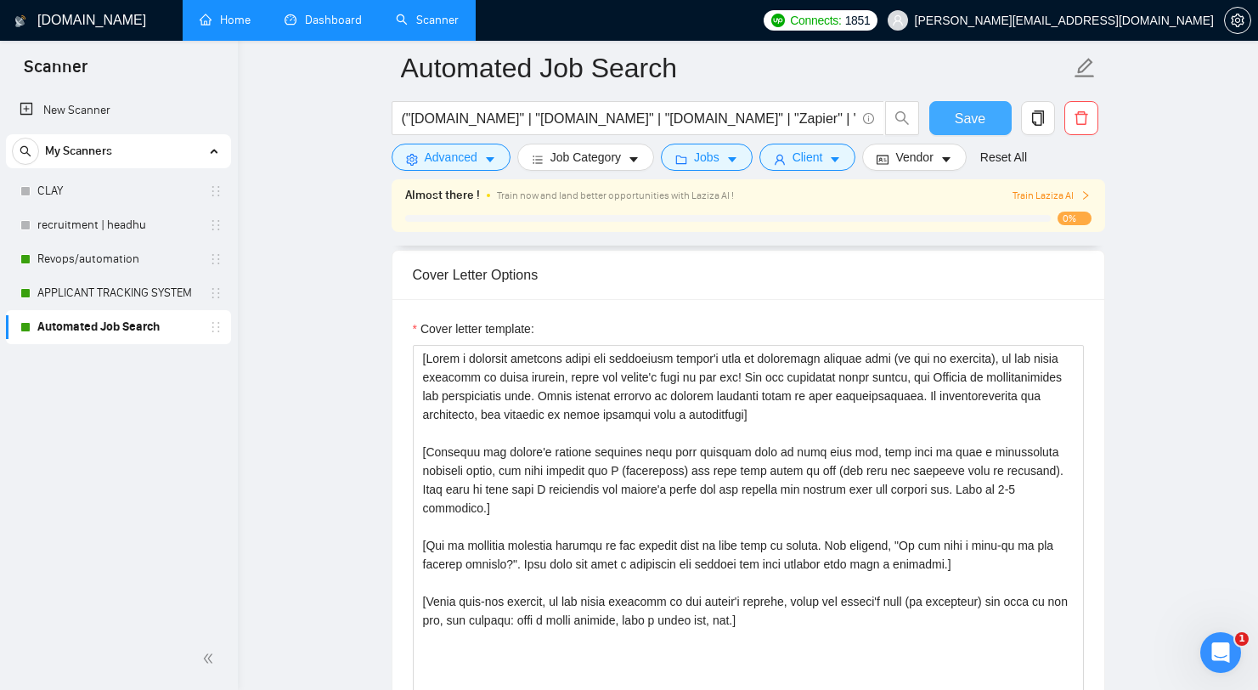
click at [979, 110] on span "Save" at bounding box center [970, 118] width 31 height 21
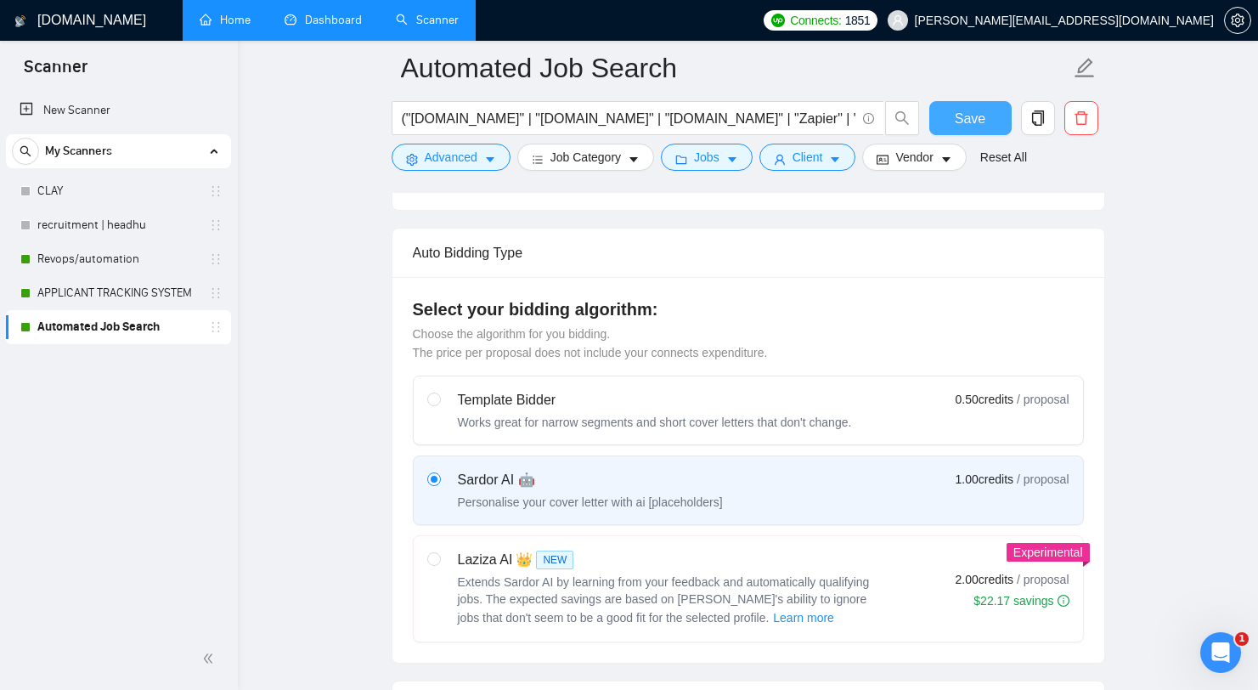
scroll to position [639, 0]
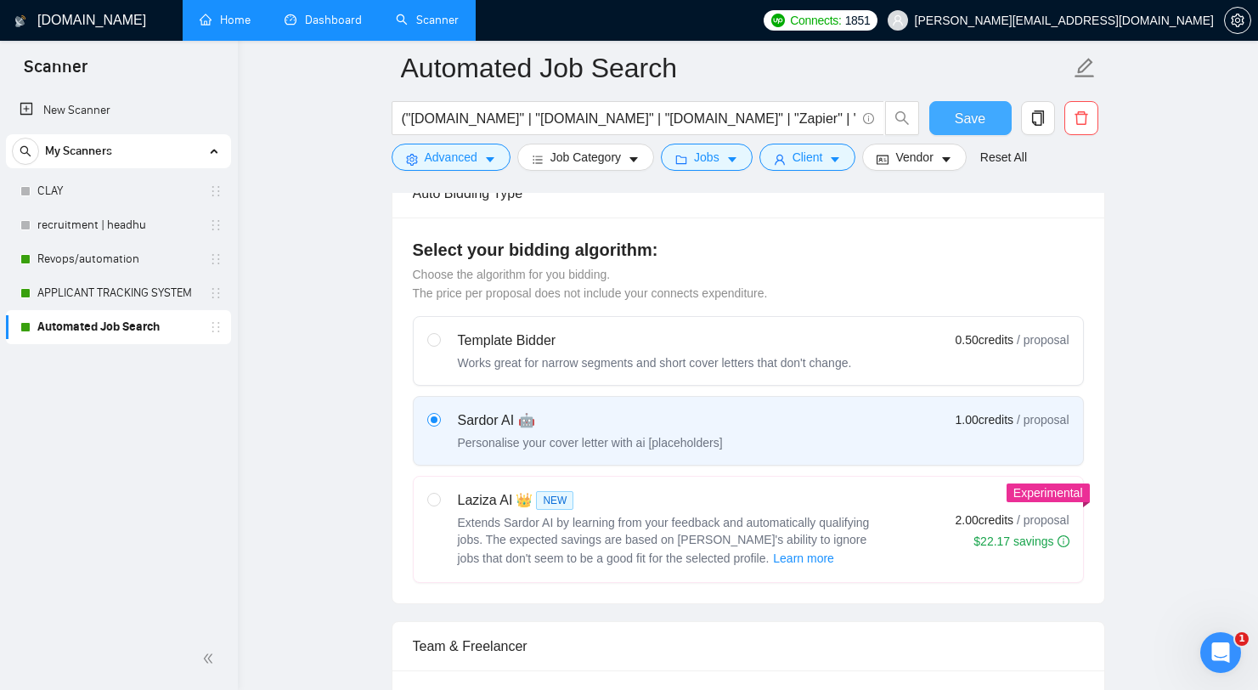
click at [972, 112] on span "Save" at bounding box center [970, 118] width 31 height 21
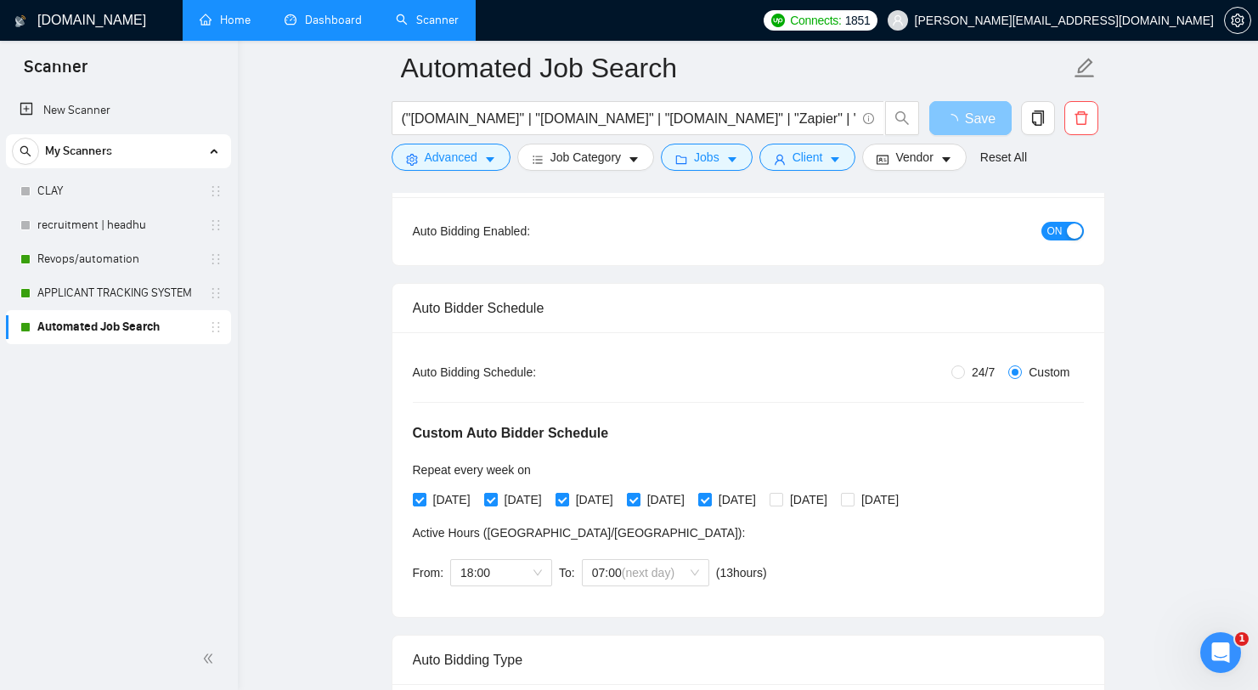
scroll to position [0, 0]
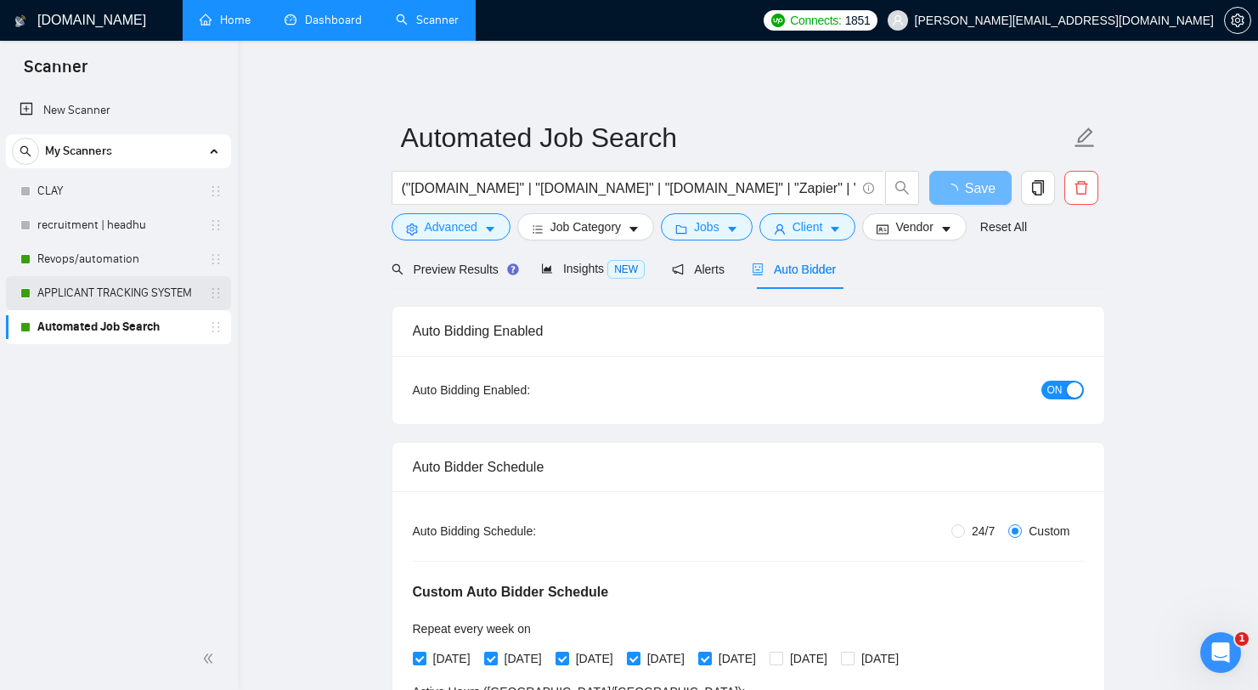
click at [165, 297] on link "APPLICANT TRACKING SYSTEM" at bounding box center [117, 293] width 161 height 34
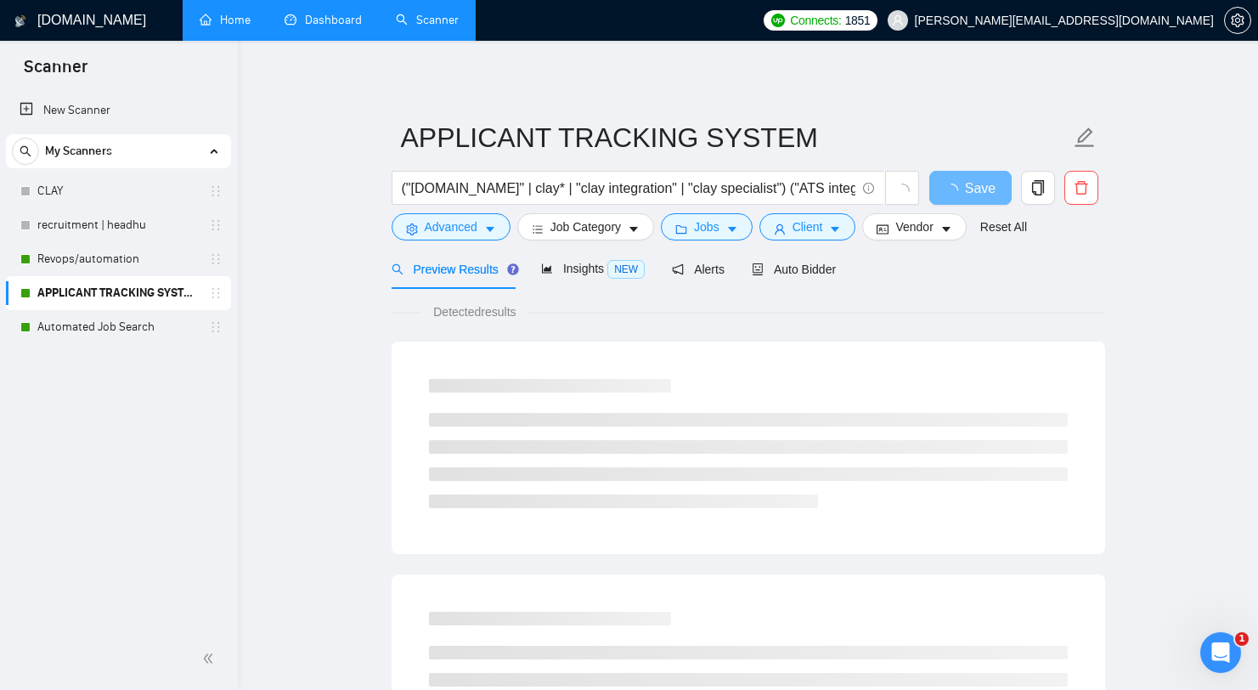
click at [320, 27] on link "Dashboard" at bounding box center [323, 20] width 77 height 14
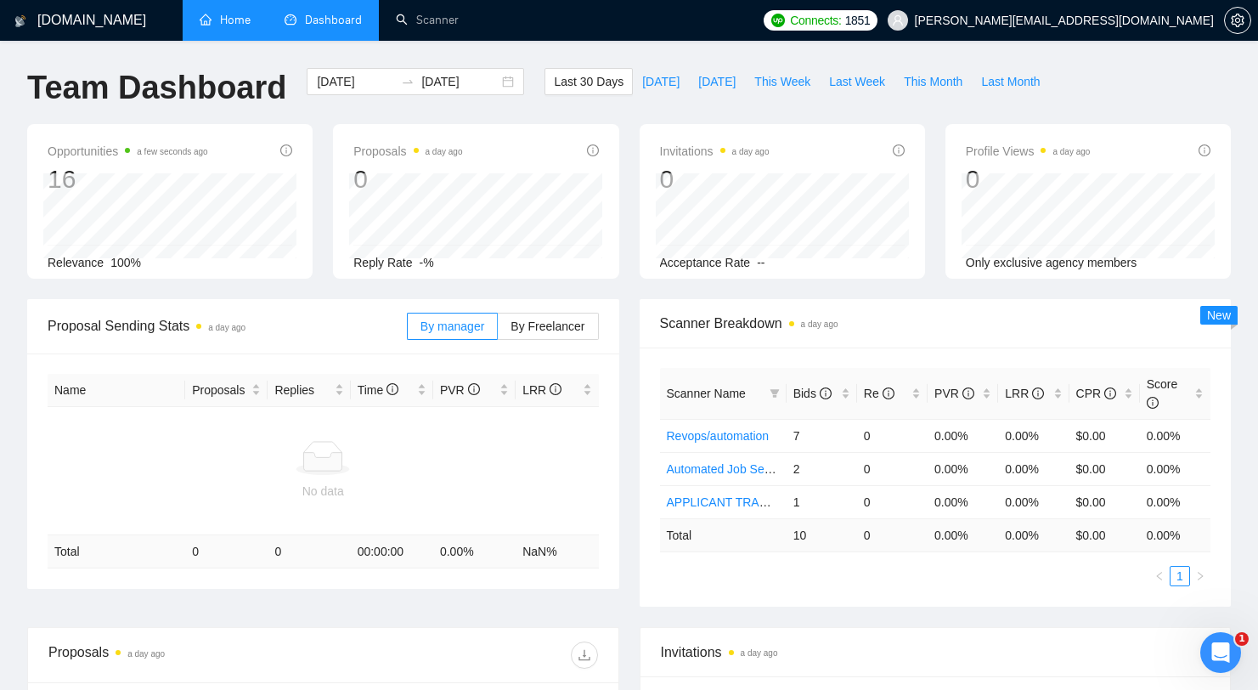
click at [127, 265] on span "100%" at bounding box center [125, 263] width 31 height 14
click at [251, 27] on link "Home" at bounding box center [225, 20] width 51 height 14
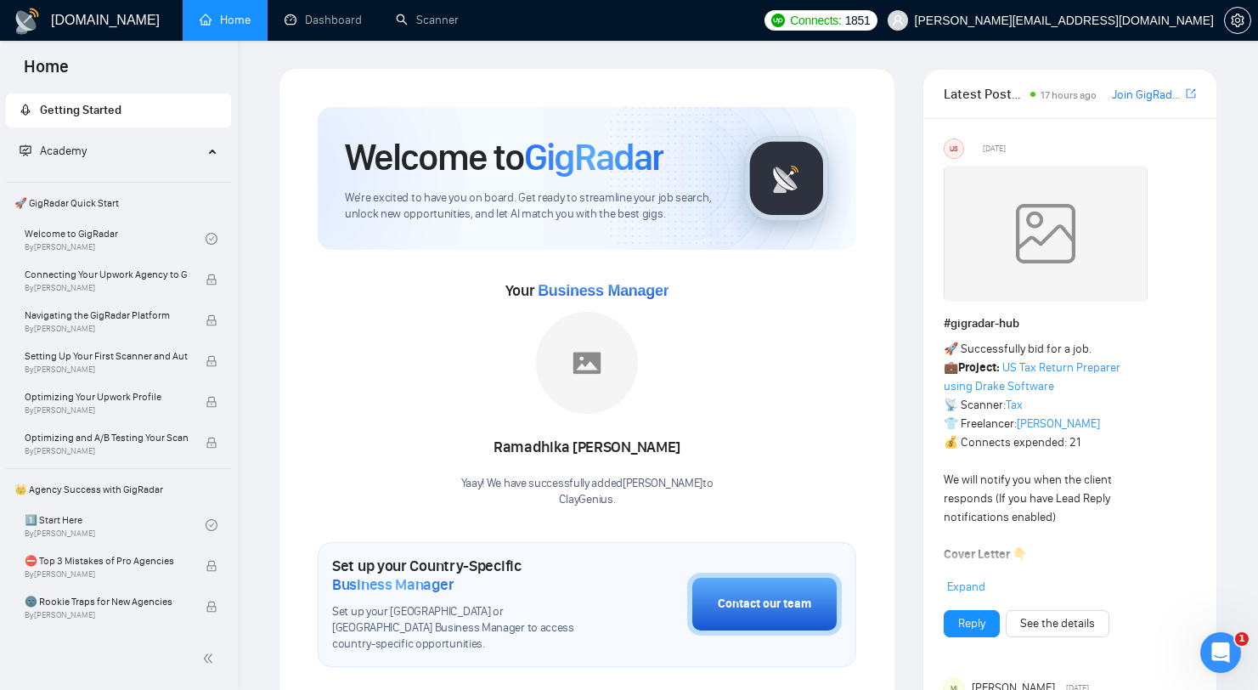
scroll to position [340, 0]
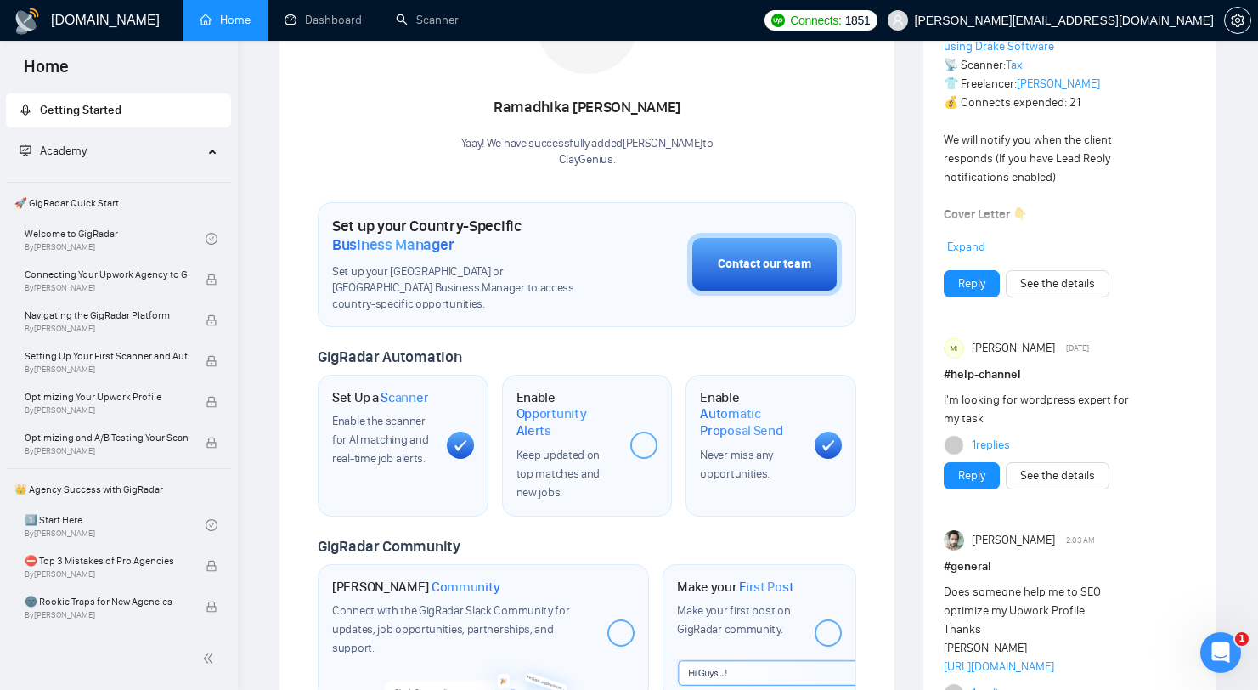
click at [971, 245] on span "Expand" at bounding box center [966, 247] width 38 height 14
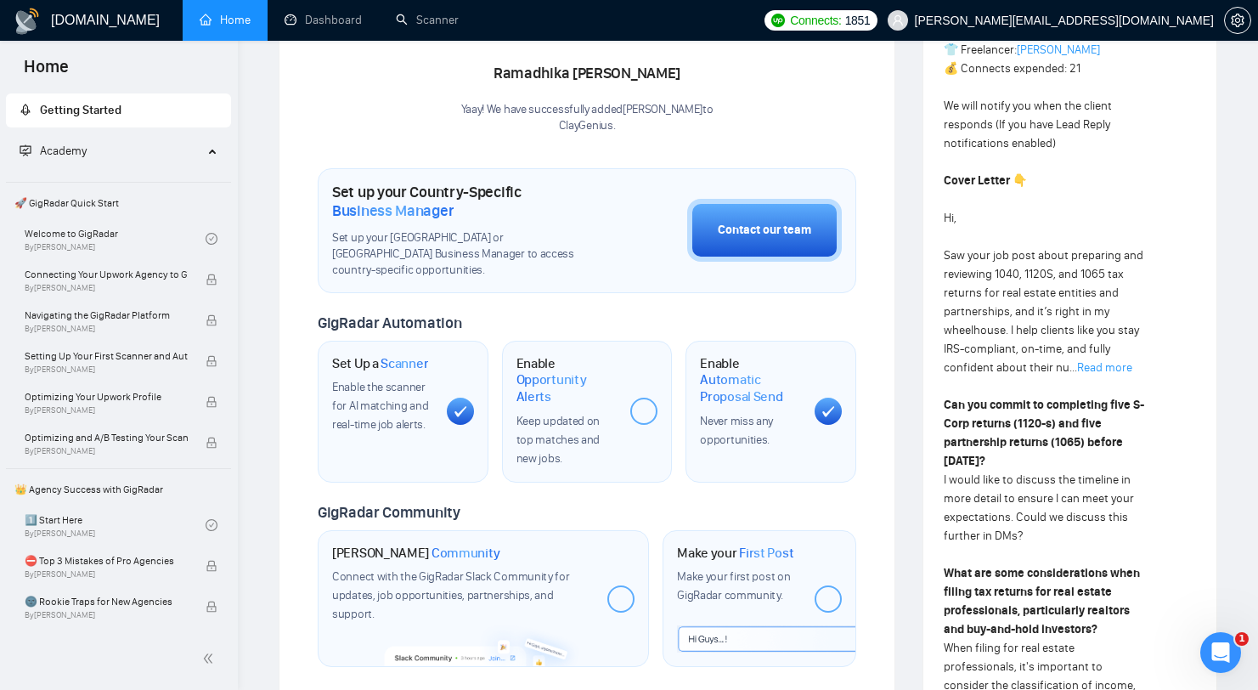
scroll to position [374, 0]
click at [1077, 364] on link "Read more" at bounding box center [1104, 367] width 55 height 14
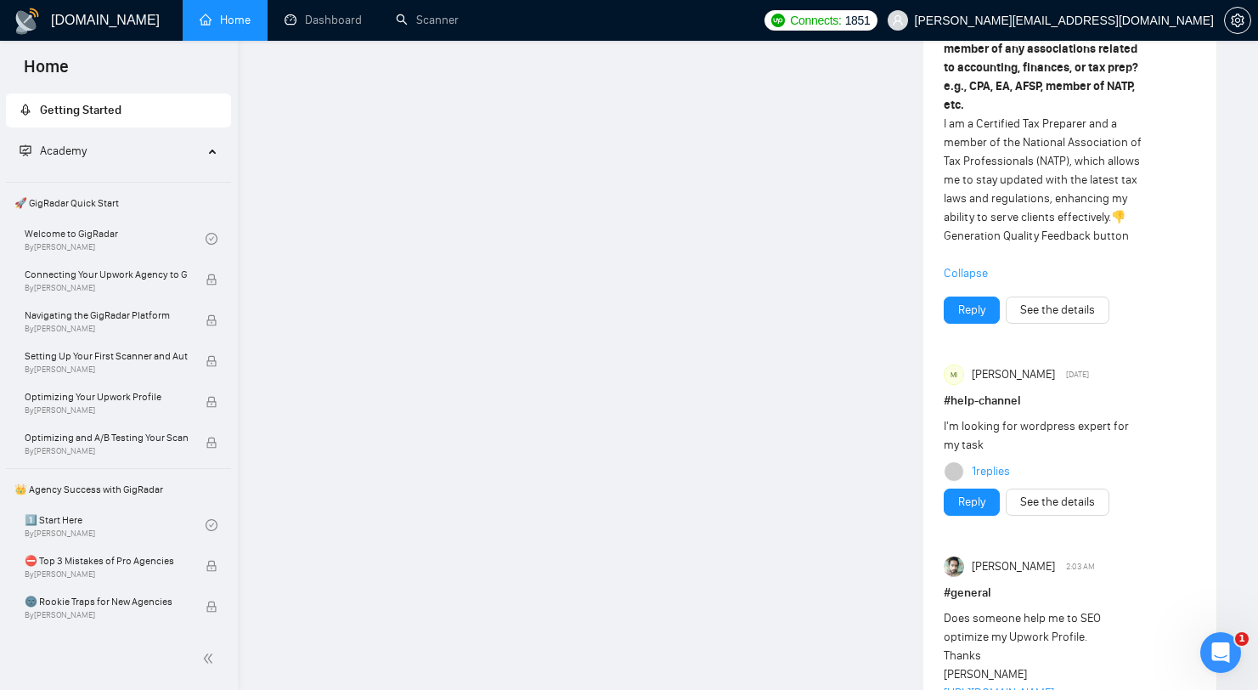
scroll to position [1755, 0]
